Goal: Task Accomplishment & Management: Complete application form

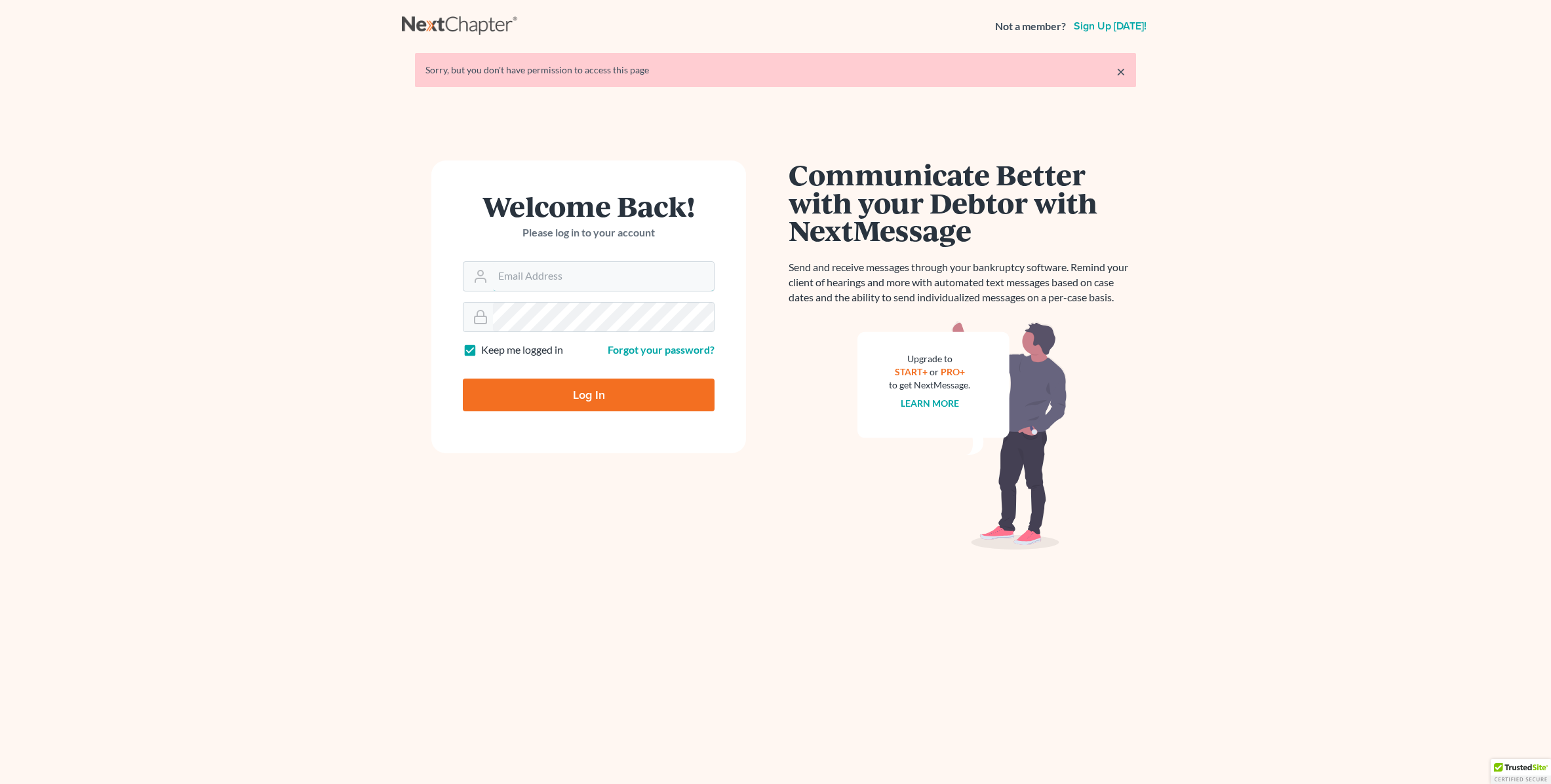
type input "[EMAIL_ADDRESS][DOMAIN_NAME]"
click at [518, 396] on input "Log In" at bounding box center [589, 395] width 252 height 33
type input "Thinking..."
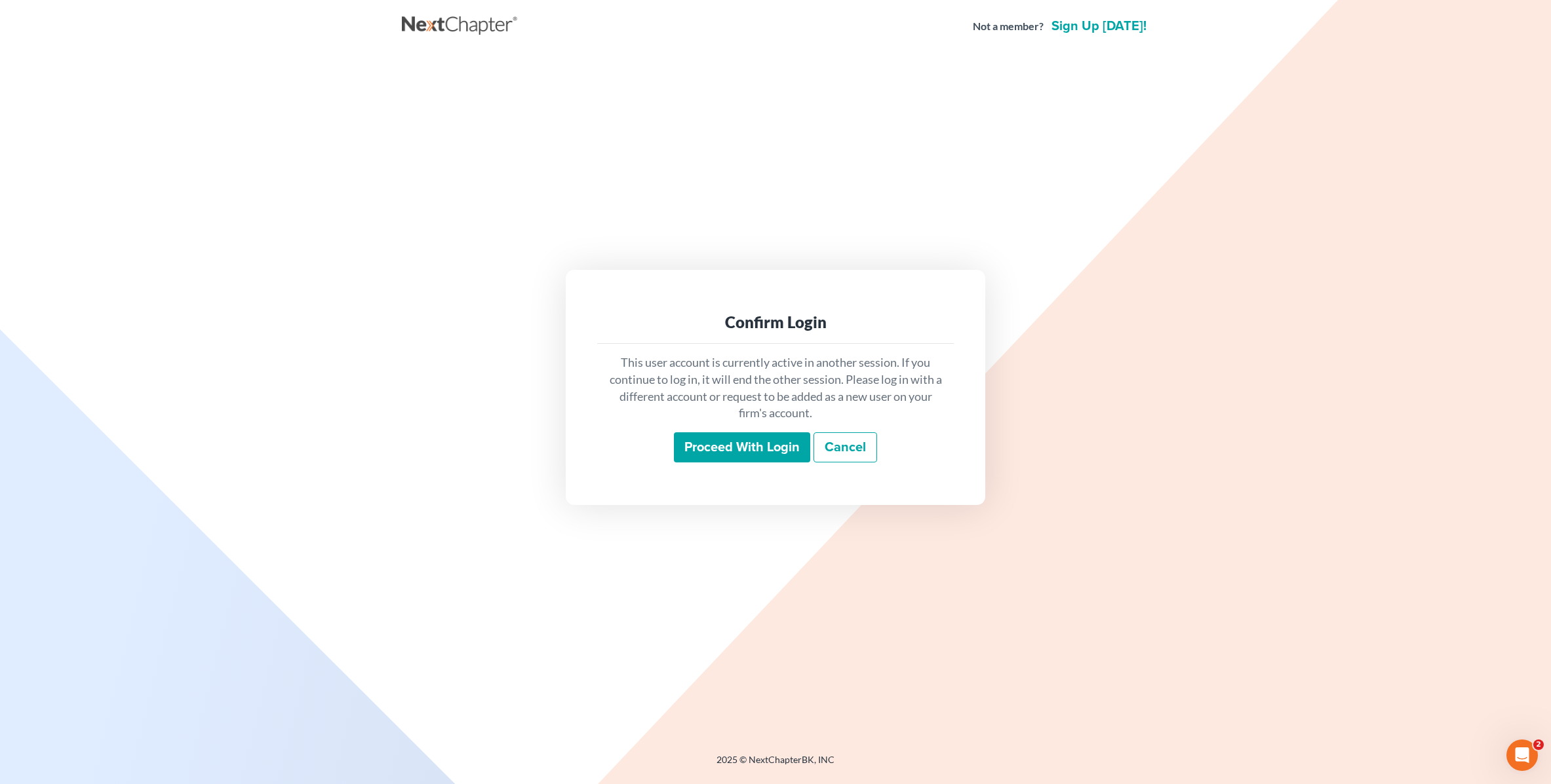
click at [778, 454] on input "Proceed with login" at bounding box center [741, 447] width 136 height 30
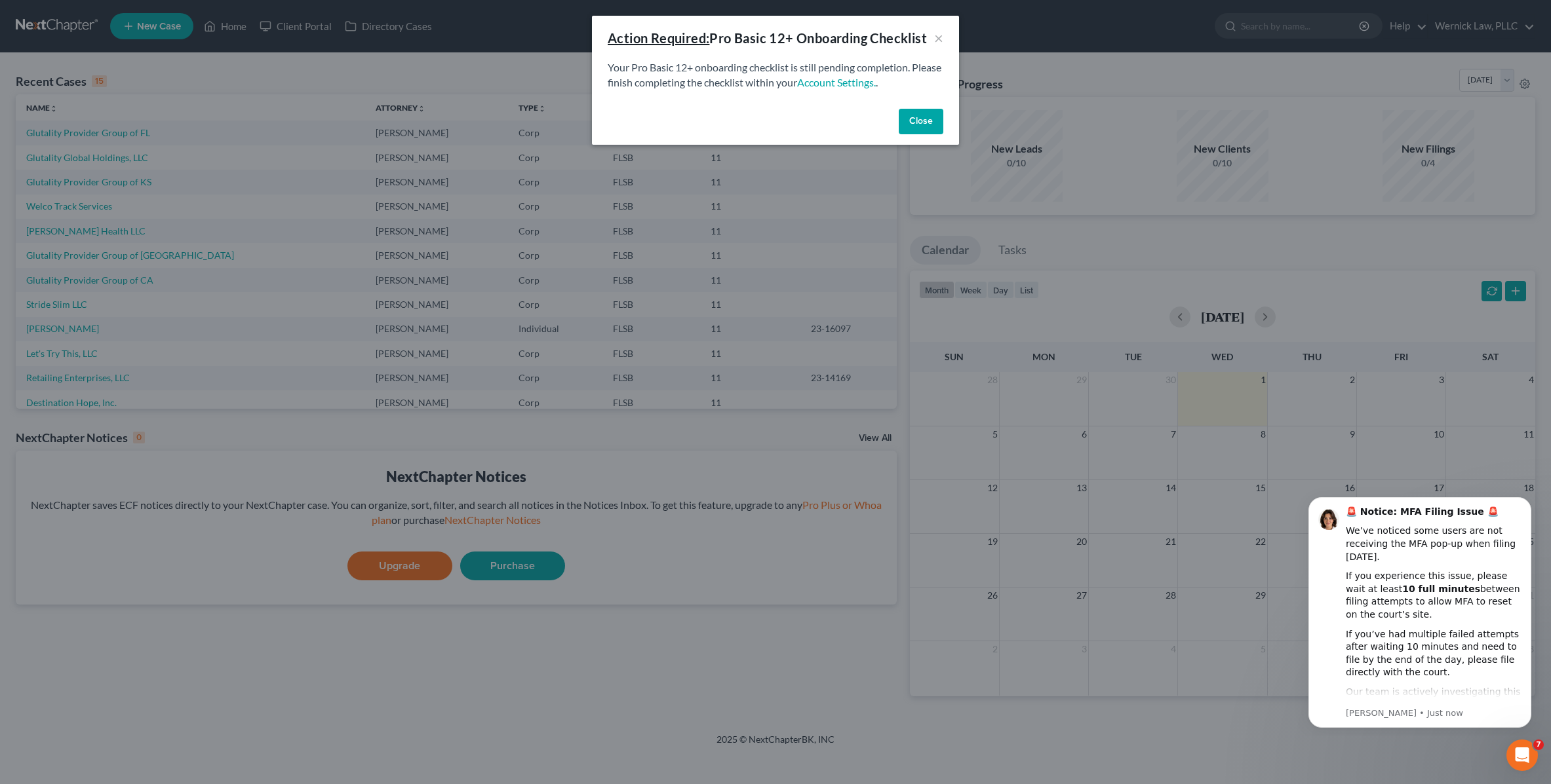
click at [918, 118] on button "Close" at bounding box center [920, 122] width 45 height 26
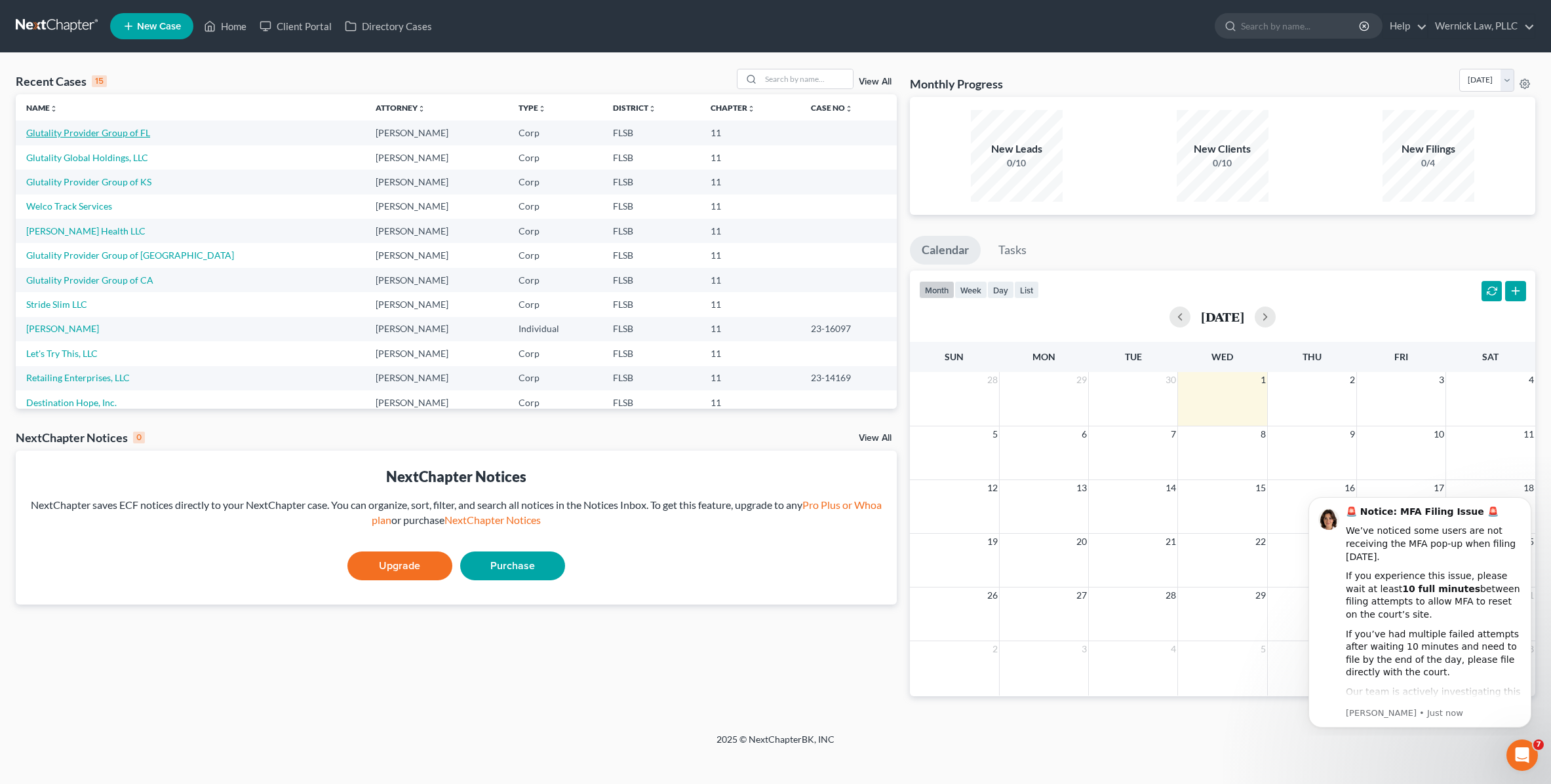
click at [139, 133] on link "Glutality Provider Group of FL" at bounding box center [88, 132] width 124 height 11
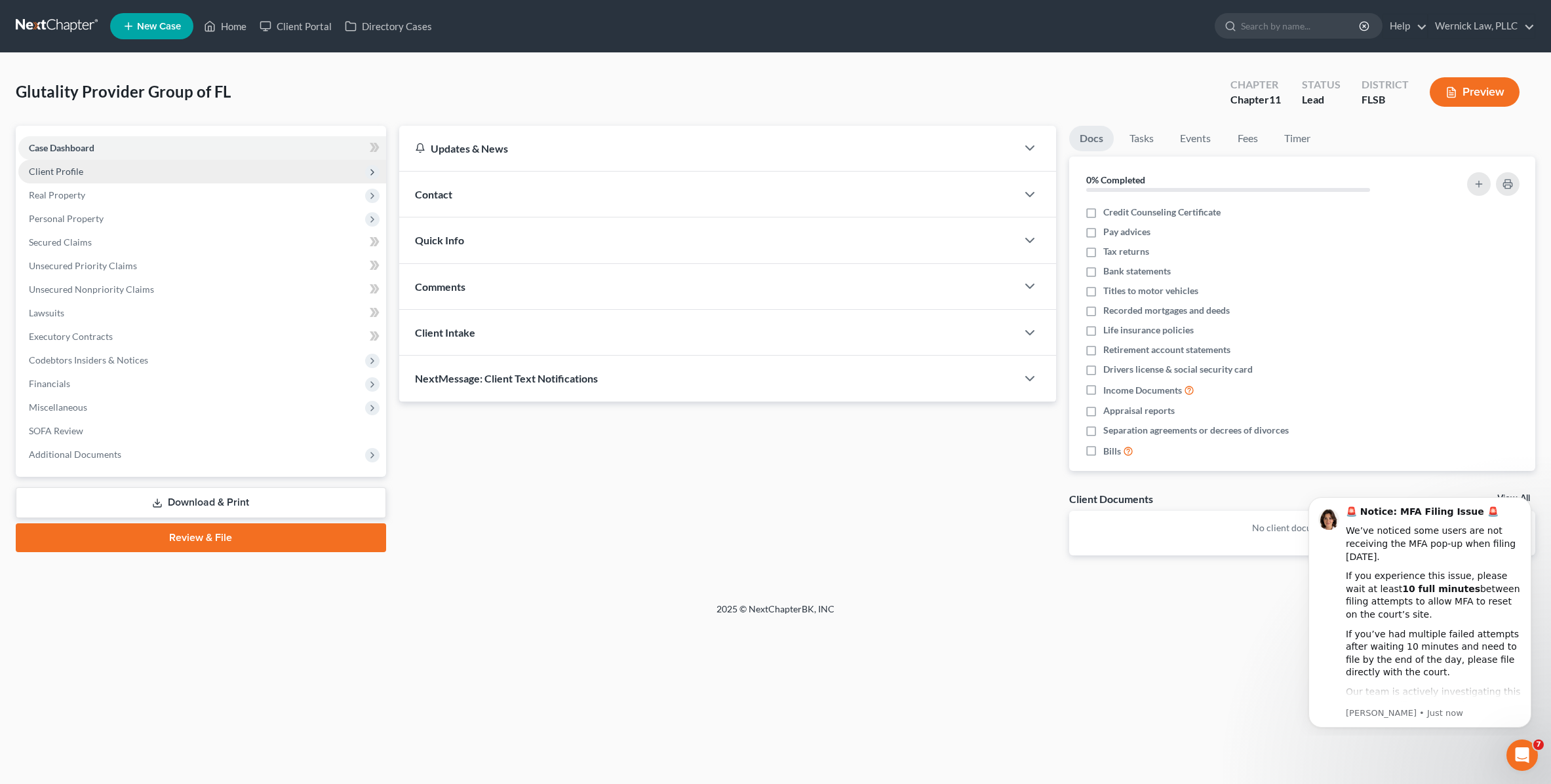
click at [103, 167] on span "Client Profile" at bounding box center [202, 171] width 368 height 24
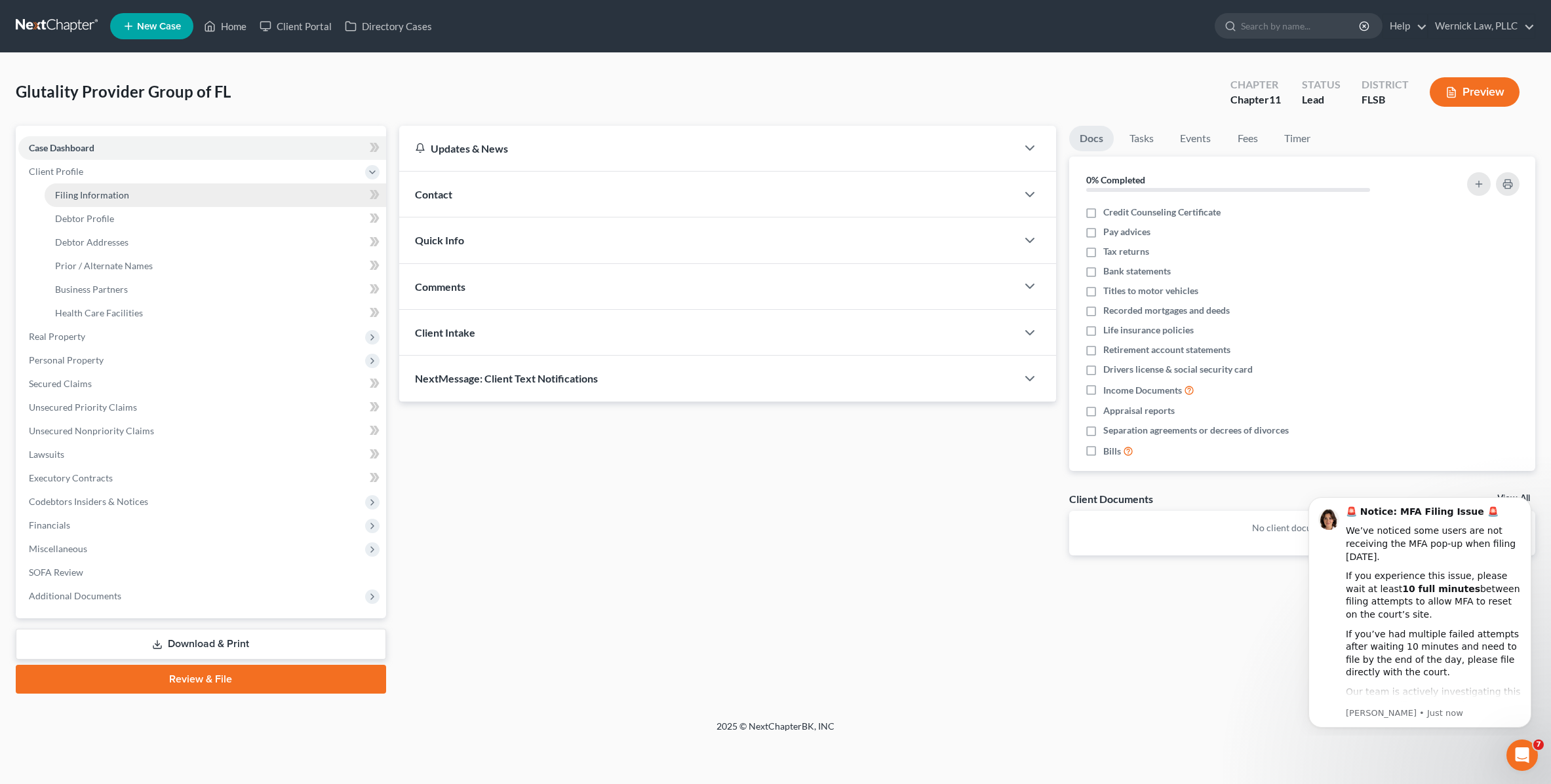
click at [102, 192] on span "Filing Information" at bounding box center [92, 195] width 74 height 11
select select "2"
select select "1"
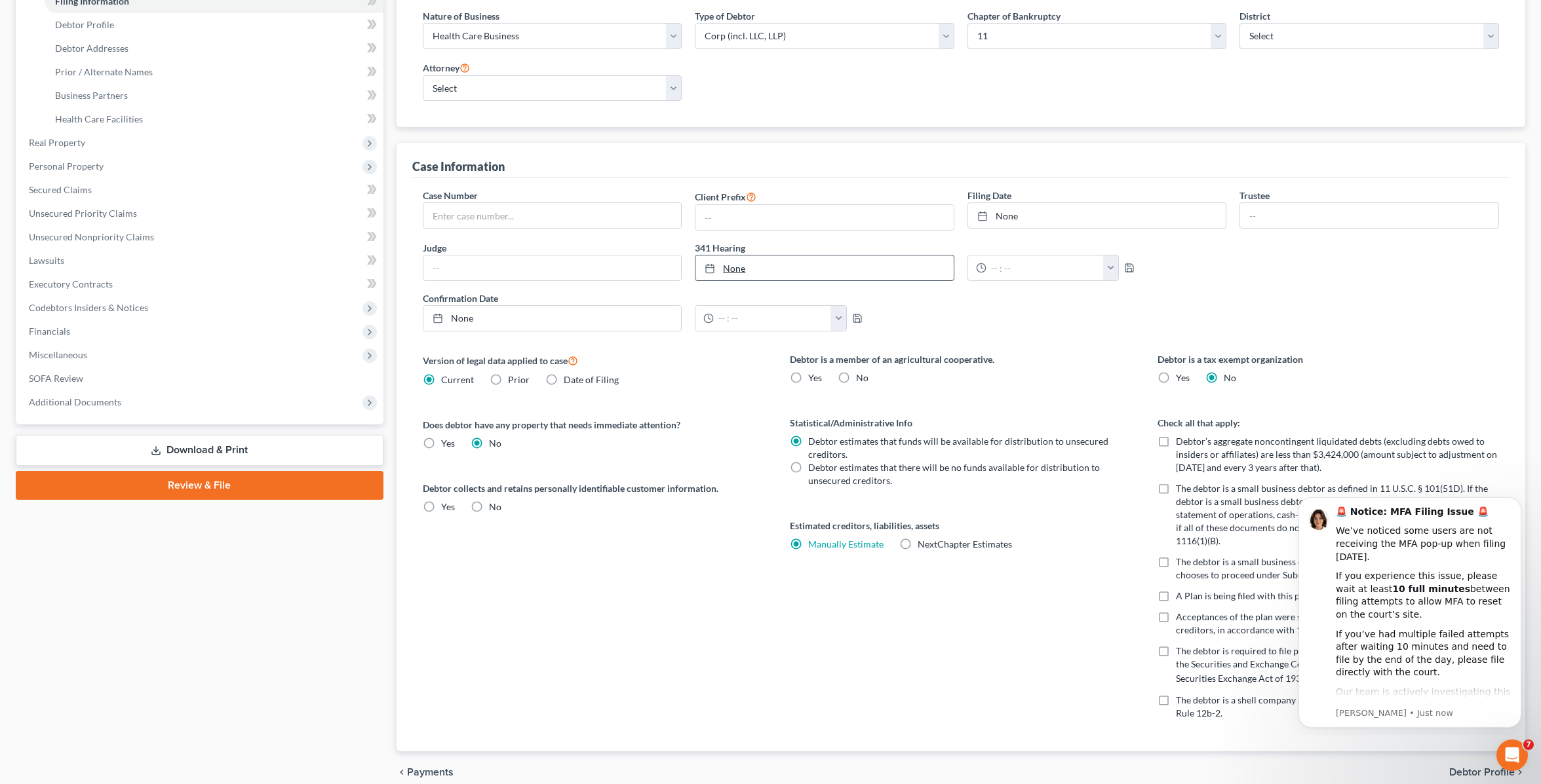
scroll to position [253, 0]
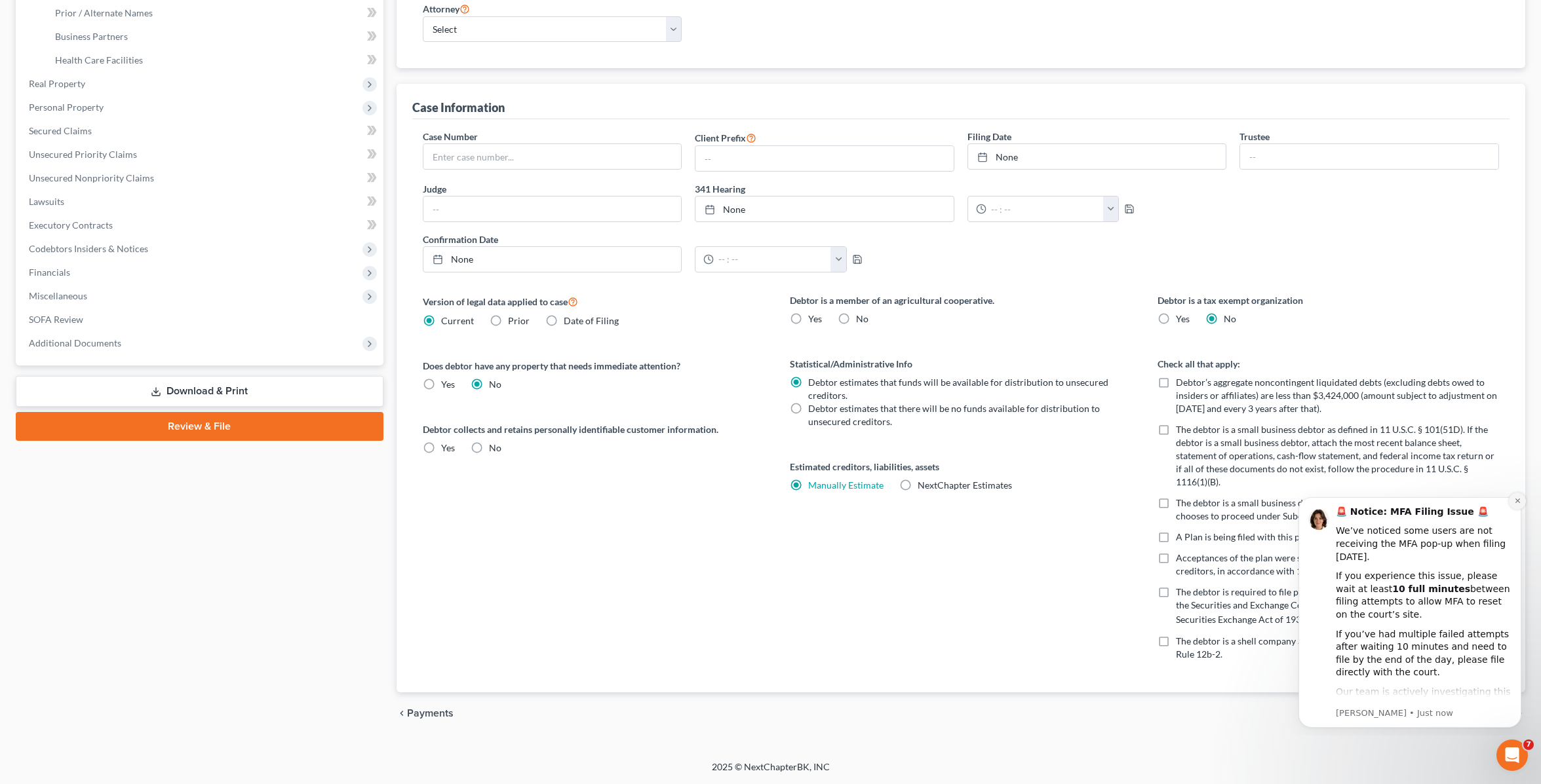
click at [1517, 499] on icon "Dismiss notification" at bounding box center [1517, 500] width 8 height 8
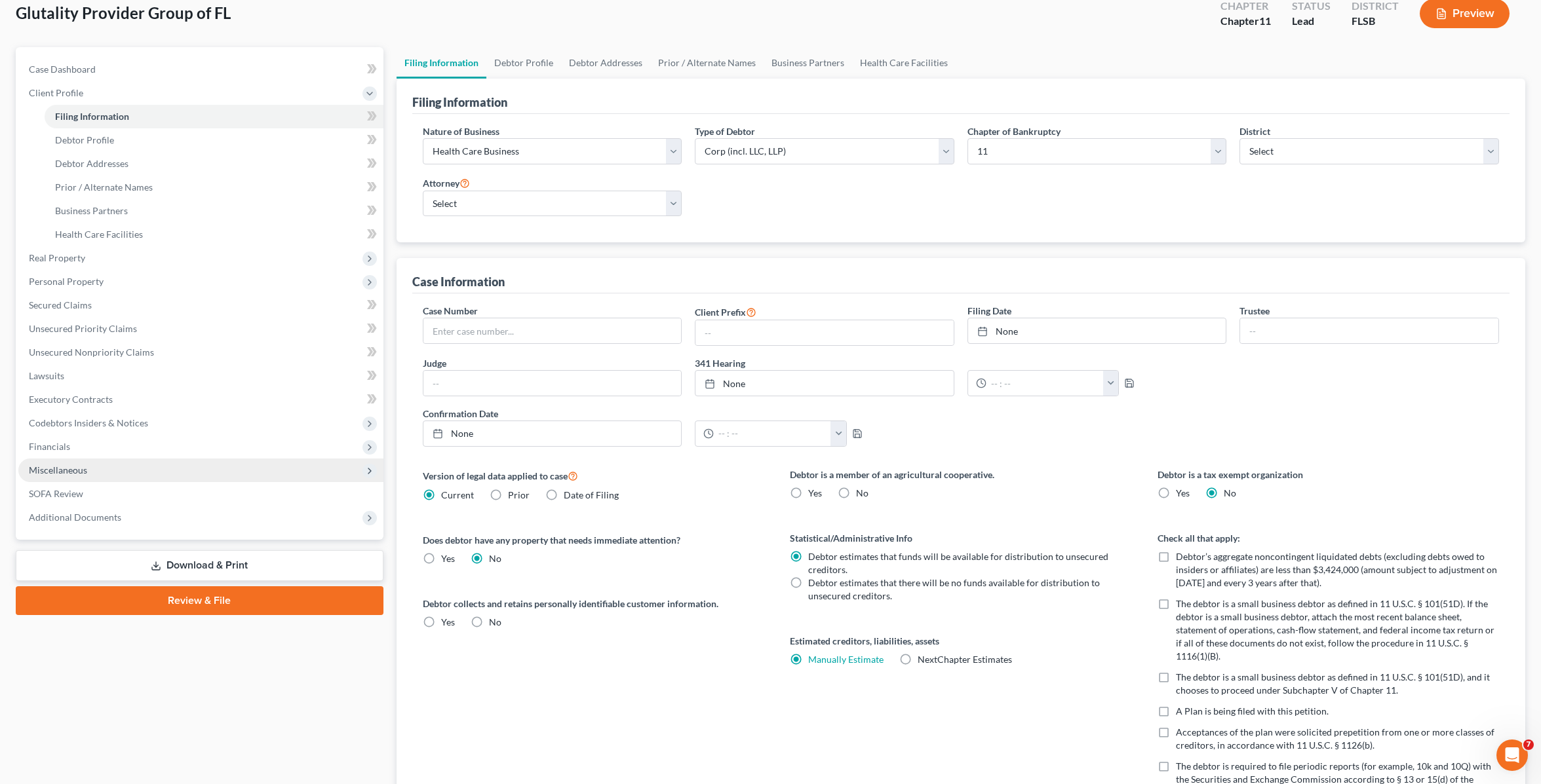
scroll to position [17, 0]
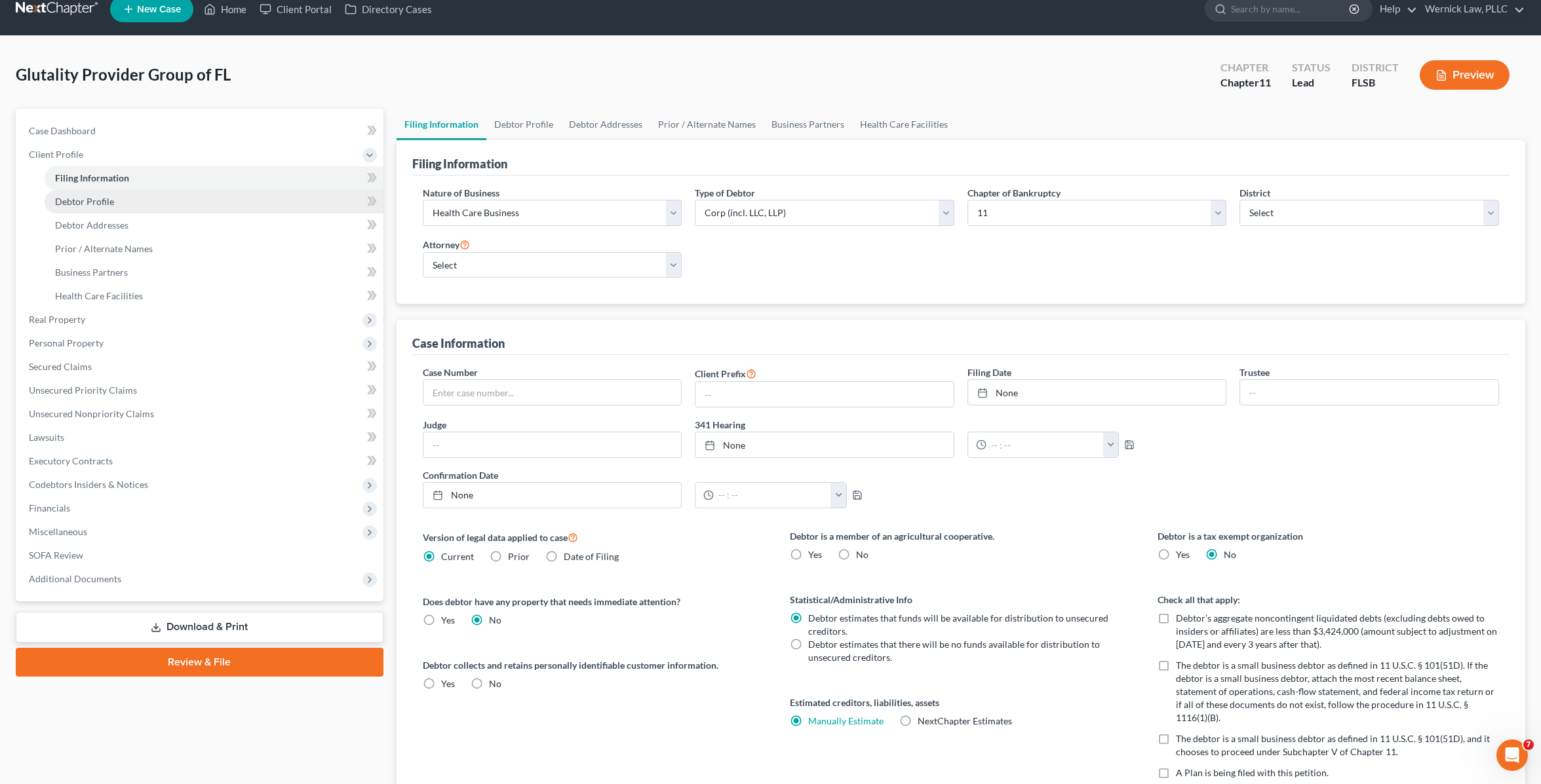
click at [91, 205] on span "Debtor Profile" at bounding box center [85, 201] width 59 height 11
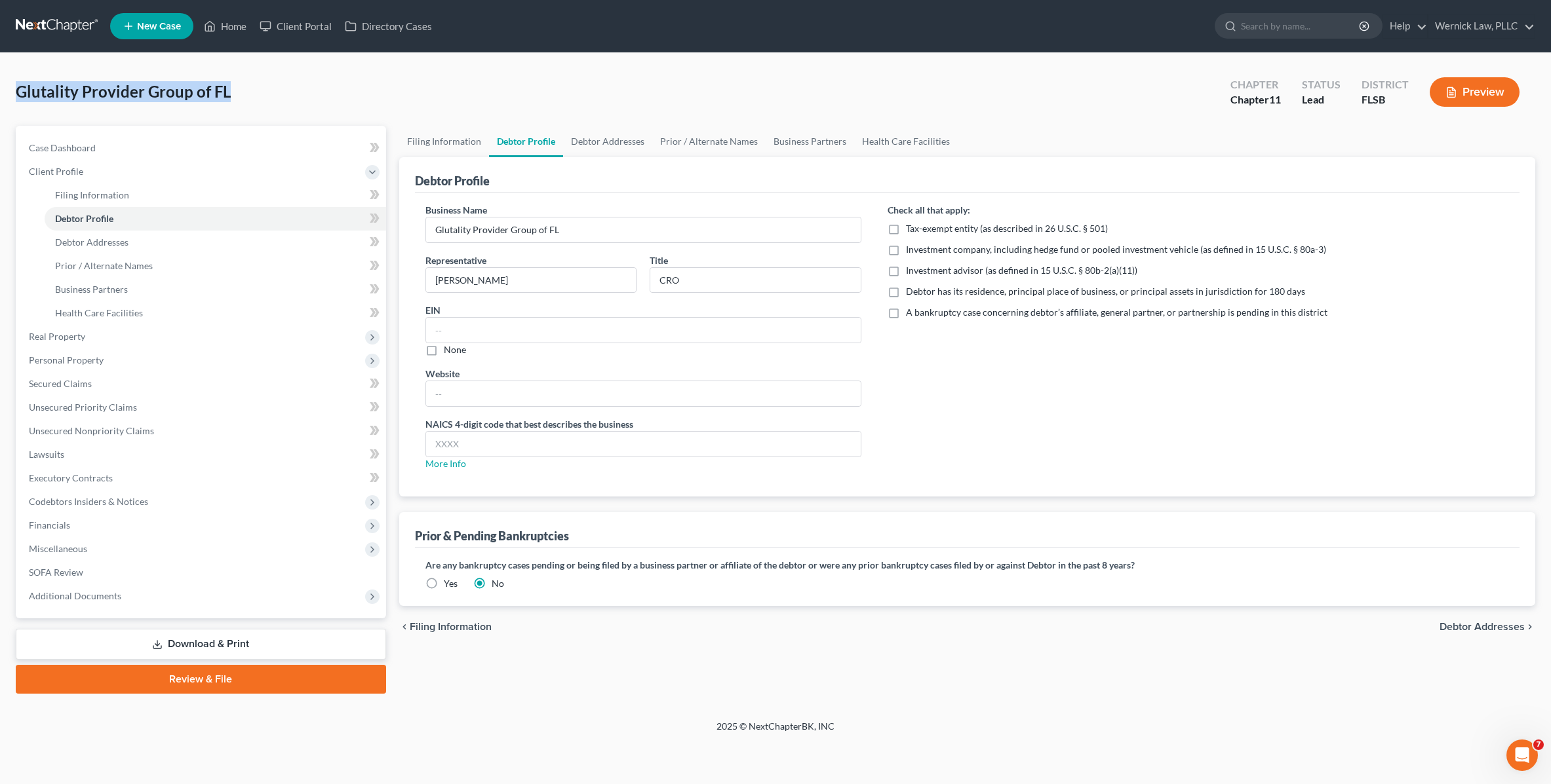
drag, startPoint x: 226, startPoint y: 91, endPoint x: 18, endPoint y: 86, distance: 208.1
click at [18, 86] on div "Glutality Provider Group of FL Upgraded Chapter Chapter 11 Status Lead District…" at bounding box center [775, 97] width 1519 height 57
copy span "Glutality Provider Group of FL"
select select "2"
select select "1"
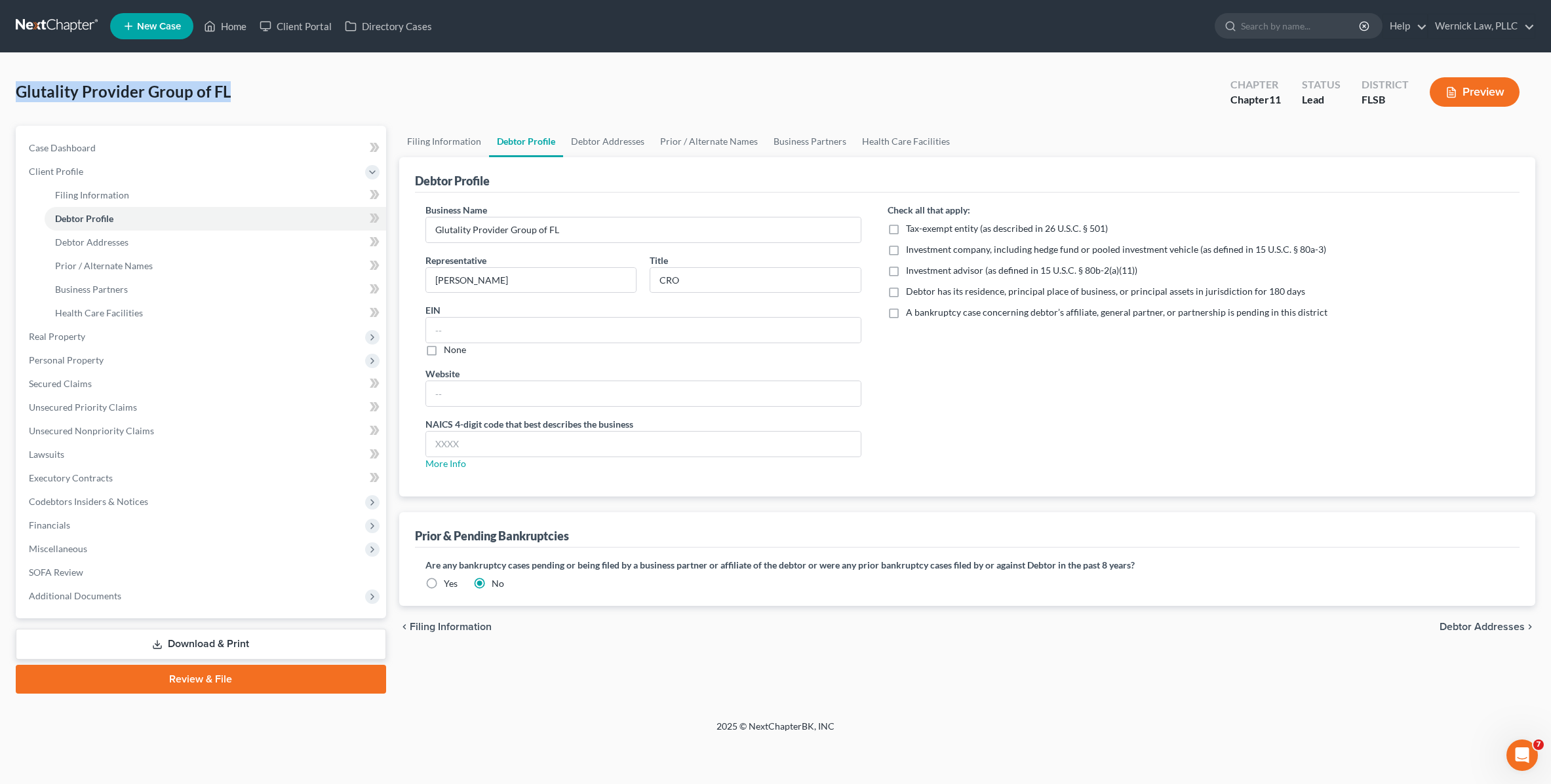
select select "1"
select select "17"
select select "0"
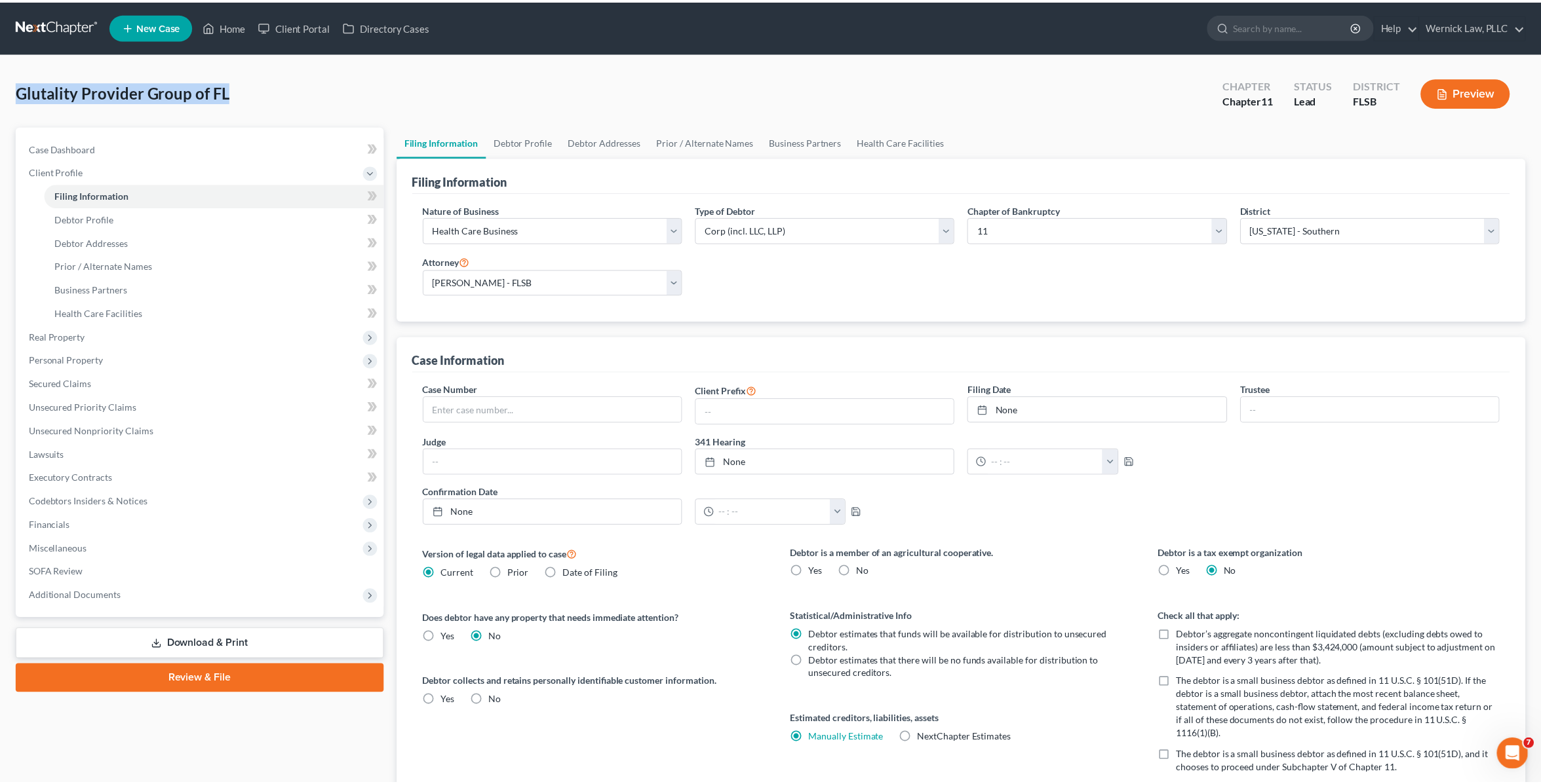
scroll to position [17, 0]
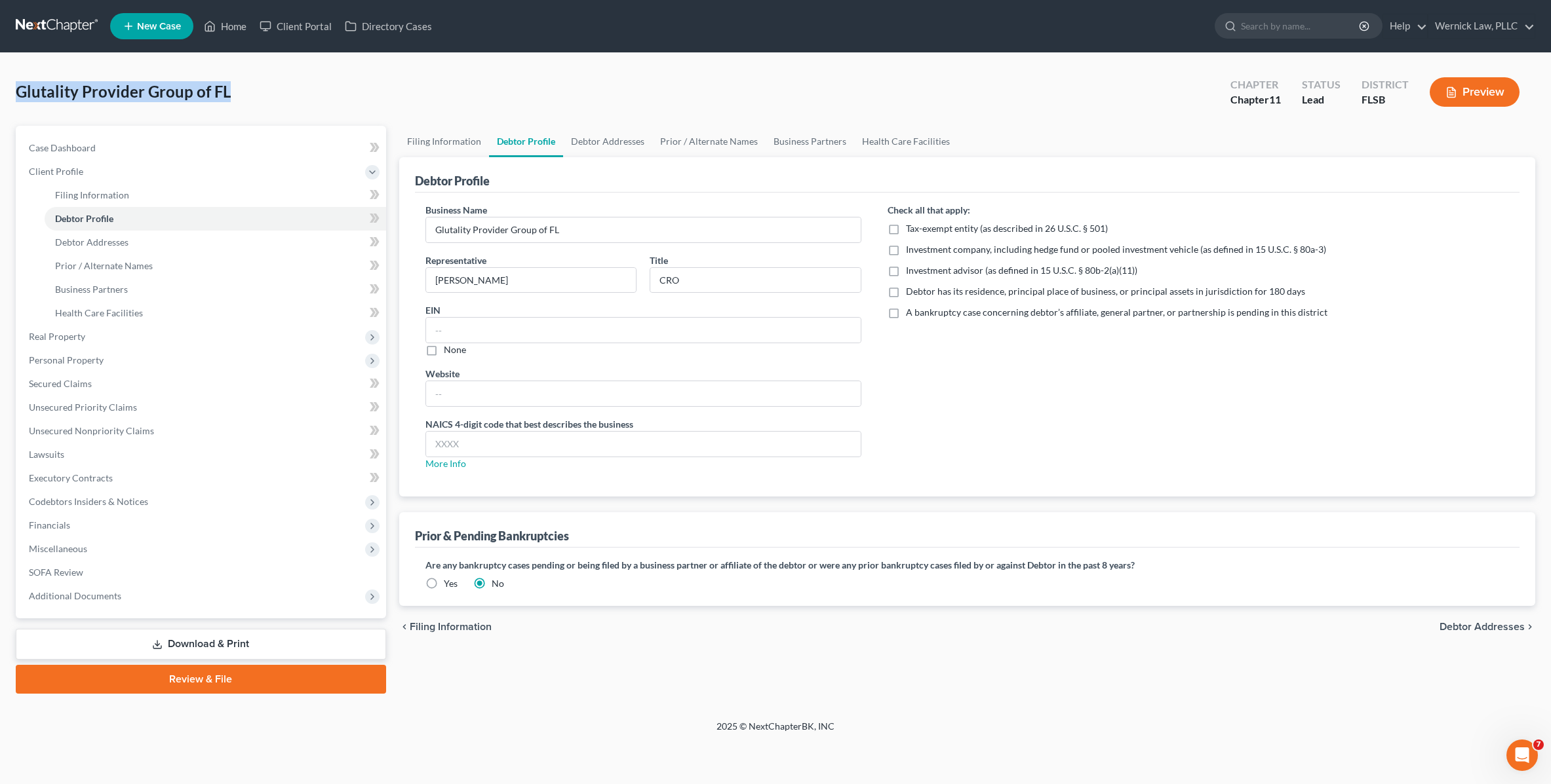
select select "2"
select select "1"
select select "17"
select select "0"
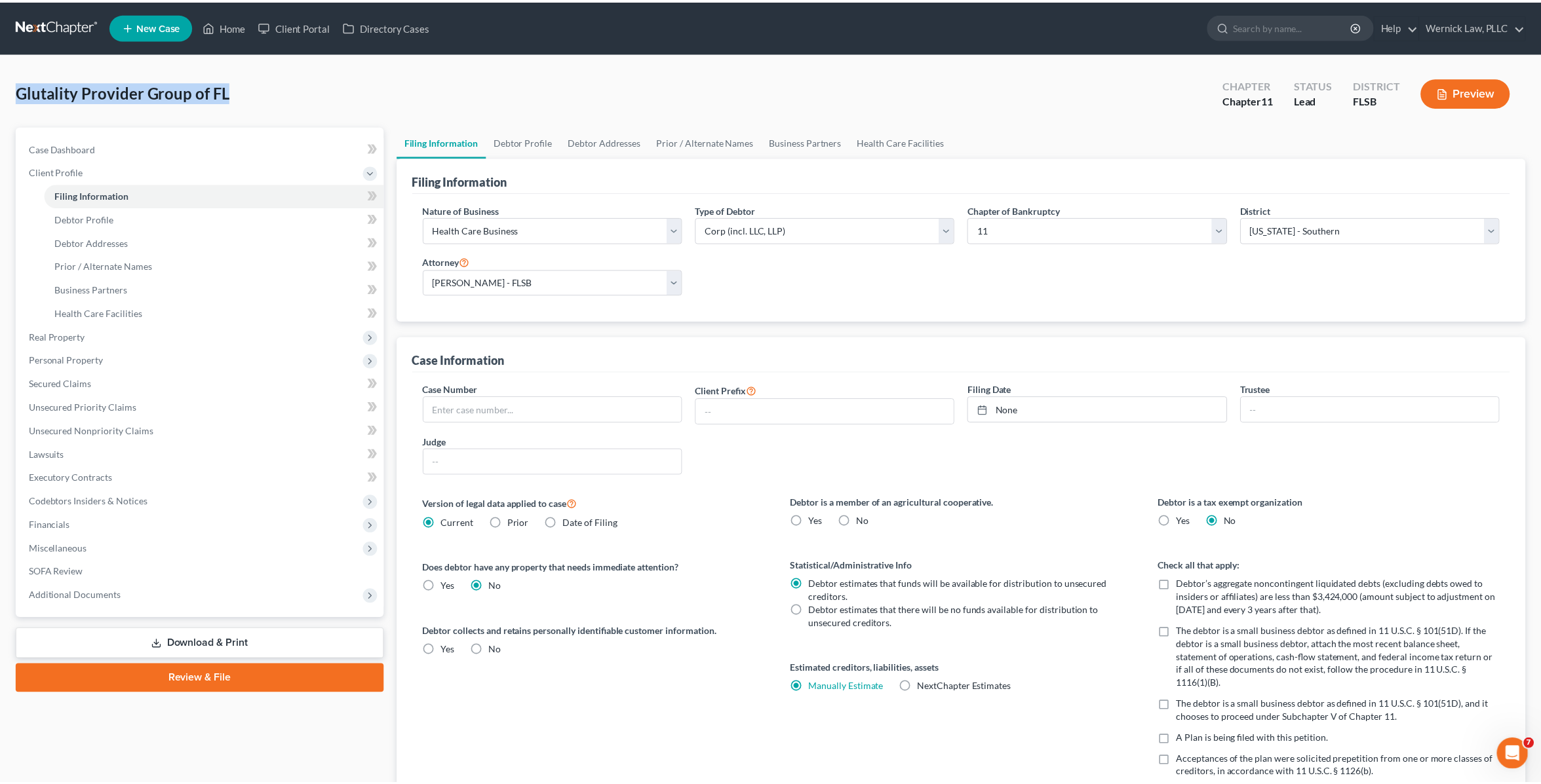
scroll to position [17, 0]
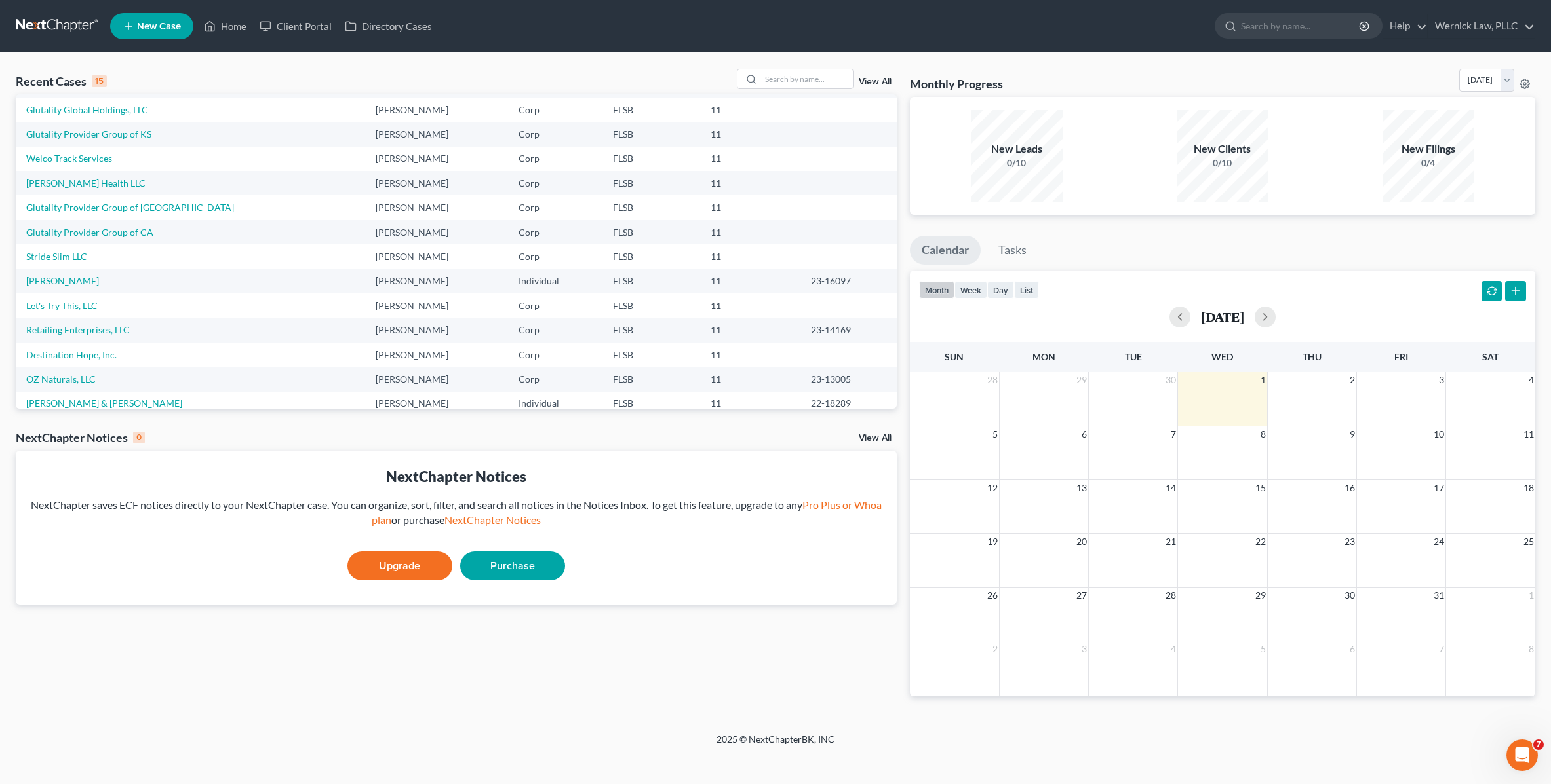
scroll to position [90, 0]
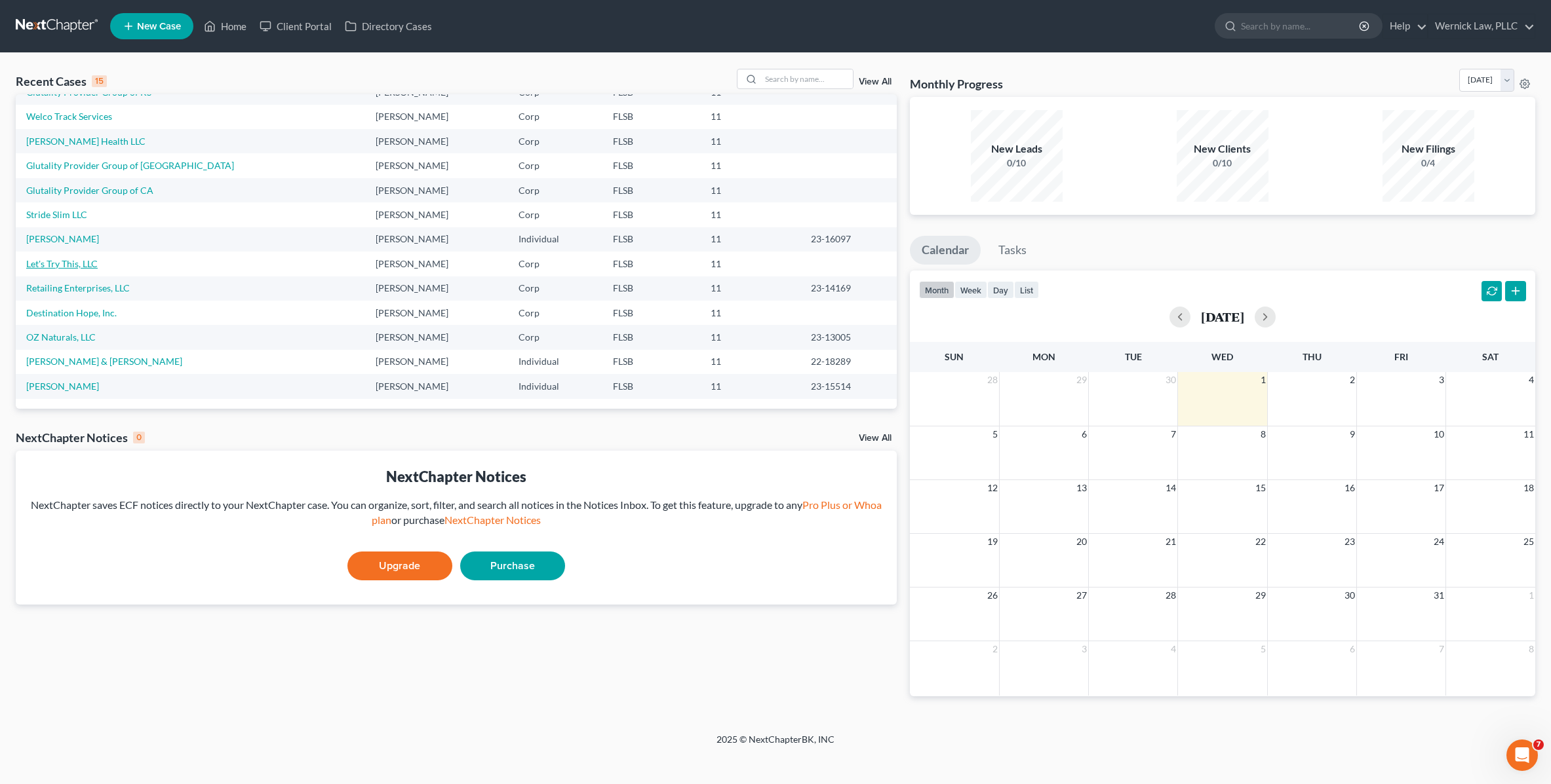
click at [70, 267] on link "Let's Try This, LLC" at bounding box center [61, 264] width 71 height 11
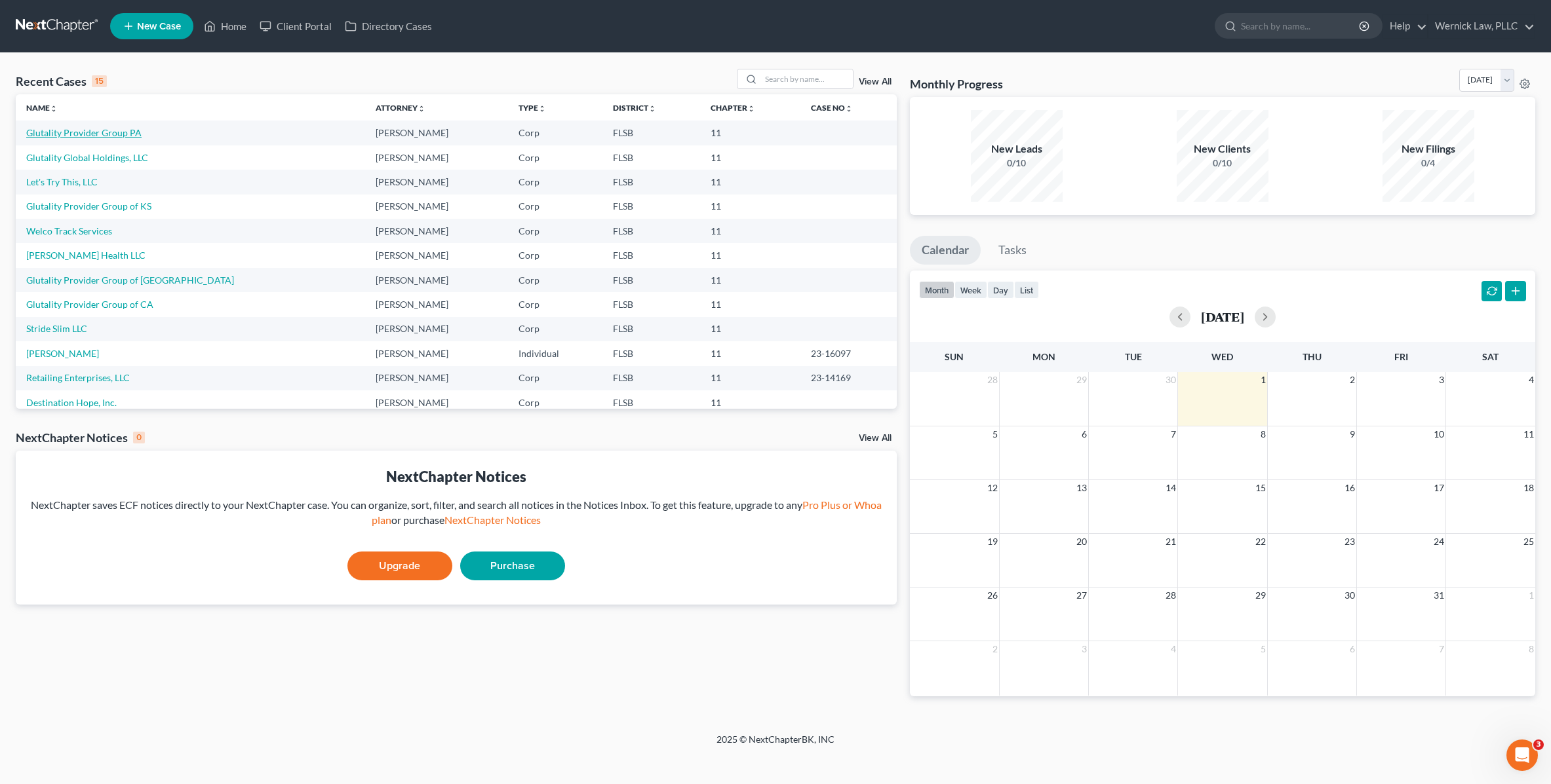
click at [107, 135] on link "Glutality Provider Group PA" at bounding box center [83, 132] width 115 height 11
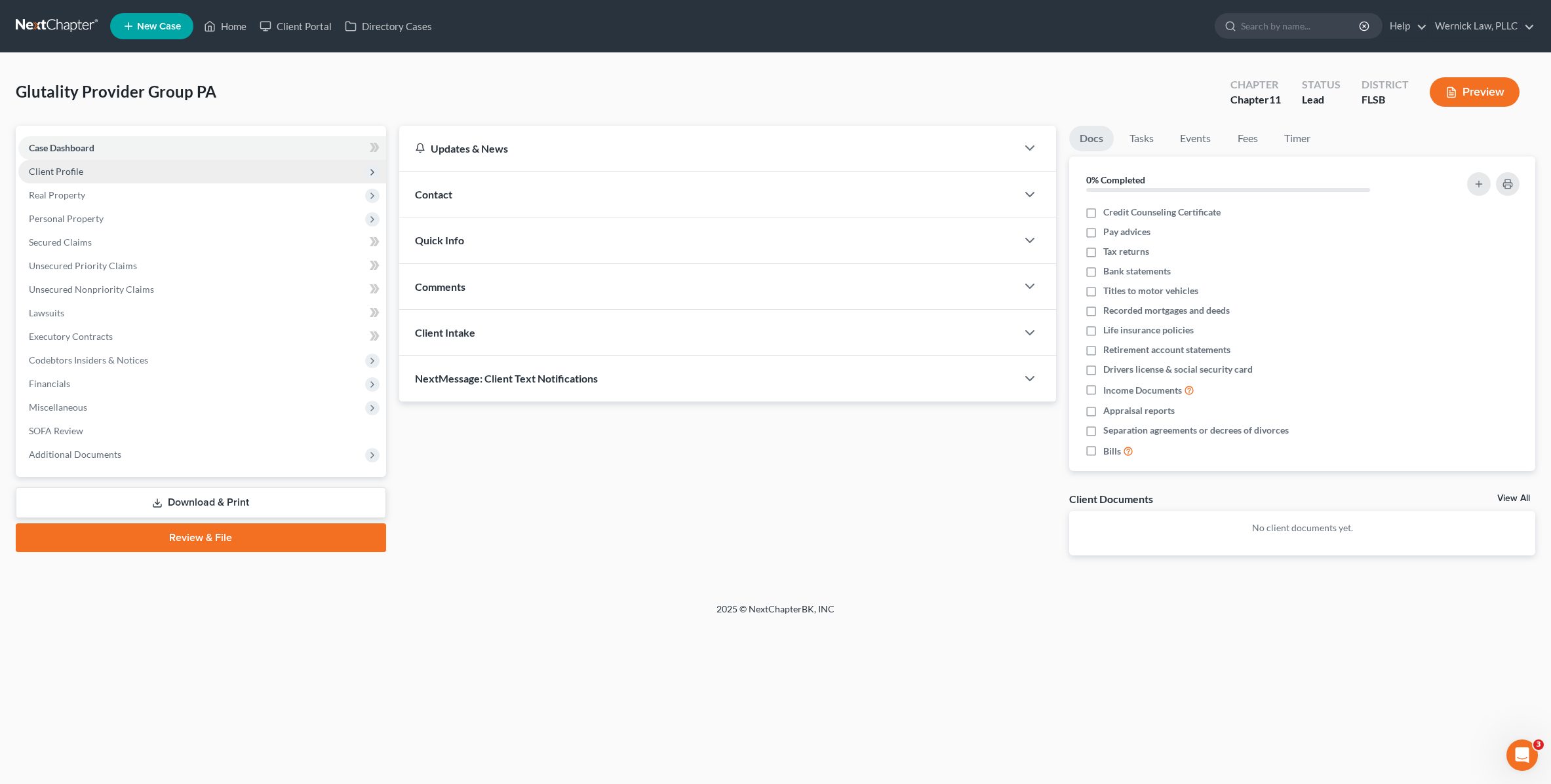
click at [154, 175] on span "Client Profile" at bounding box center [202, 171] width 368 height 24
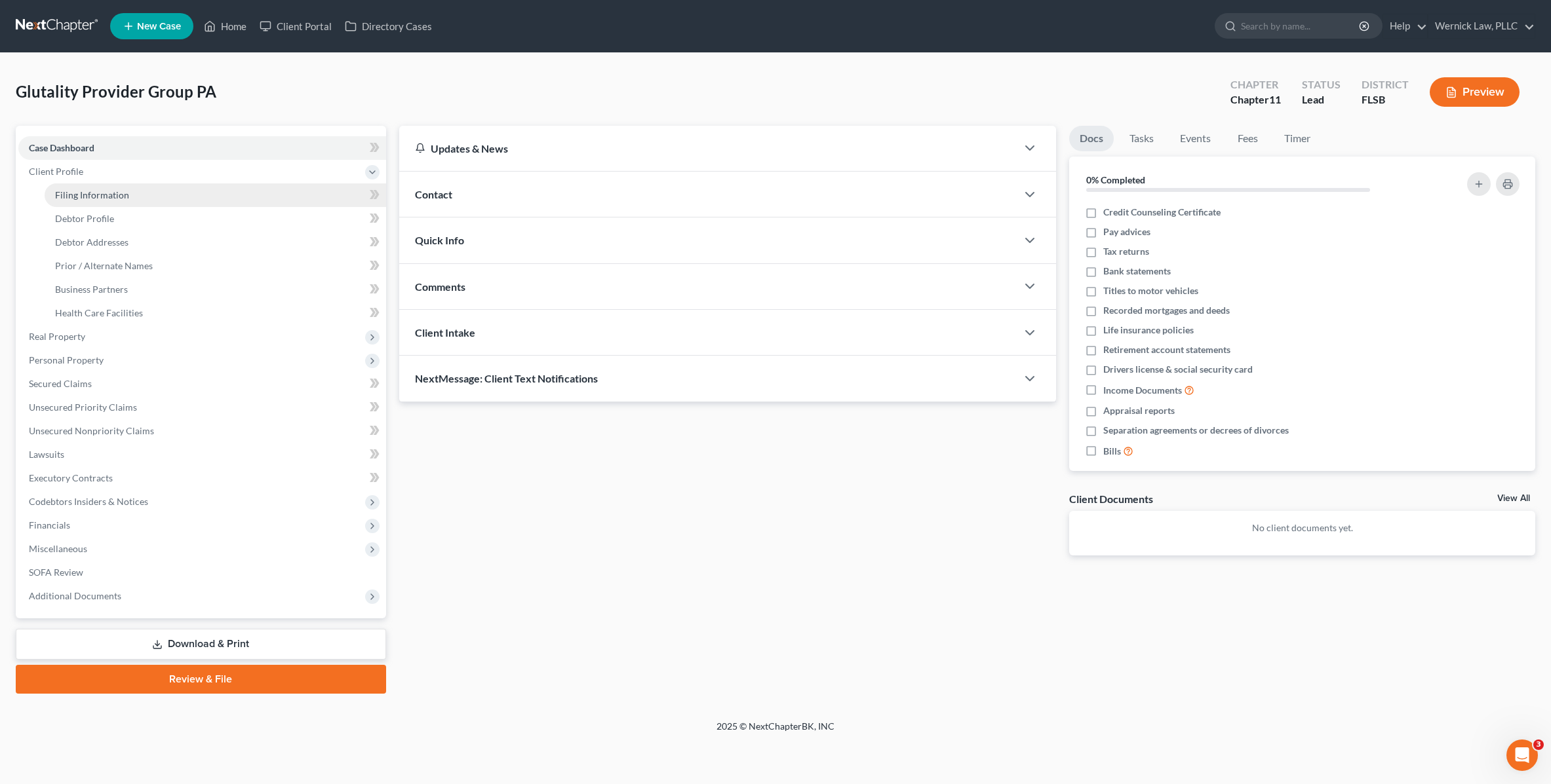
click at [139, 191] on link "Filing Information" at bounding box center [215, 196] width 342 height 24
select select "2"
select select "1"
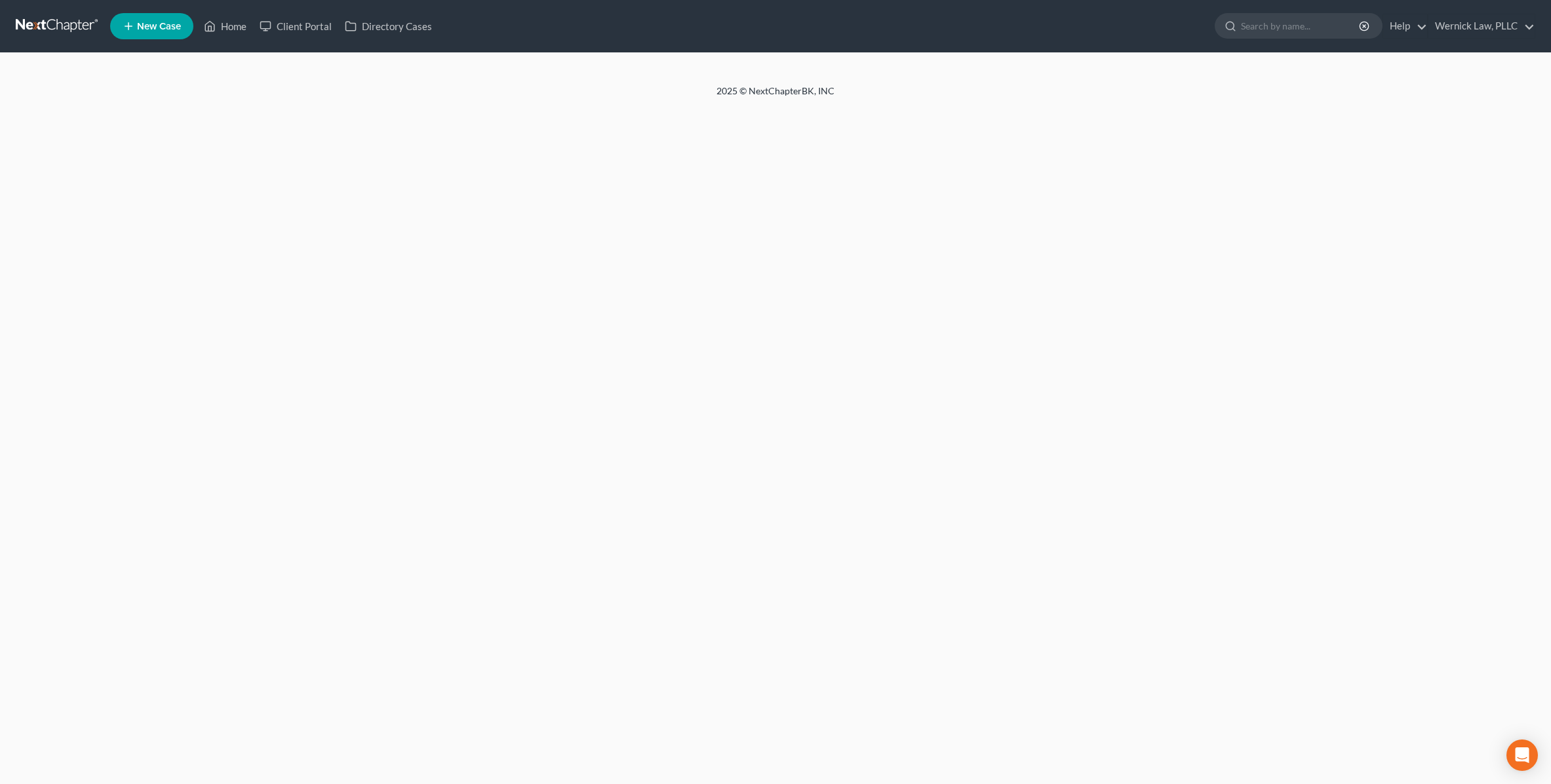
select select "2"
select select "1"
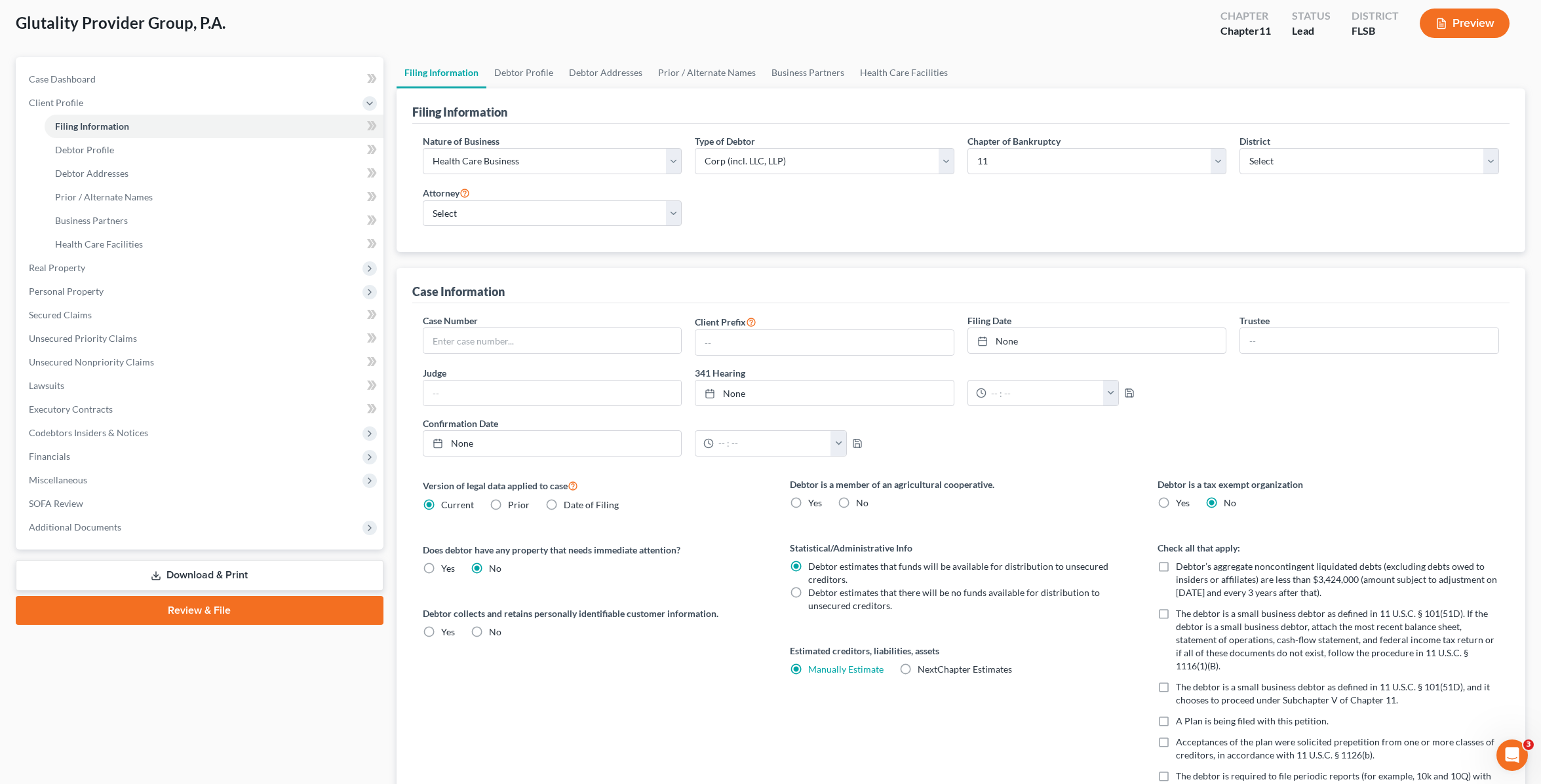
scroll to position [70, 0]
click at [1222, 163] on select "Select 7 11 12" at bounding box center [1097, 160] width 259 height 26
click at [967, 148] on select "Select 7 11 12" at bounding box center [1097, 160] width 259 height 26
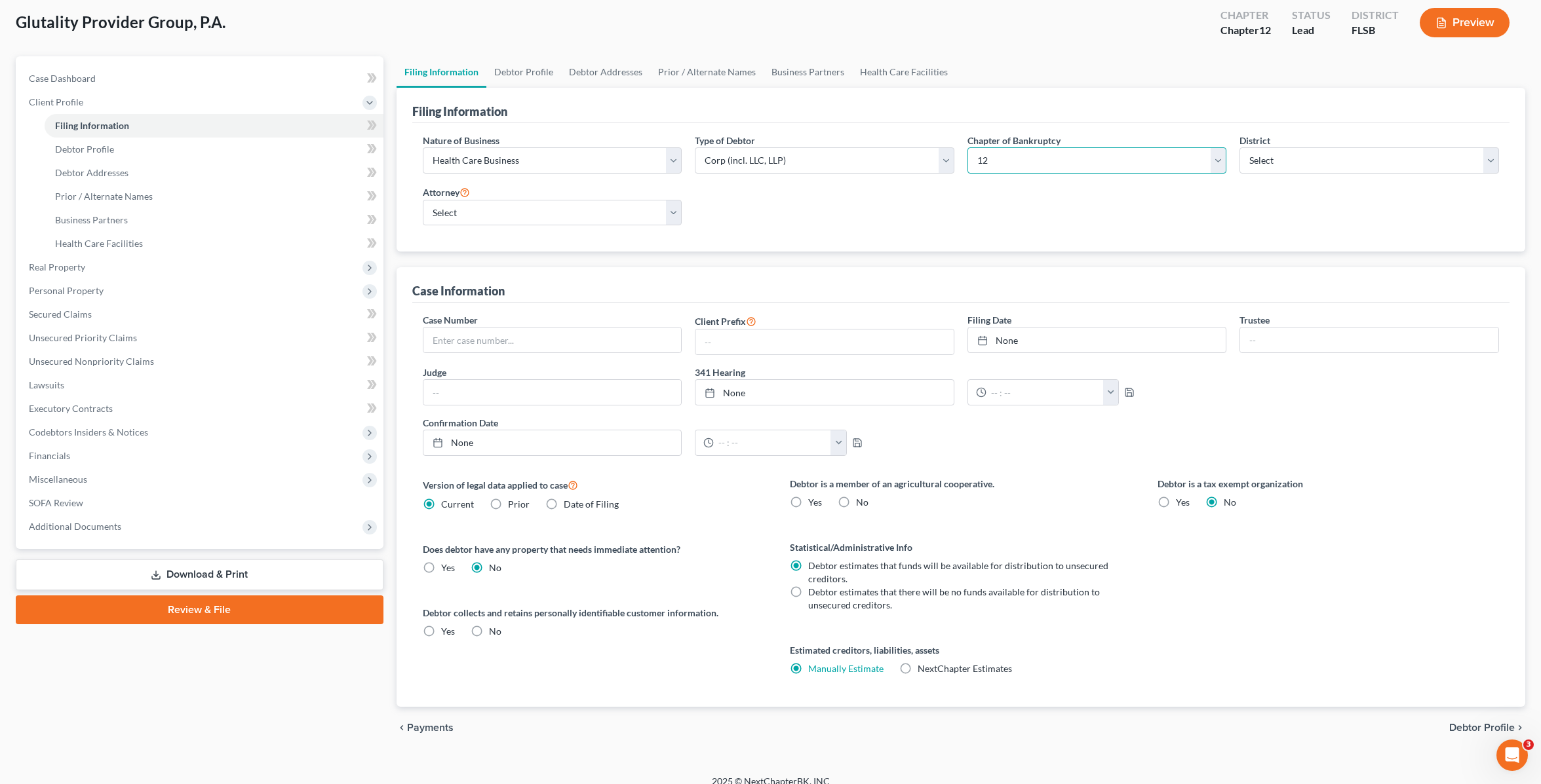
click at [1222, 163] on select "Select 7 11 12" at bounding box center [1097, 160] width 259 height 26
select select "1"
click at [967, 148] on select "Select 7 11 12" at bounding box center [1097, 160] width 259 height 26
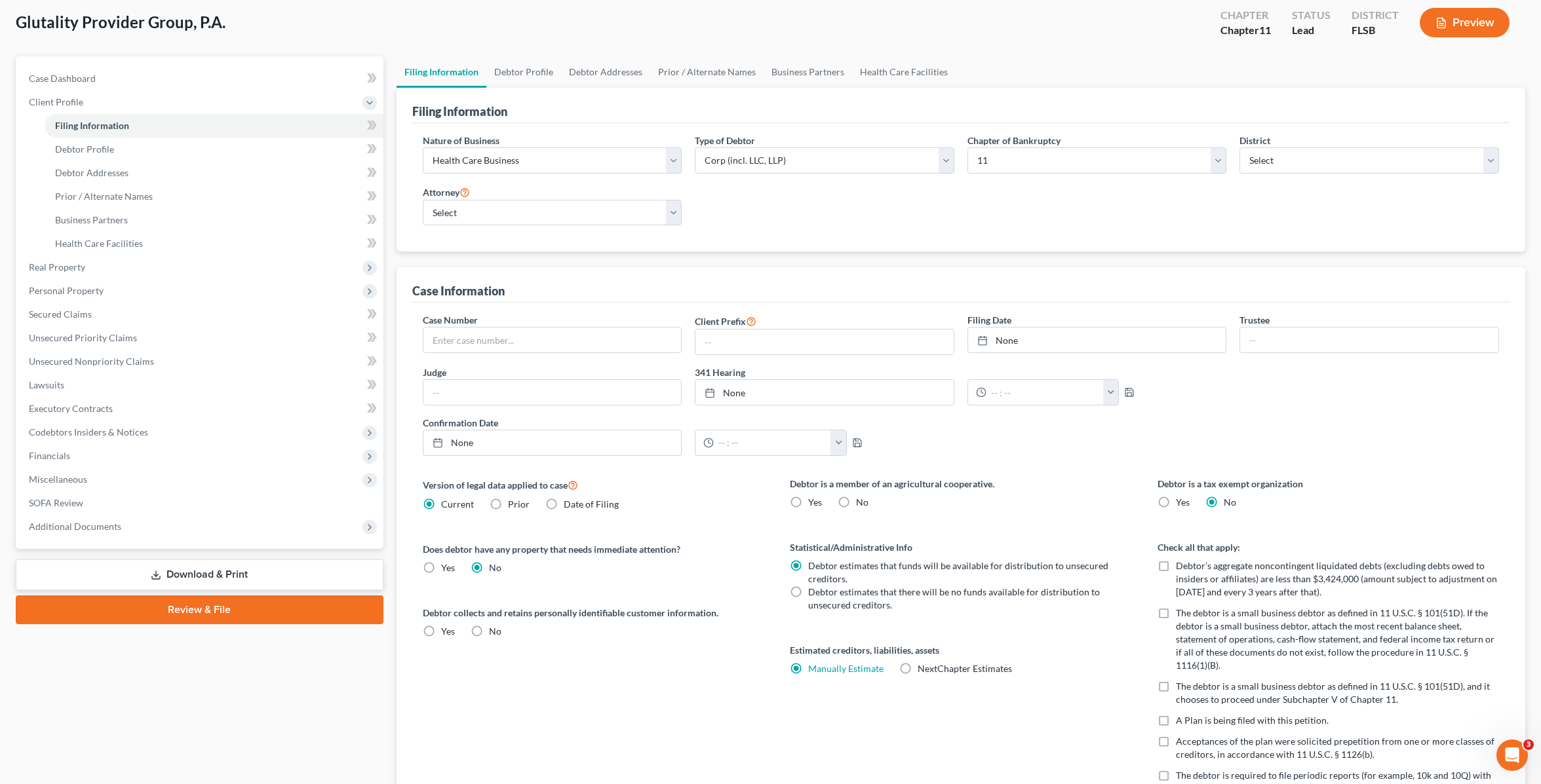
click at [1164, 200] on div "Nature of Business Select Clearing Bank Commodity Broker Health Care Business O…" at bounding box center [961, 185] width 1089 height 103
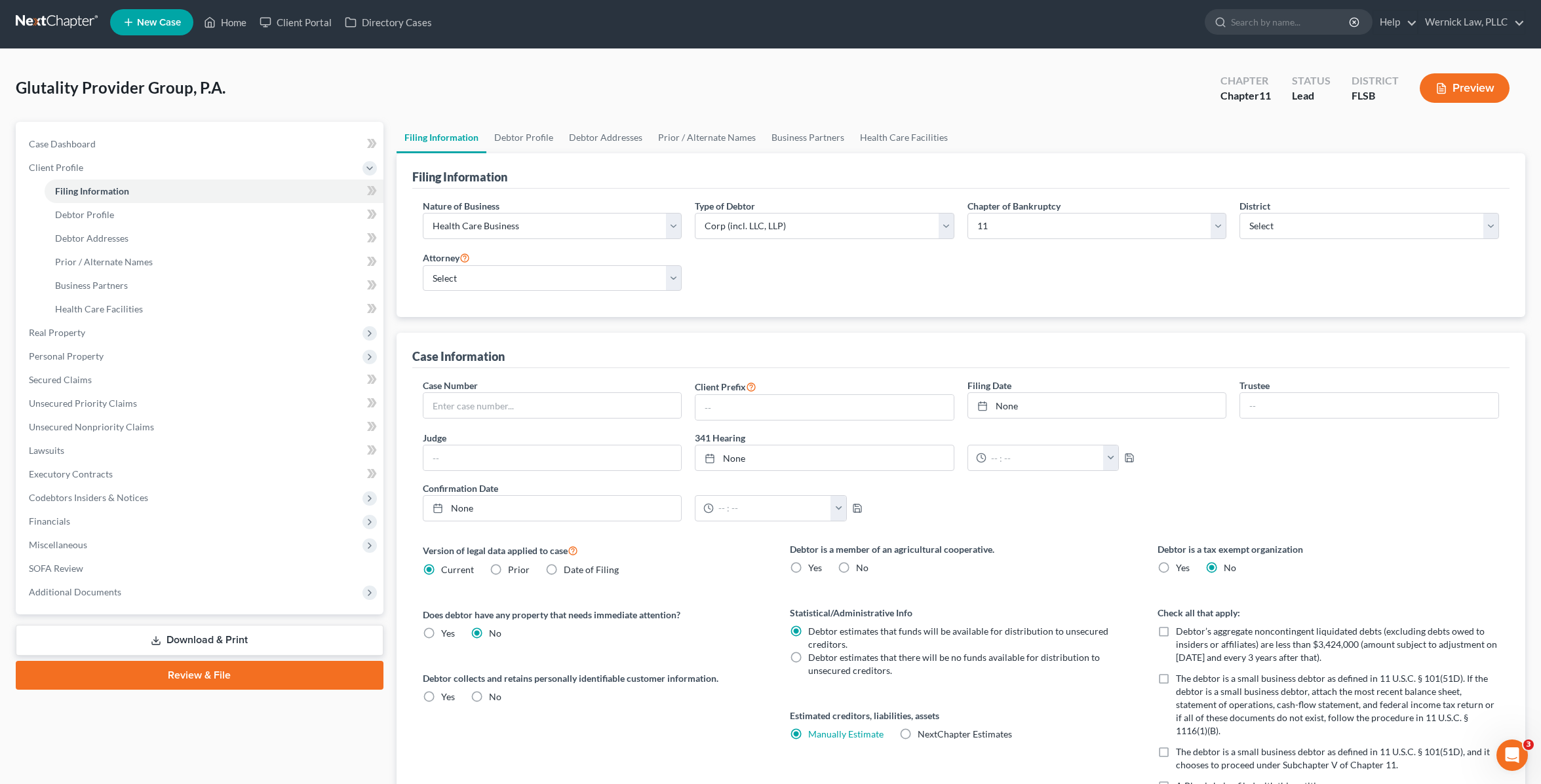
scroll to position [0, 0]
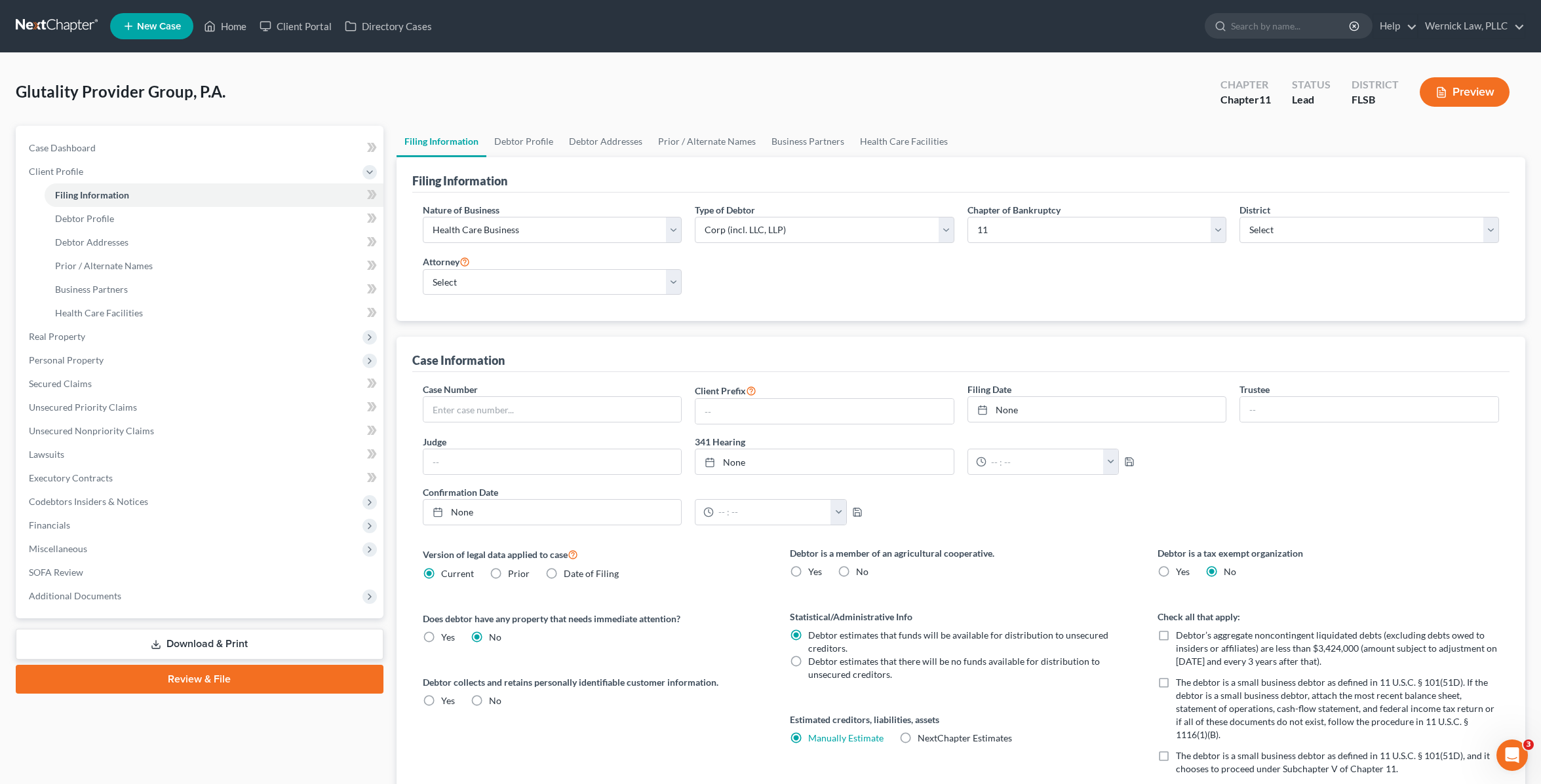
click at [1292, 97] on div "Status Lead" at bounding box center [1311, 93] width 60 height 39
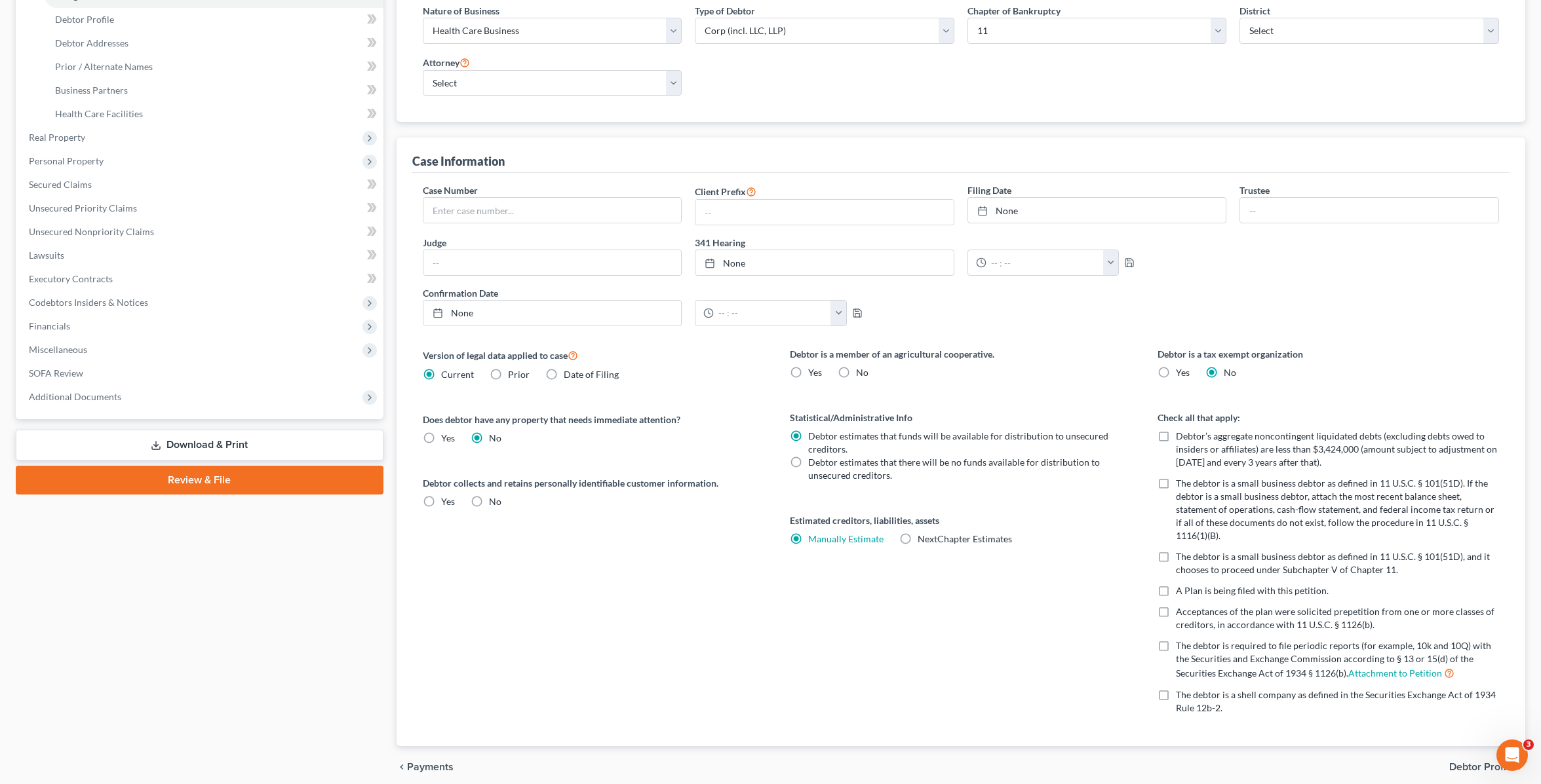
scroll to position [250, 0]
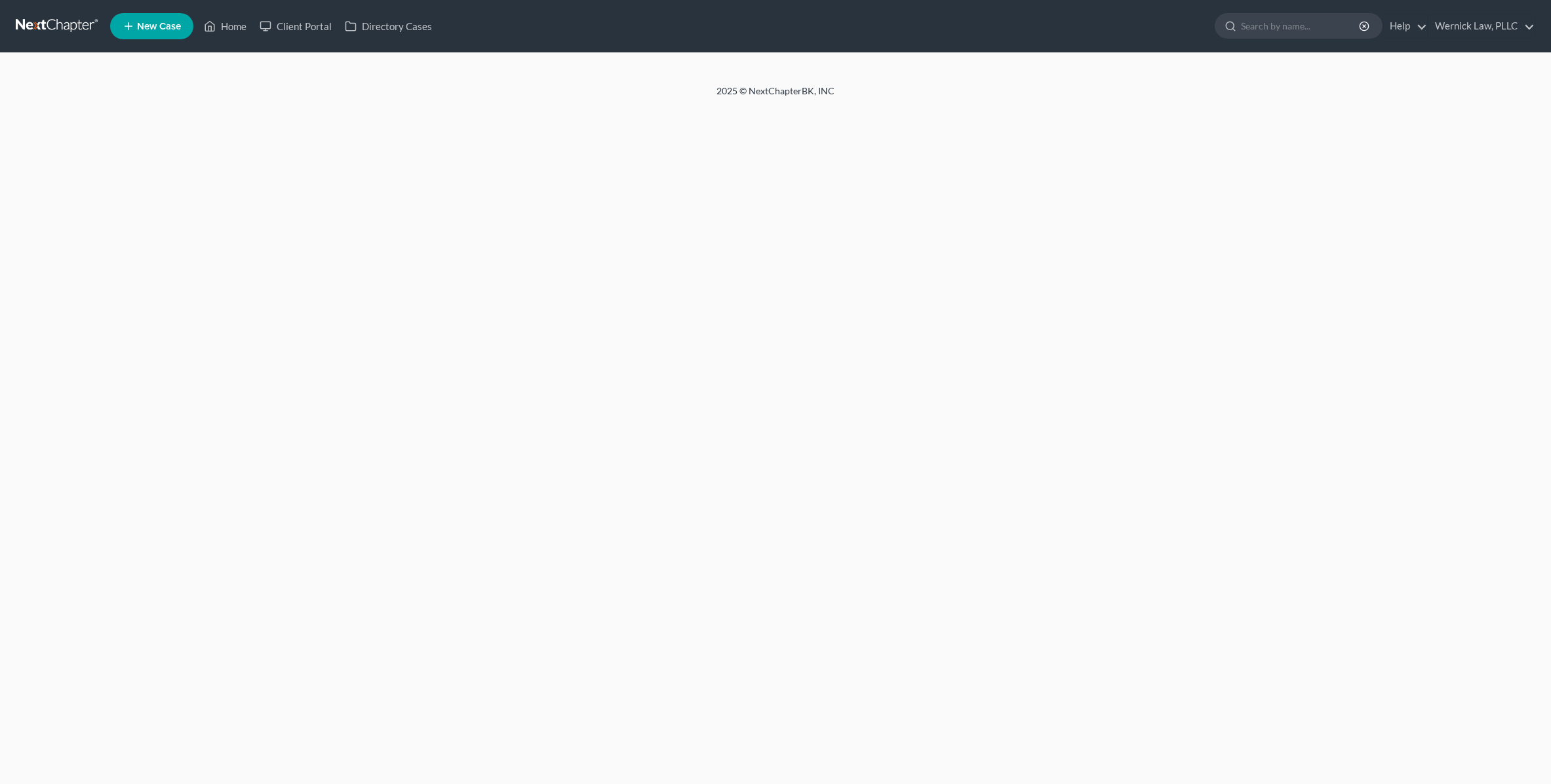
select select "2"
select select "1"
select select "17"
select select "0"
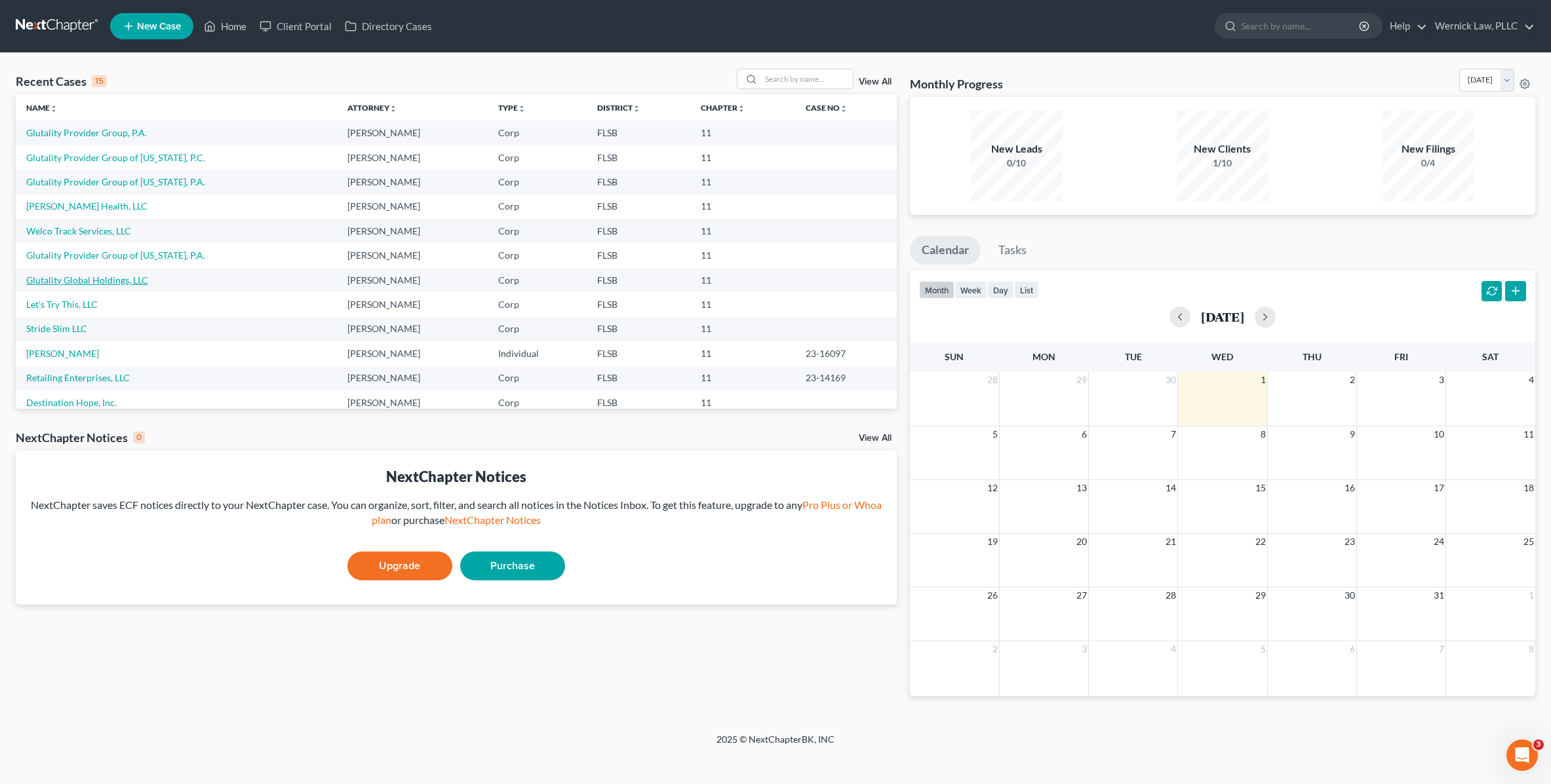
click at [115, 282] on link "Glutality Global Holdings, LLC" at bounding box center [86, 280] width 122 height 11
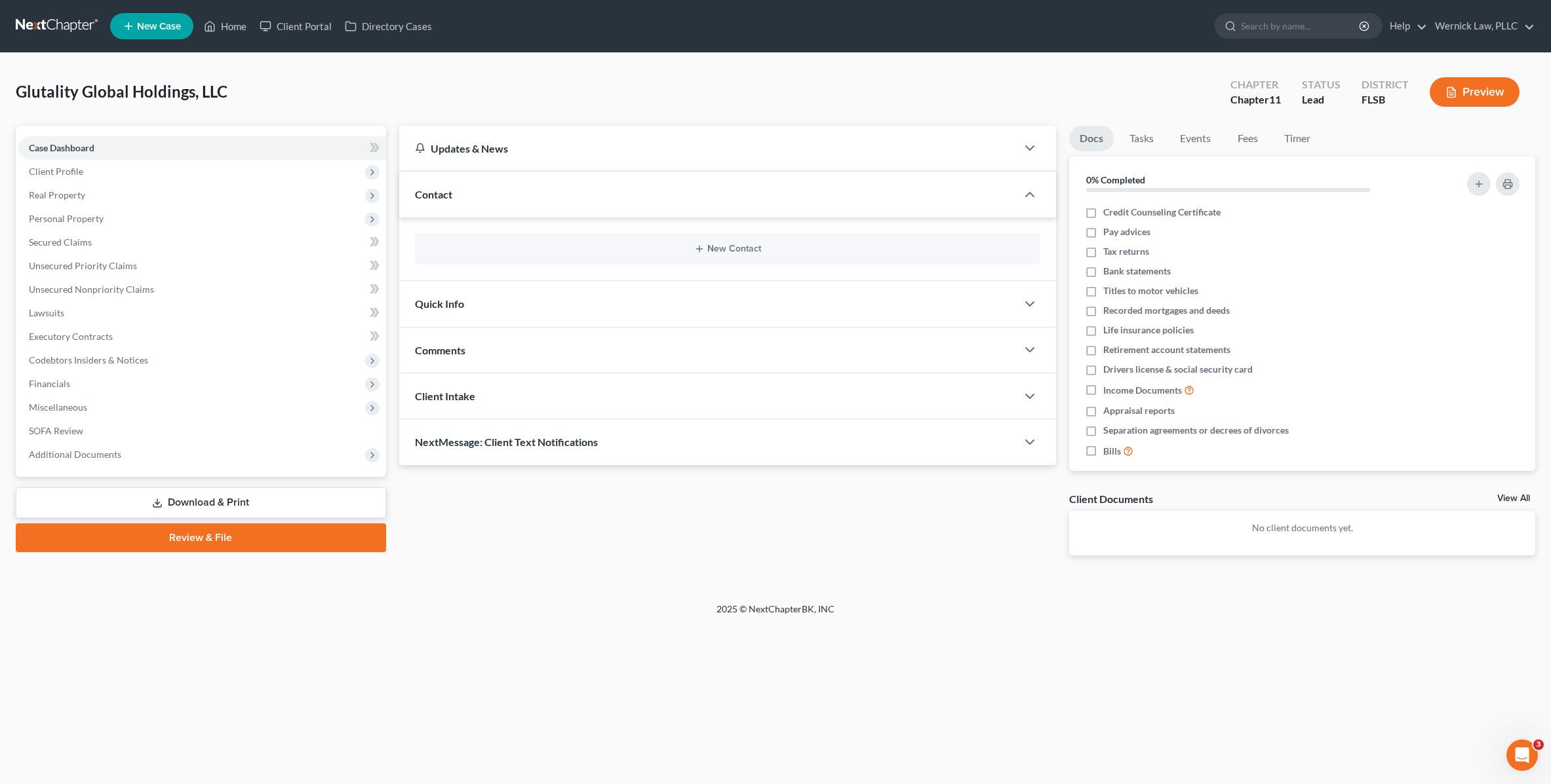
click at [448, 307] on span "Quick Info" at bounding box center [439, 303] width 50 height 13
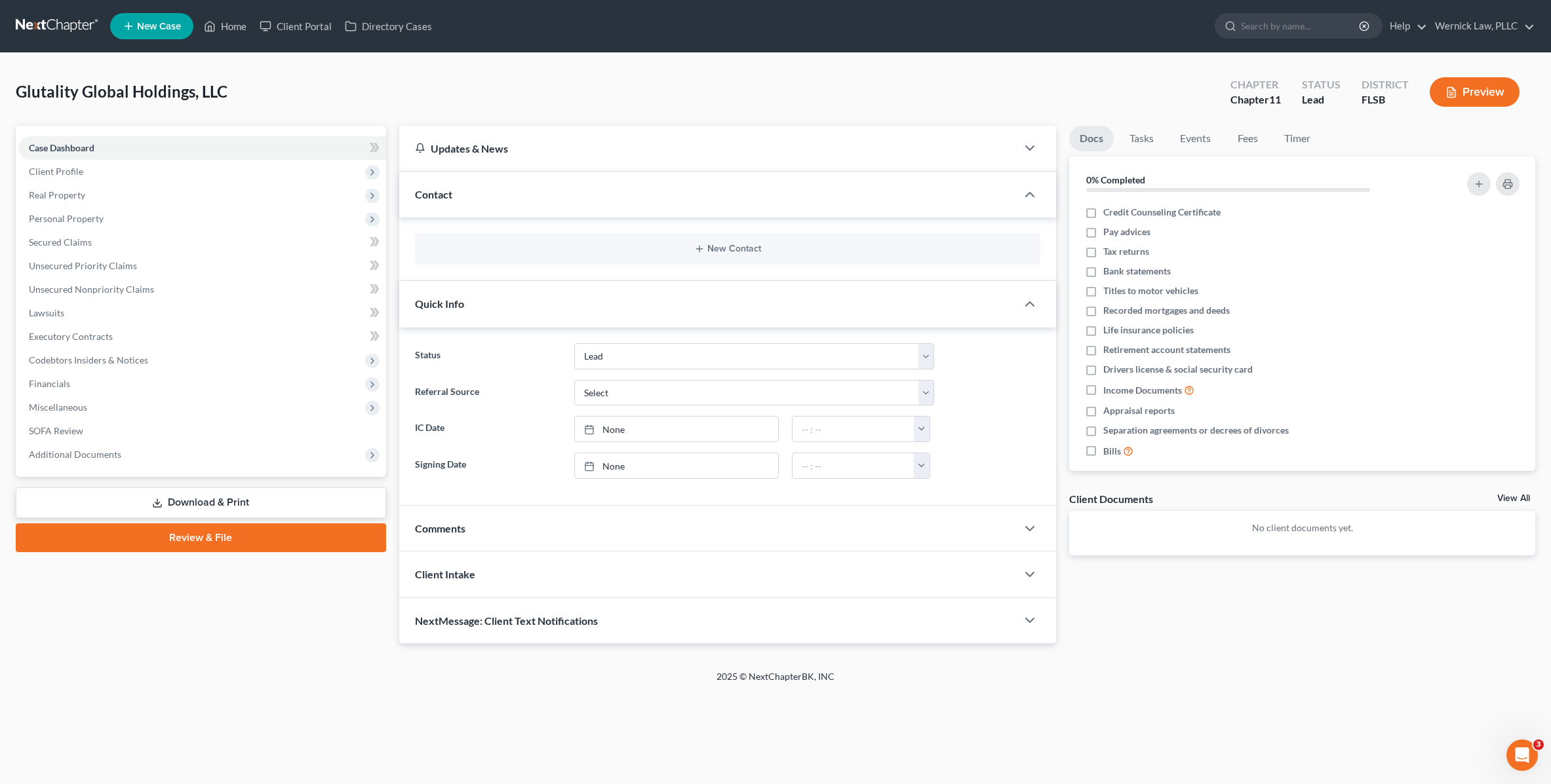
click at [448, 307] on span "Quick Info" at bounding box center [439, 303] width 50 height 13
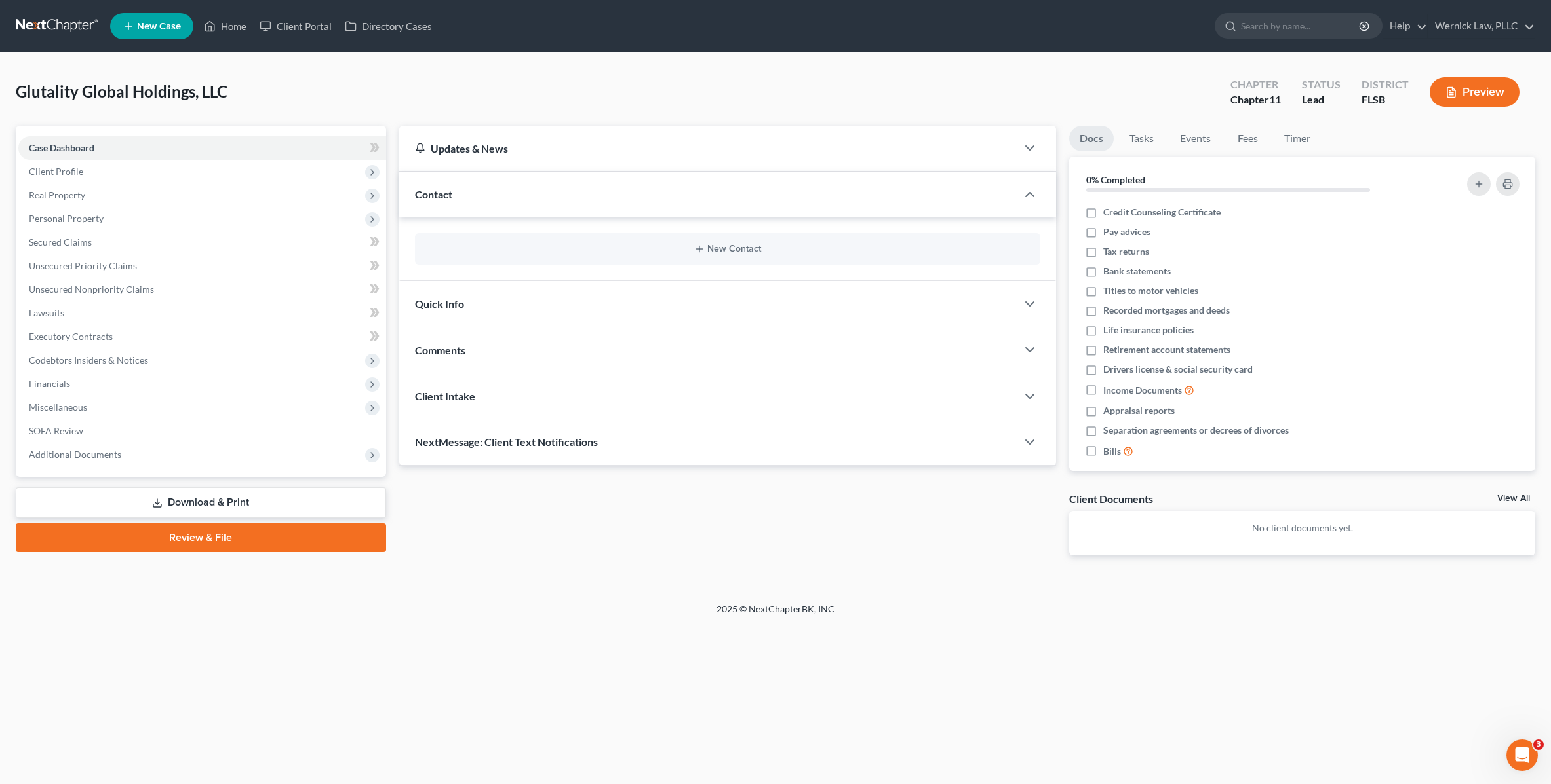
click at [450, 354] on span "Comments" at bounding box center [440, 350] width 50 height 13
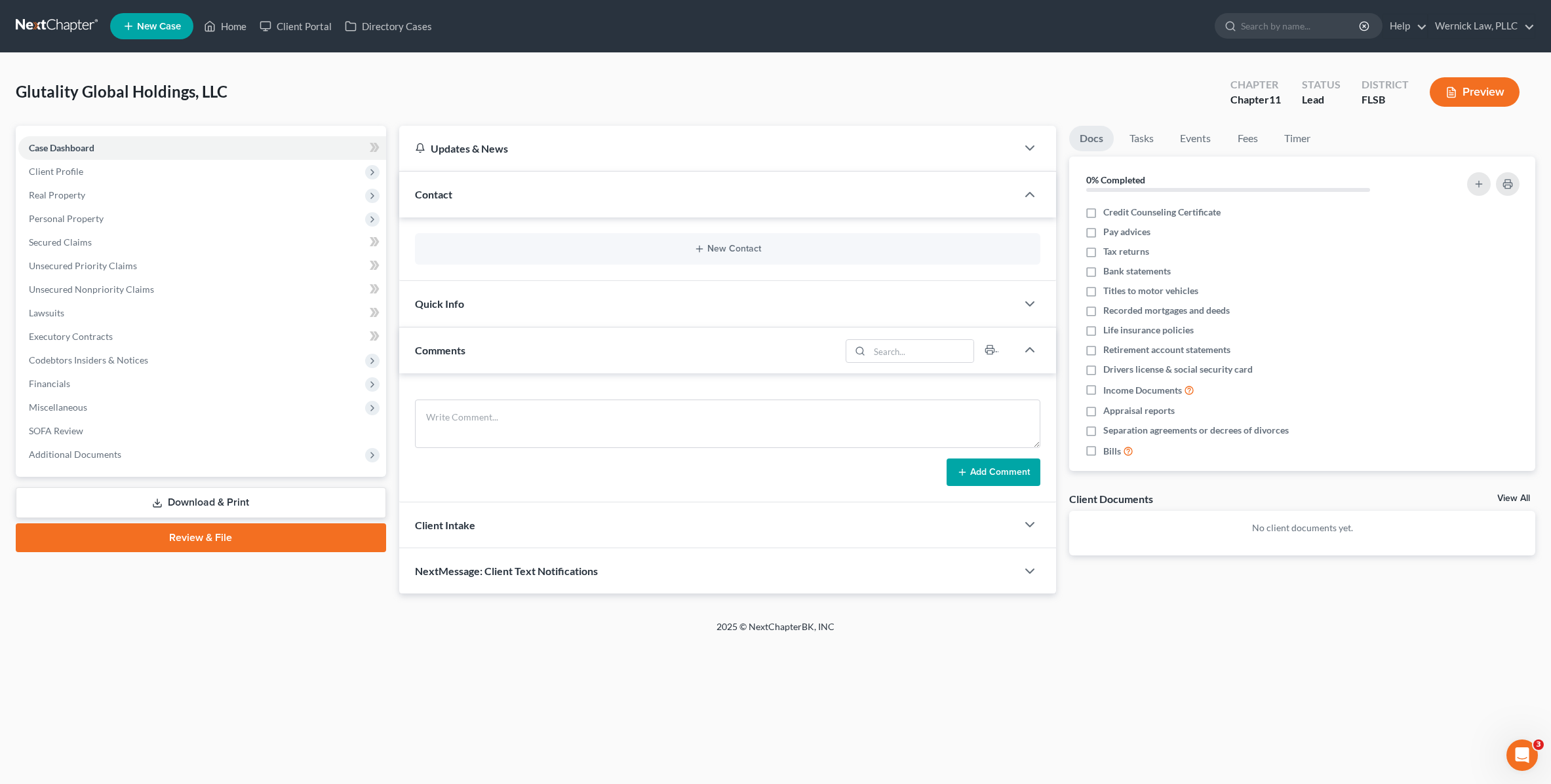
click at [450, 354] on span "Comments" at bounding box center [440, 350] width 50 height 13
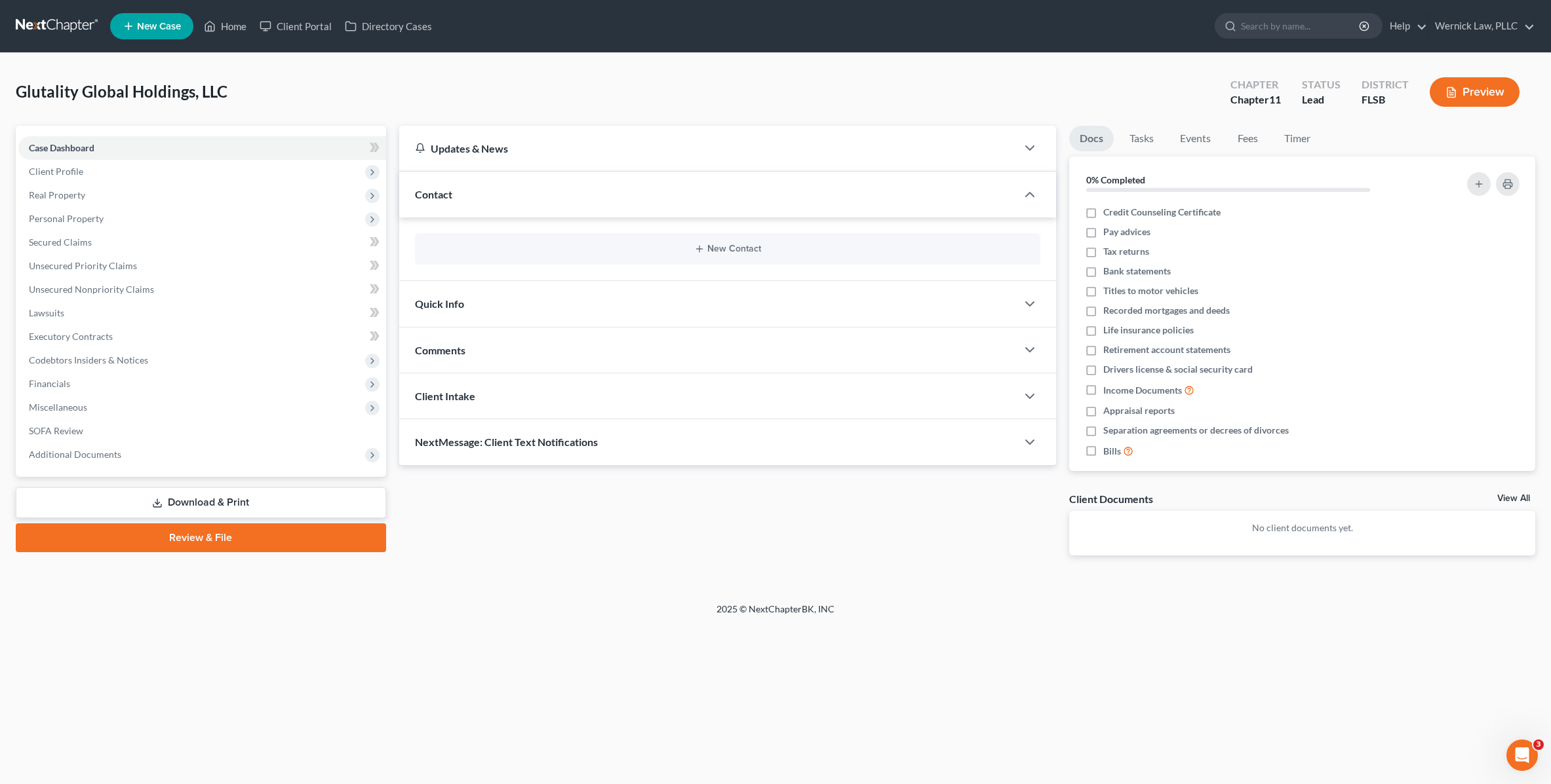
click at [444, 405] on div "Client Intake" at bounding box center [708, 396] width 618 height 45
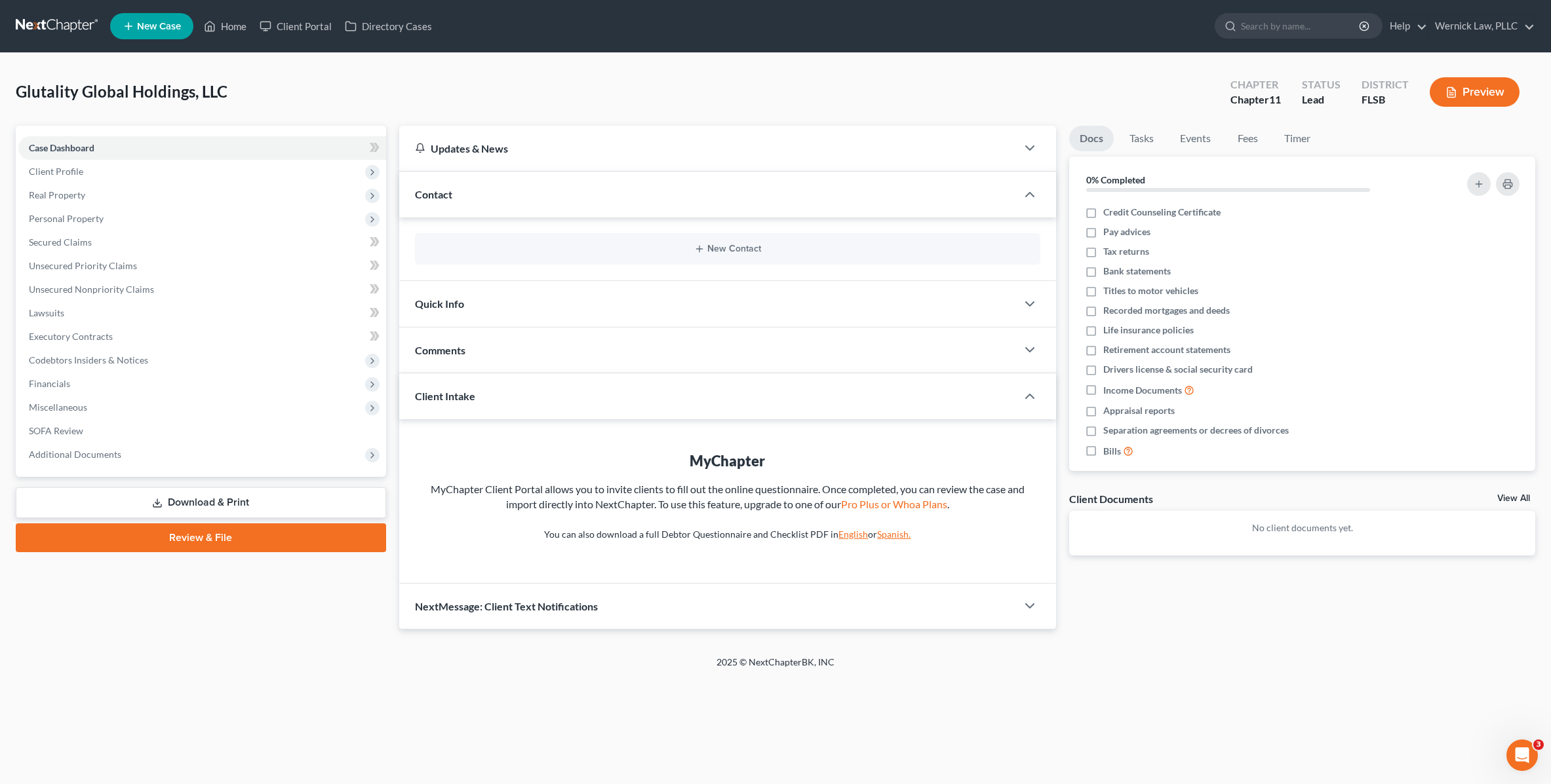
click at [444, 405] on div "Client Intake" at bounding box center [699, 396] width 600 height 45
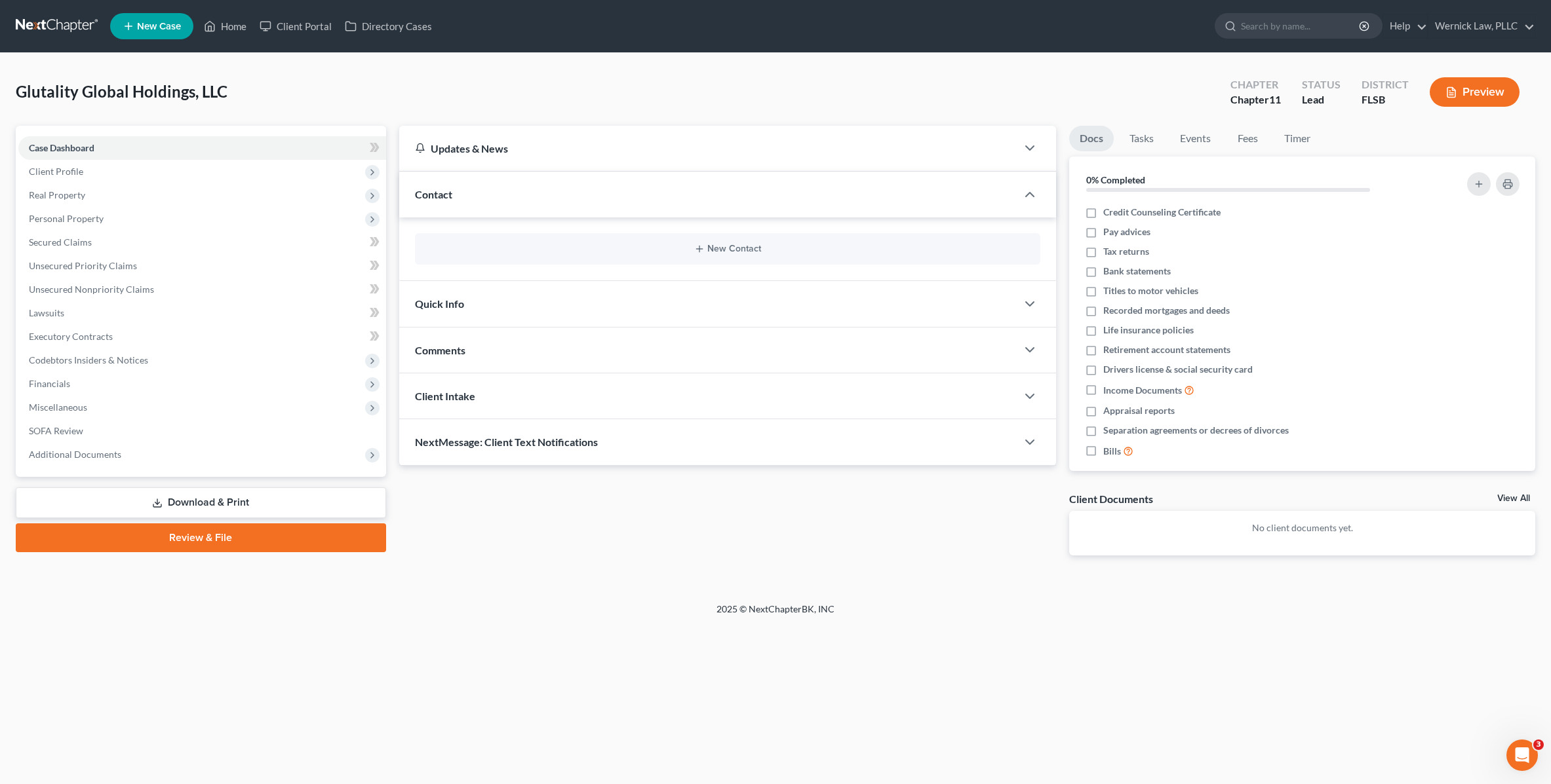
click at [455, 441] on span "NextMessage: Client Text Notifications" at bounding box center [506, 442] width 183 height 13
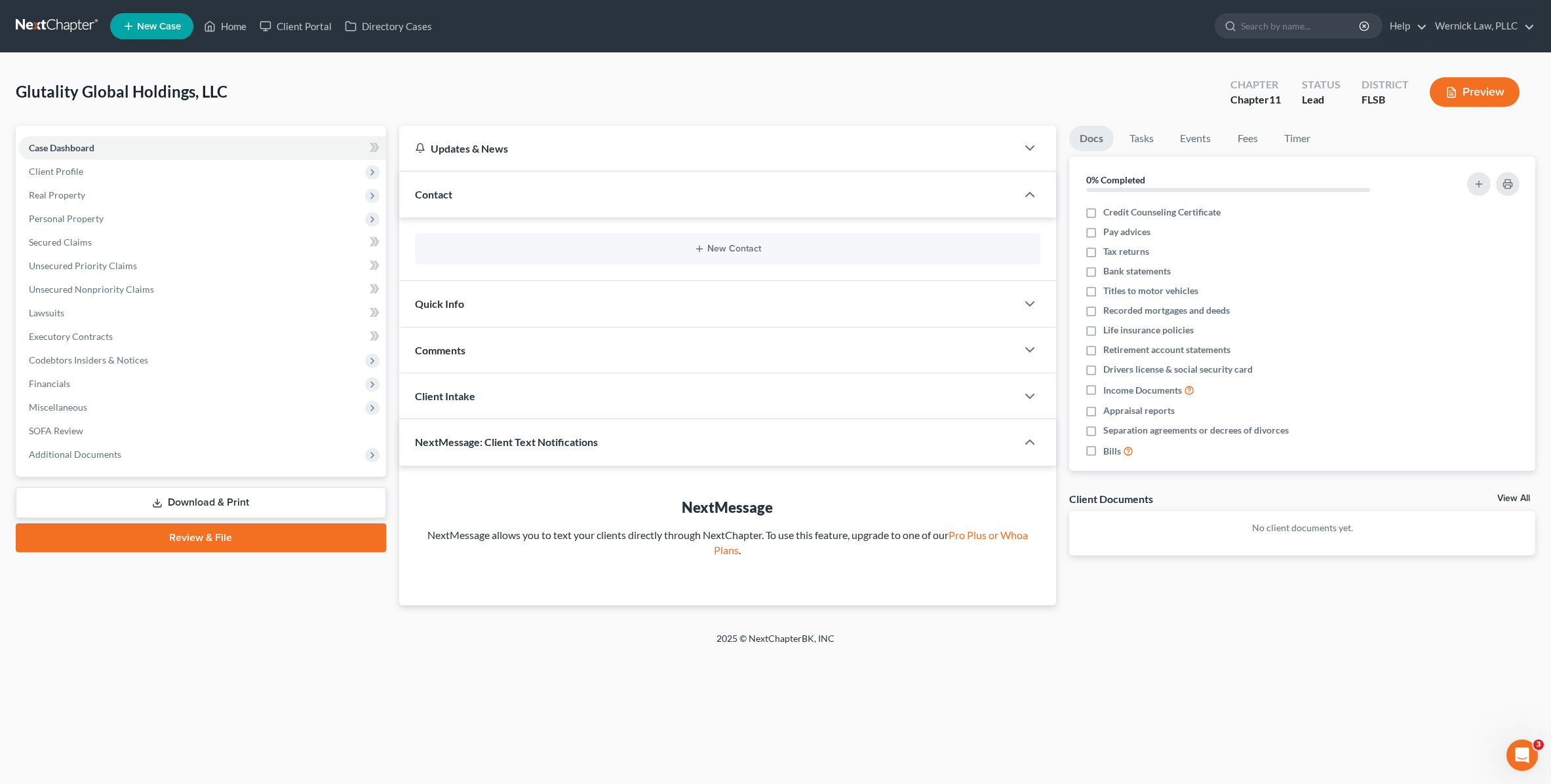
click at [455, 441] on span "NextMessage: Client Text Notifications" at bounding box center [506, 442] width 183 height 13
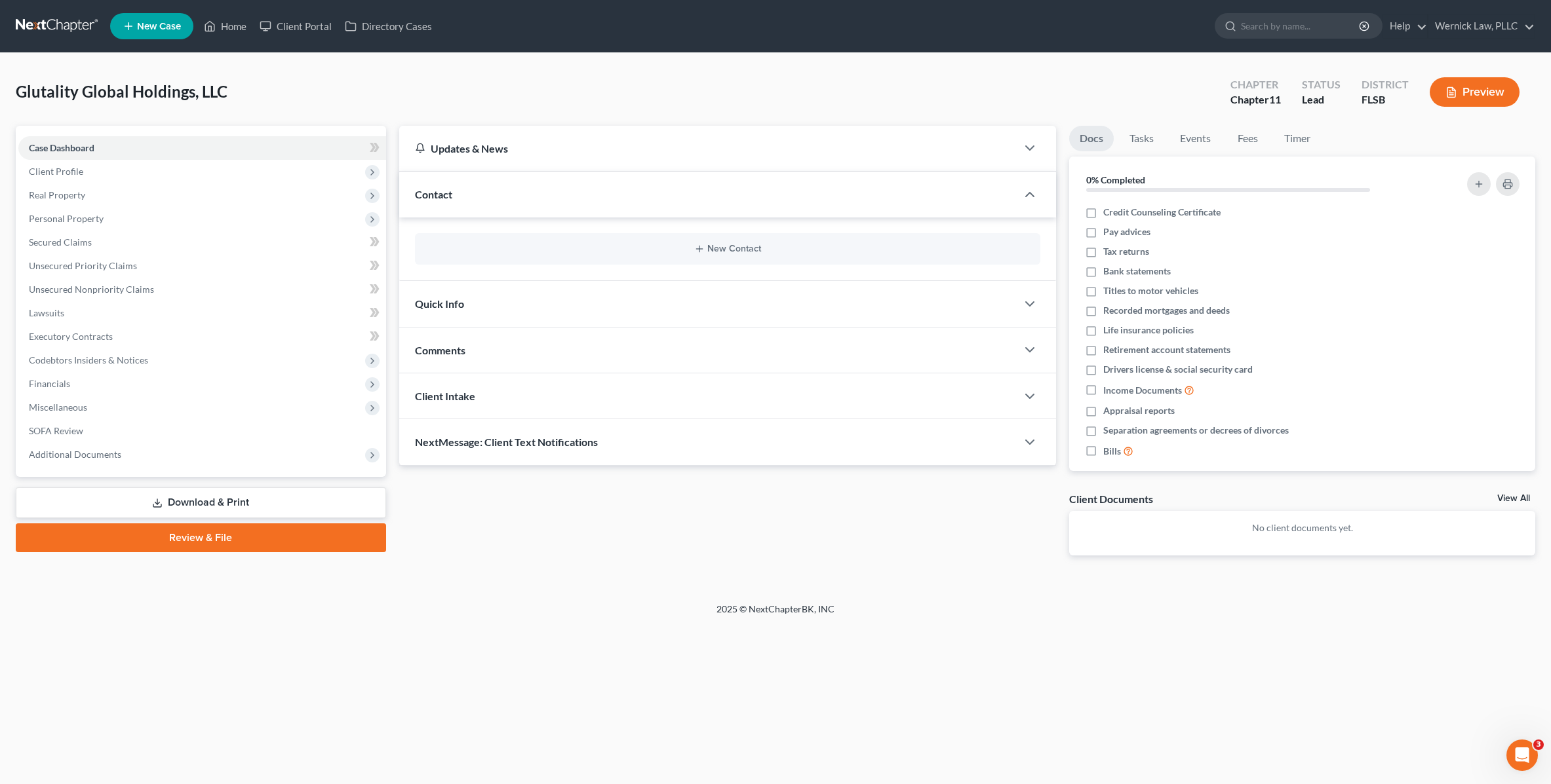
click at [457, 315] on div "Quick Info" at bounding box center [708, 304] width 618 height 45
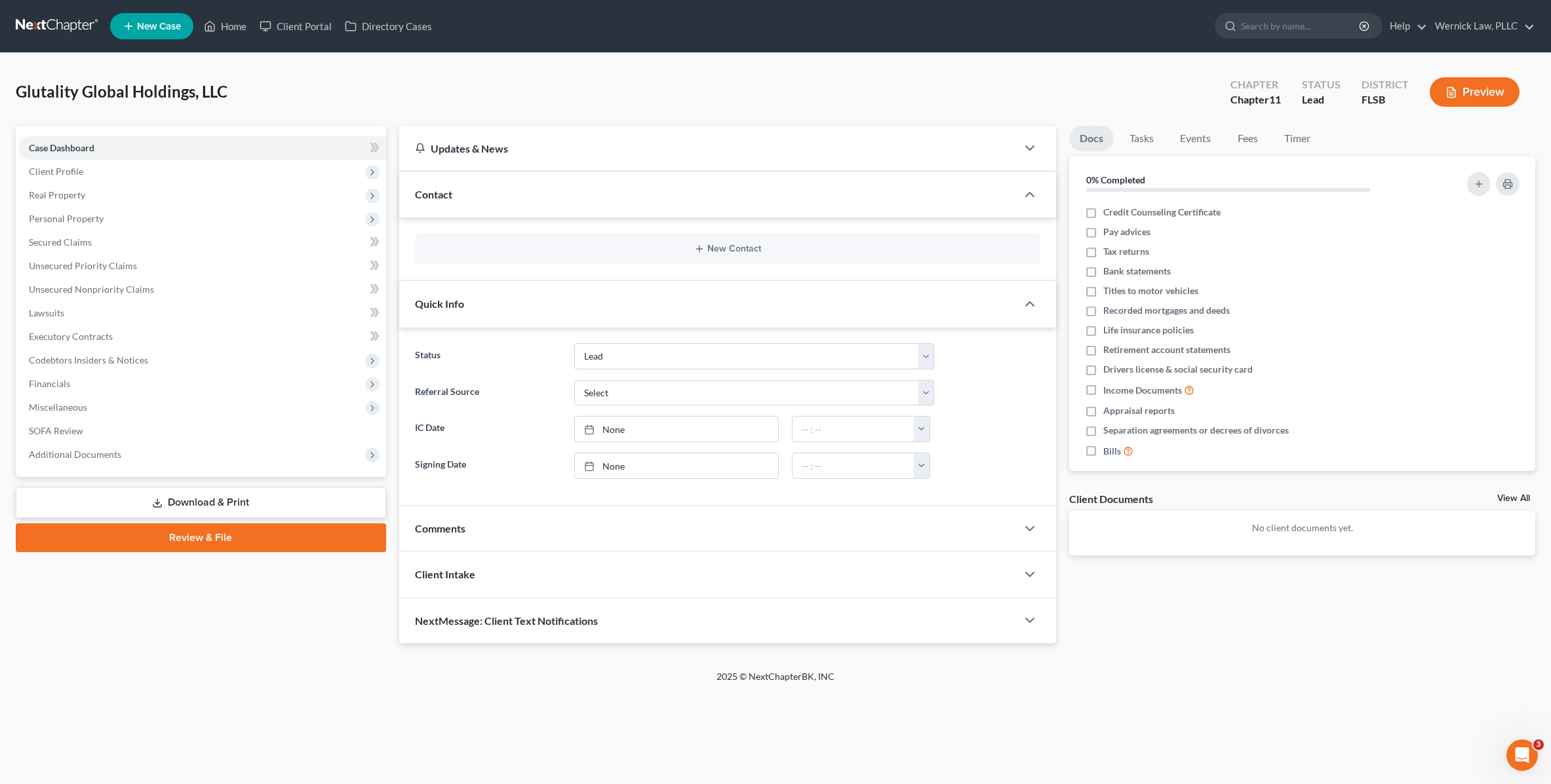
click at [457, 315] on div "Quick Info" at bounding box center [708, 304] width 618 height 45
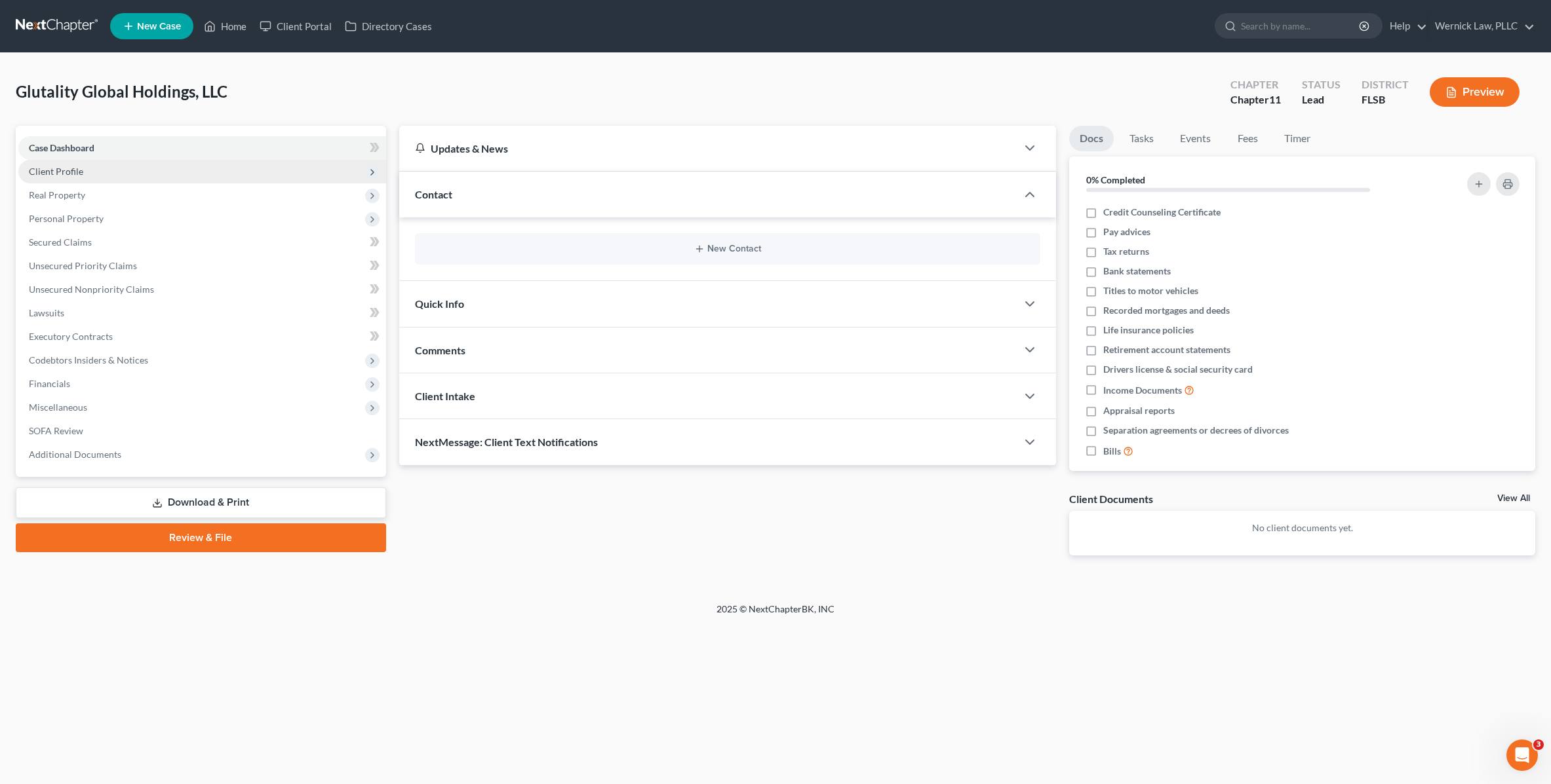
click at [52, 172] on span "Client Profile" at bounding box center [55, 170] width 55 height 11
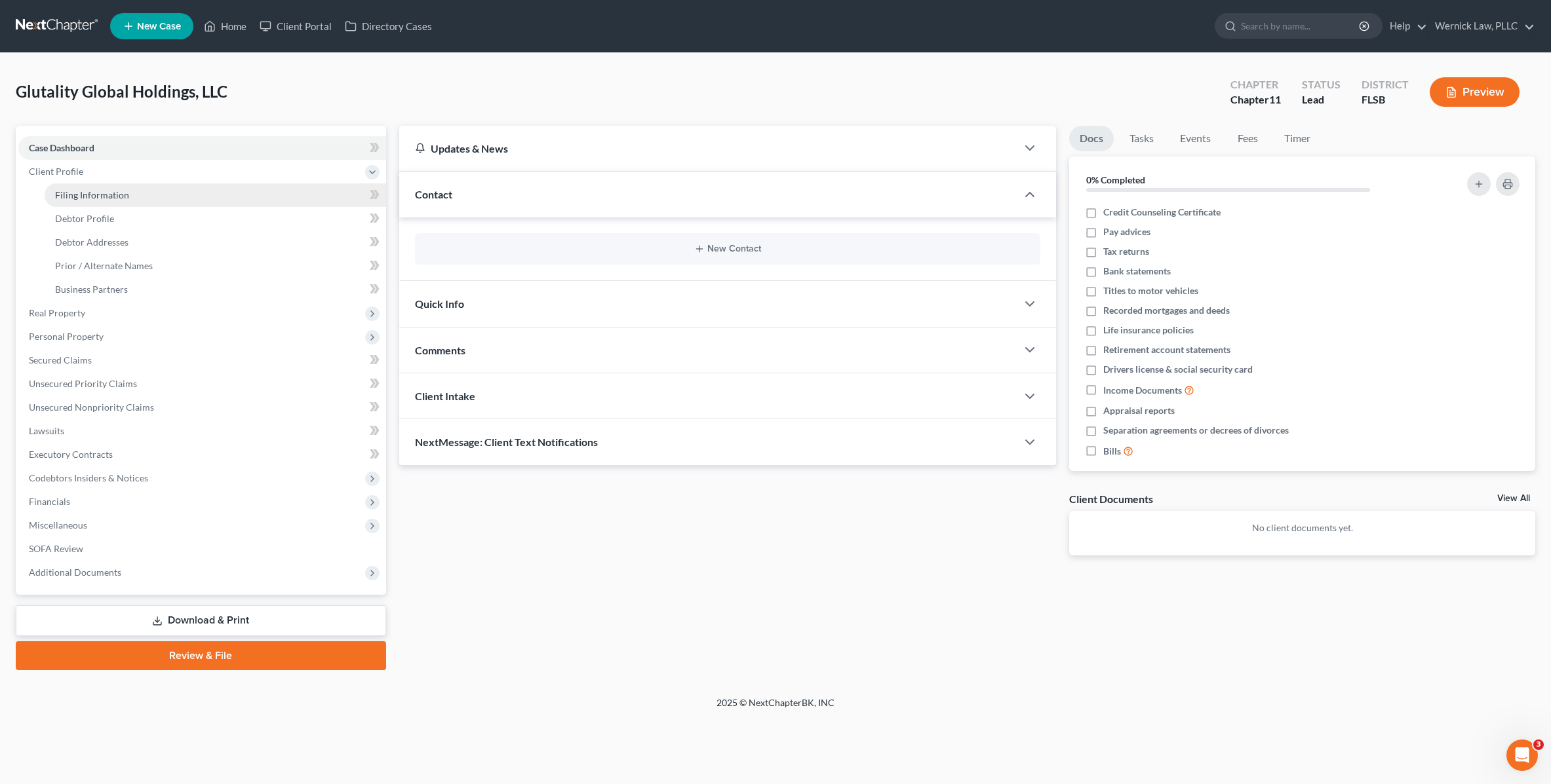
click at [92, 198] on span "Filing Information" at bounding box center [92, 195] width 74 height 11
select select "3"
select select "1"
select select "17"
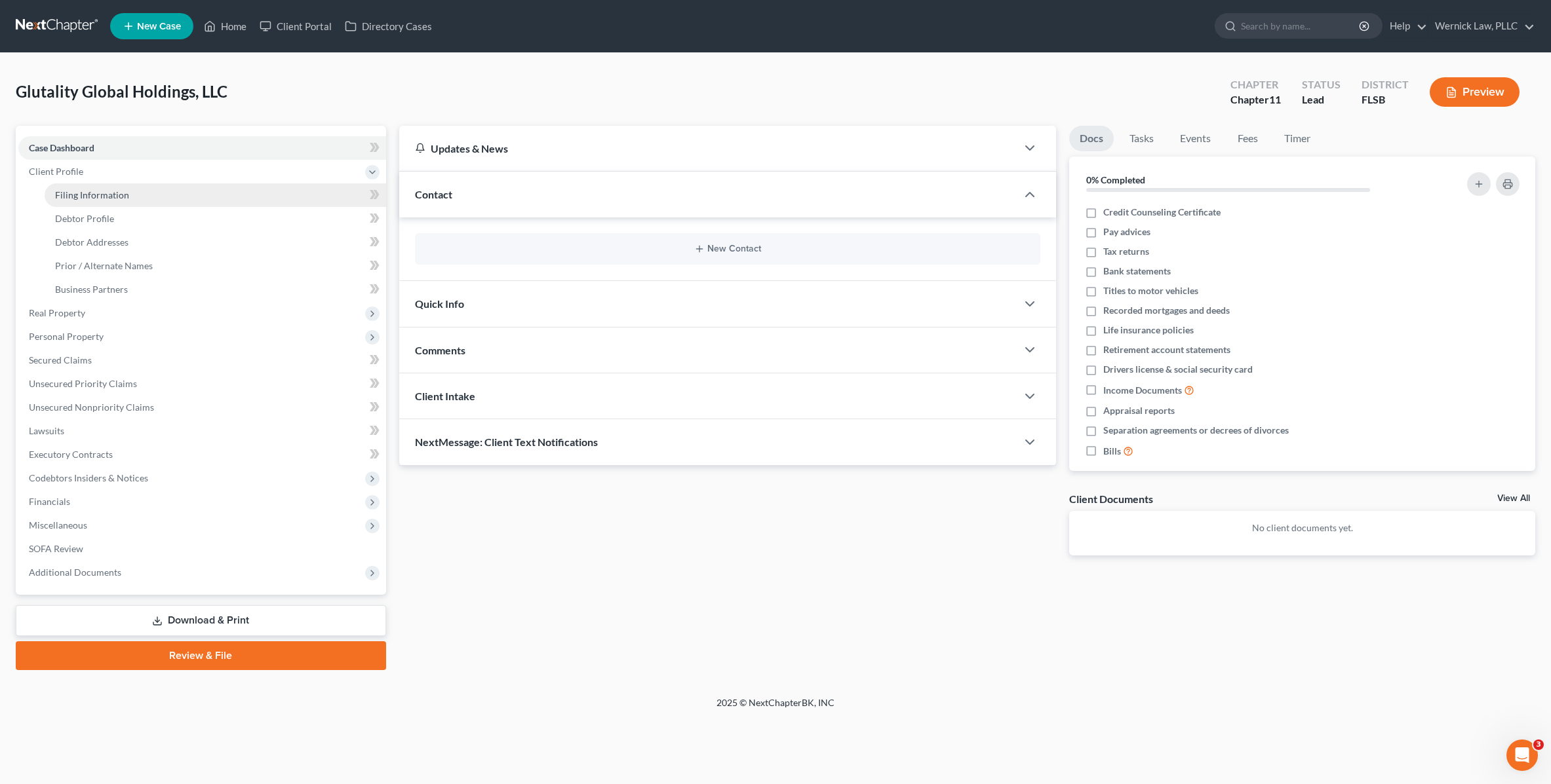
select select "0"
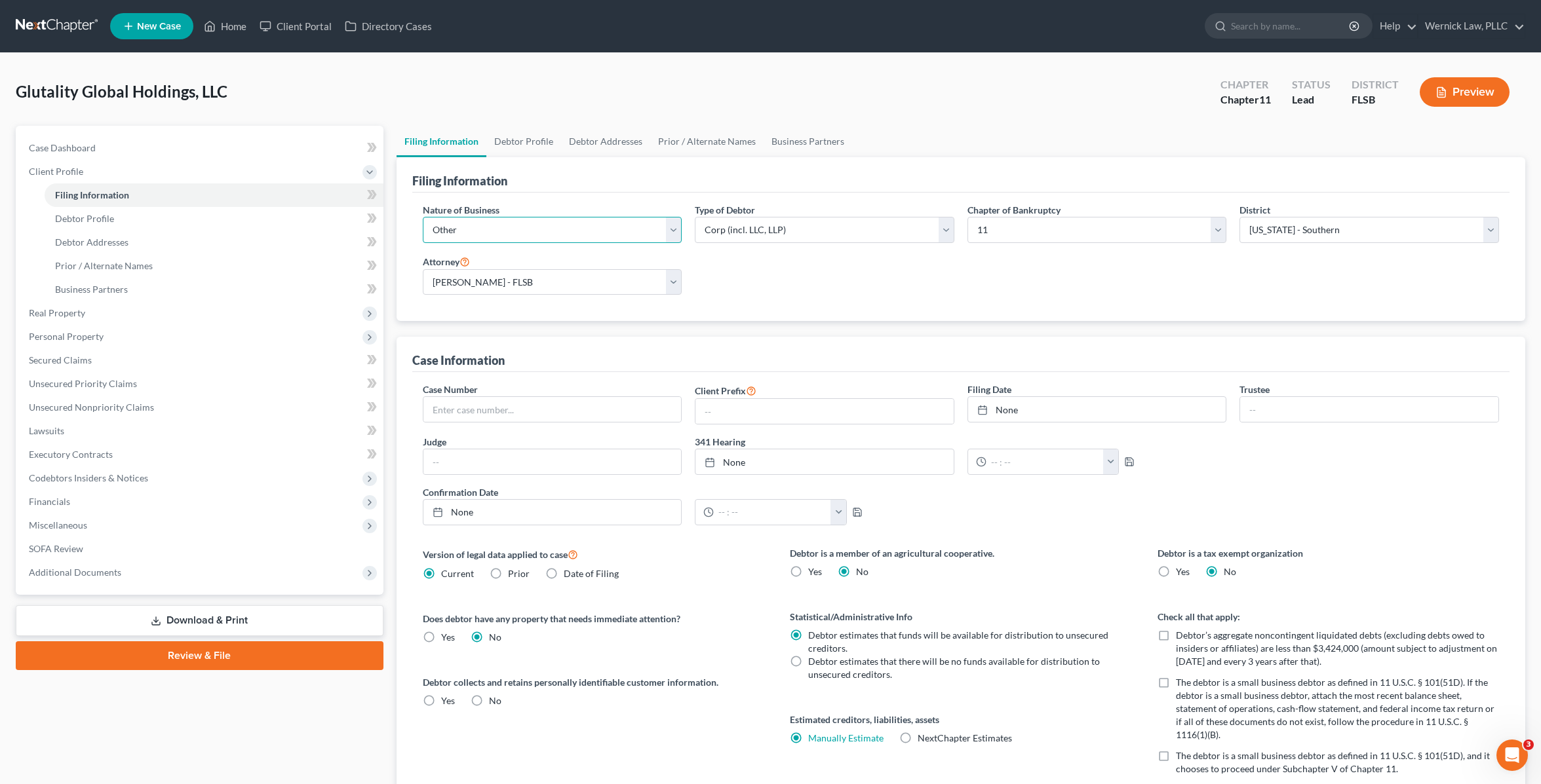
click at [605, 235] on select "Select Clearing Bank Commodity Broker Health Care Business Other Railroad Singl…" at bounding box center [553, 229] width 259 height 26
click at [423, 217] on select "Select Clearing Bank Commodity Broker Health Care Business Other Railroad Singl…" at bounding box center [553, 229] width 259 height 26
click at [522, 143] on link "Debtor Profile" at bounding box center [523, 141] width 75 height 31
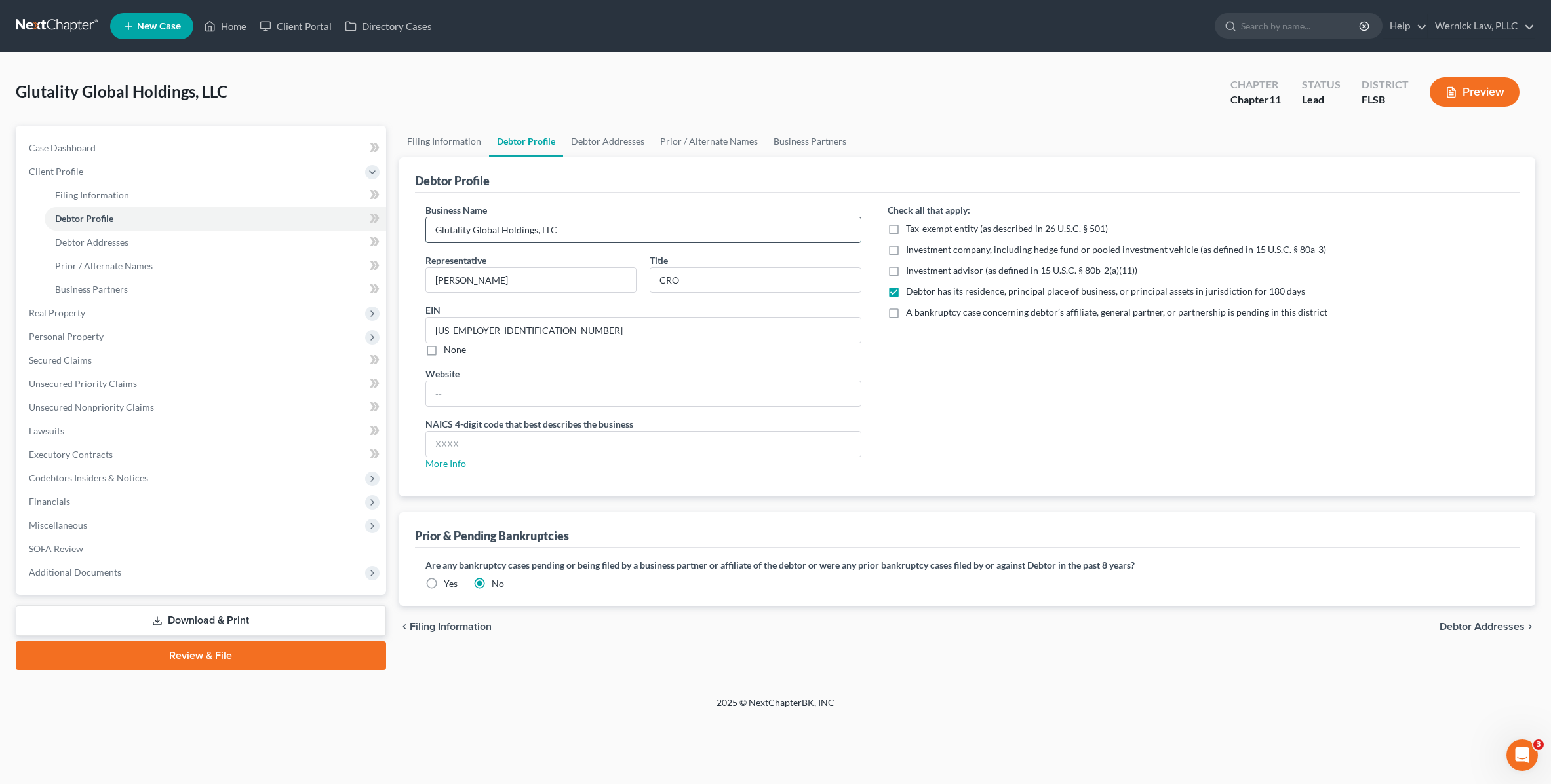
drag, startPoint x: 554, startPoint y: 231, endPoint x: 435, endPoint y: 228, distance: 119.0
click at [435, 228] on input "Glutality Global Holdings, LLC" at bounding box center [643, 230] width 435 height 25
click at [498, 469] on div "NAICS 4-digit code that best describes the business More Info" at bounding box center [644, 443] width 437 height 53
click at [610, 144] on link "Debtor Addresses" at bounding box center [608, 141] width 89 height 31
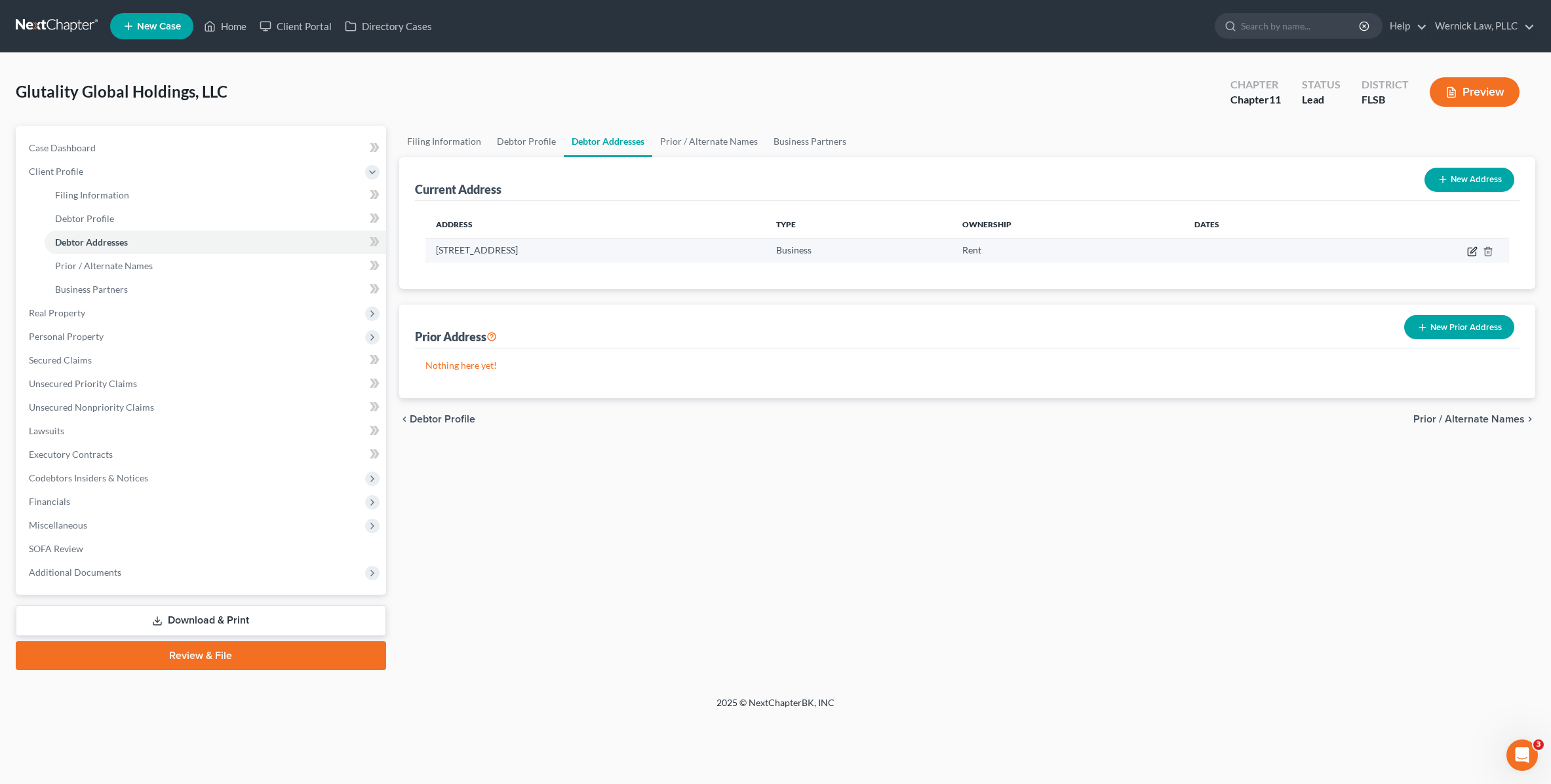
click at [1472, 253] on icon "button" at bounding box center [1472, 252] width 10 height 10
select select "9"
select select "49"
select select "0"
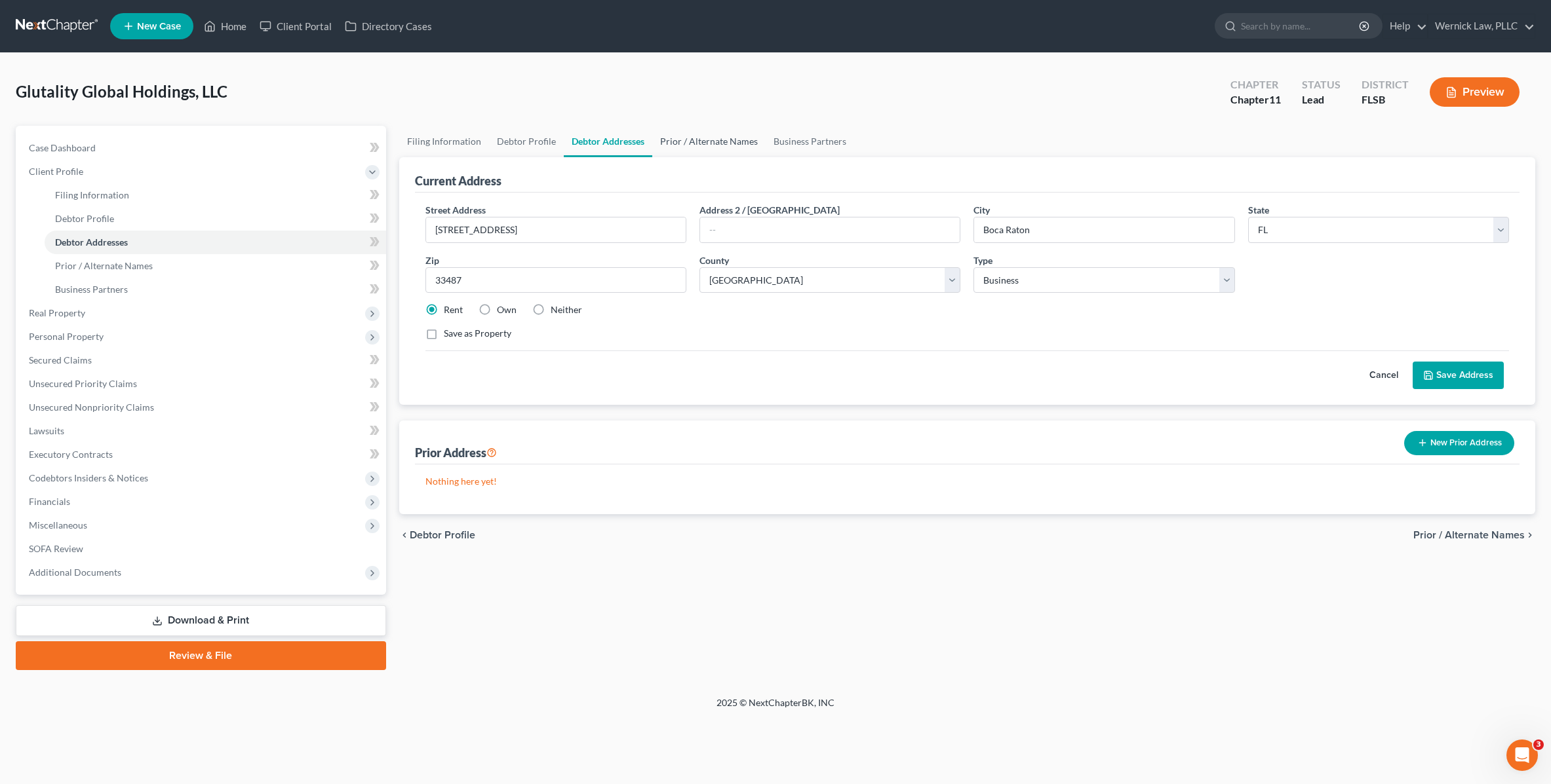
click at [707, 136] on link "Prior / Alternate Names" at bounding box center [709, 141] width 113 height 31
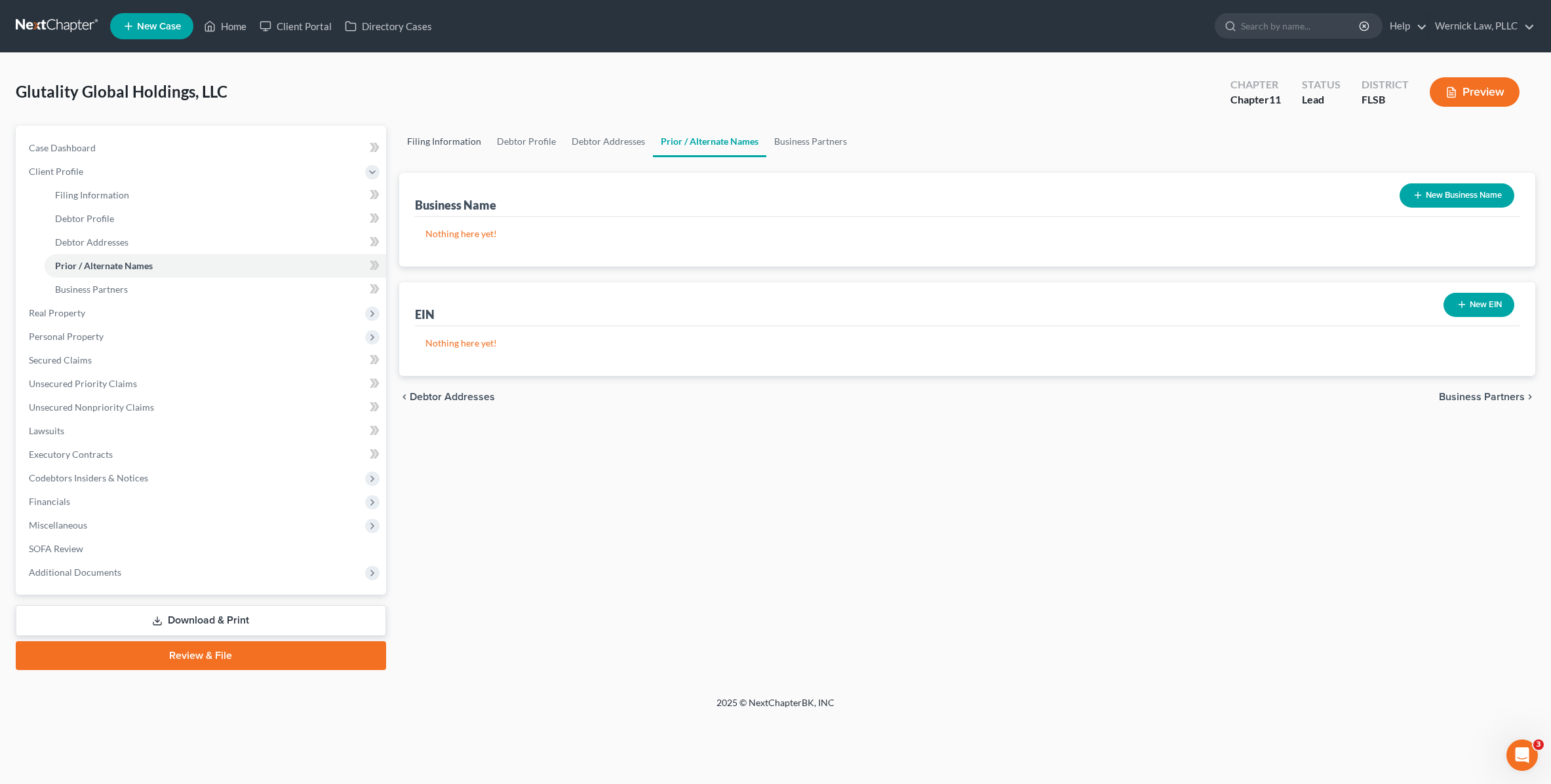
click at [453, 141] on link "Filing Information" at bounding box center [443, 141] width 90 height 31
select select "3"
select select "1"
select select "17"
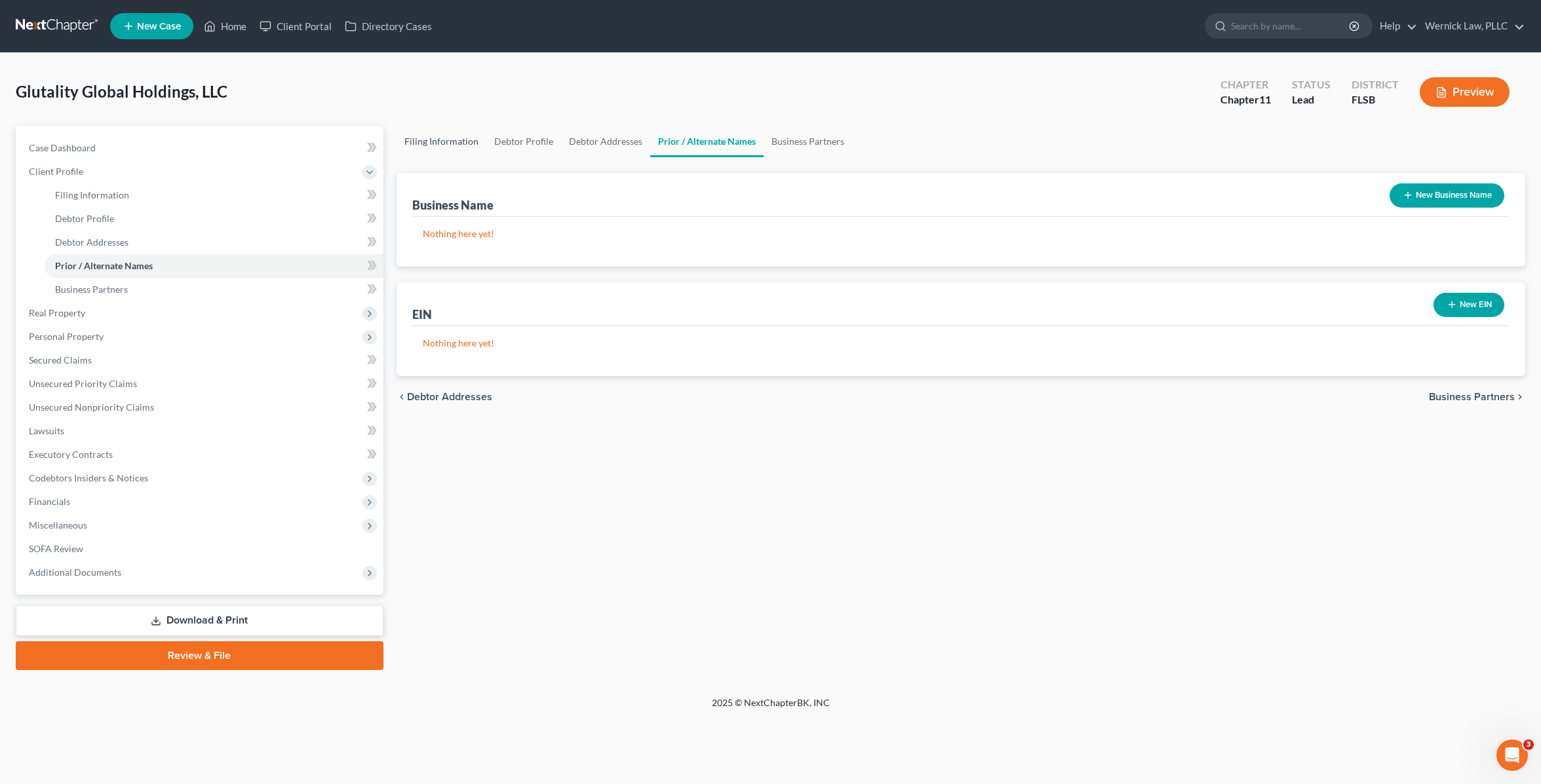
select select "0"
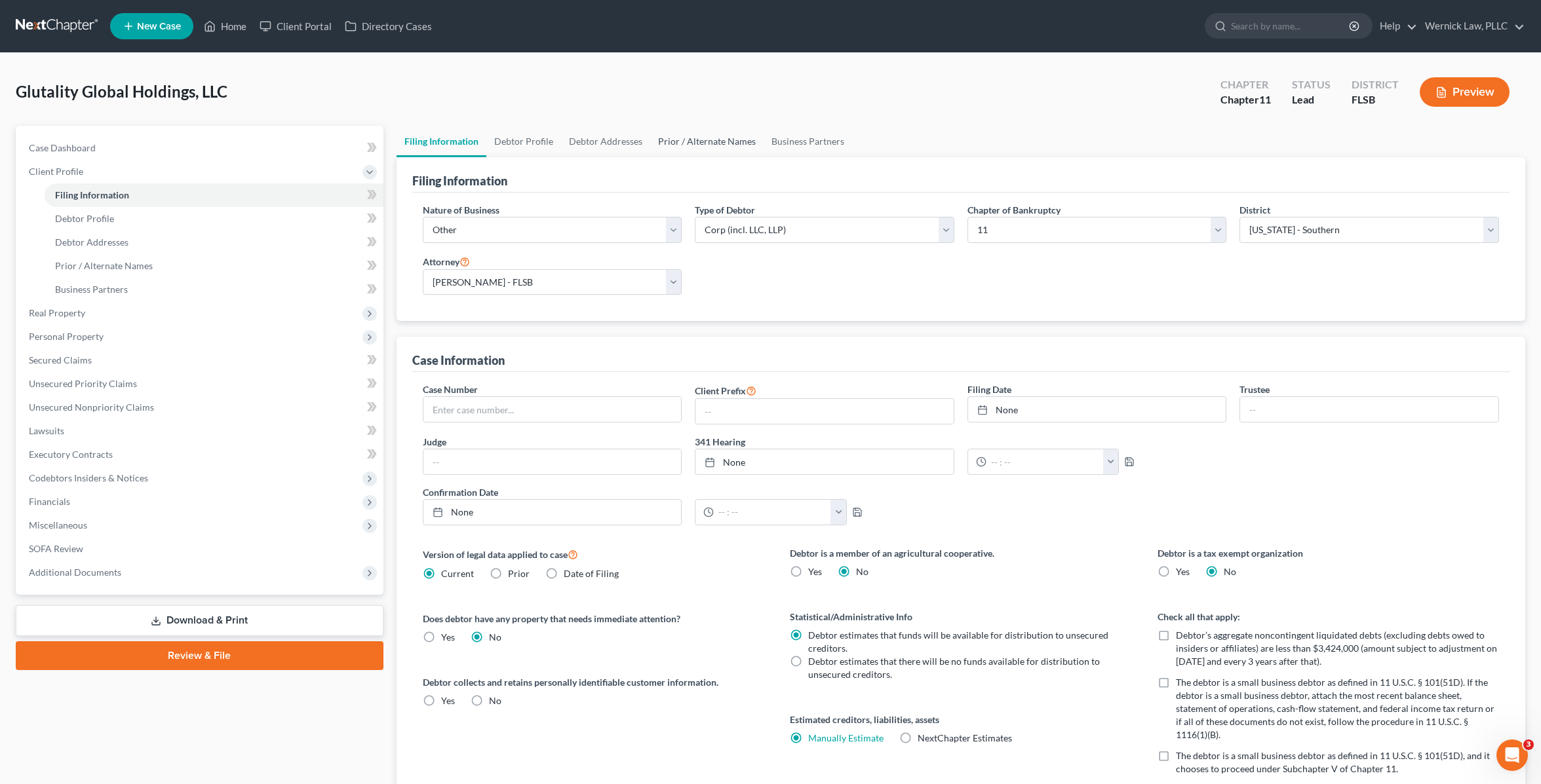
click at [687, 139] on link "Prior / Alternate Names" at bounding box center [706, 141] width 113 height 31
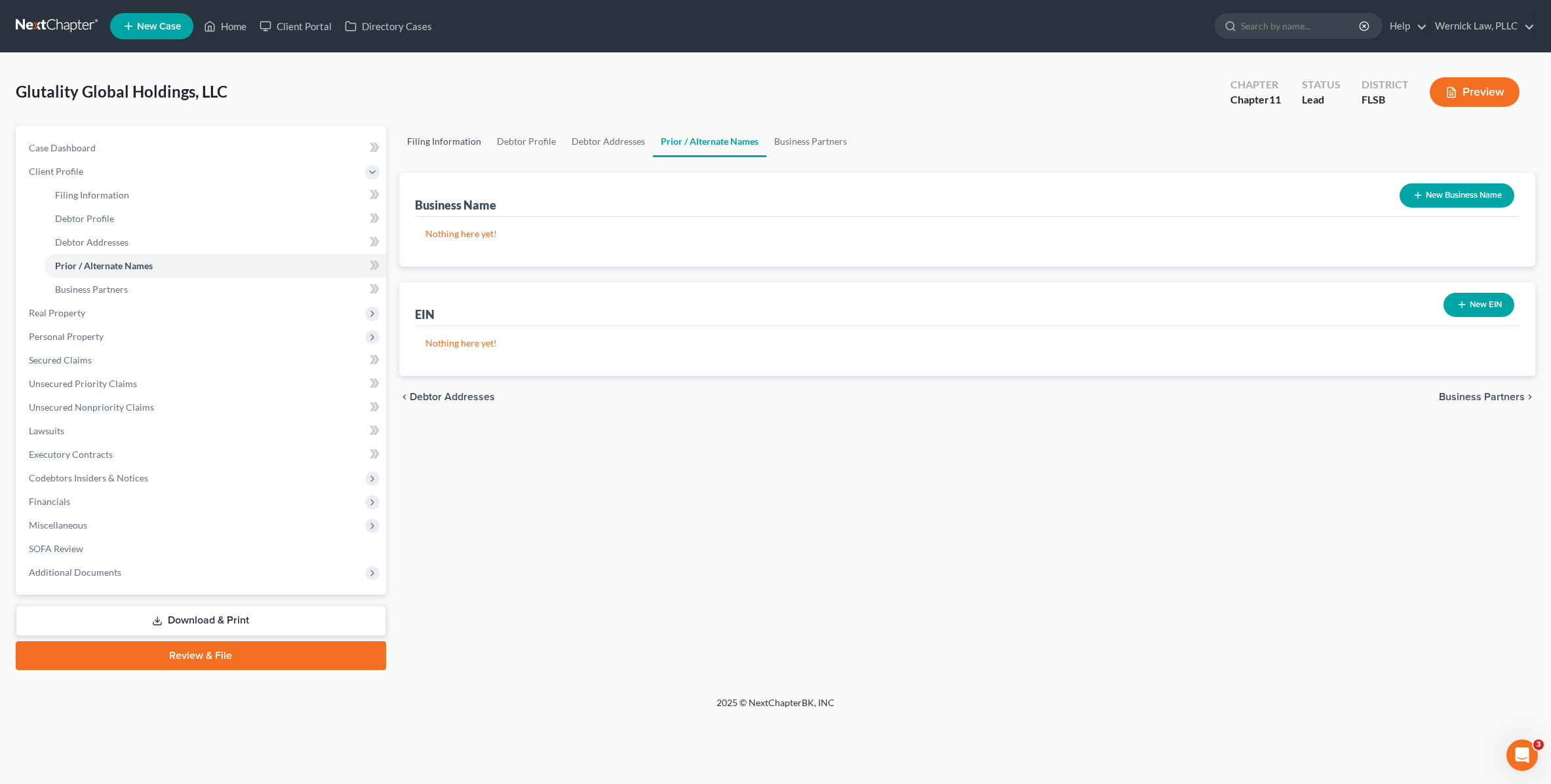
click at [460, 147] on link "Filing Information" at bounding box center [443, 141] width 90 height 31
select select "3"
select select "1"
select select "17"
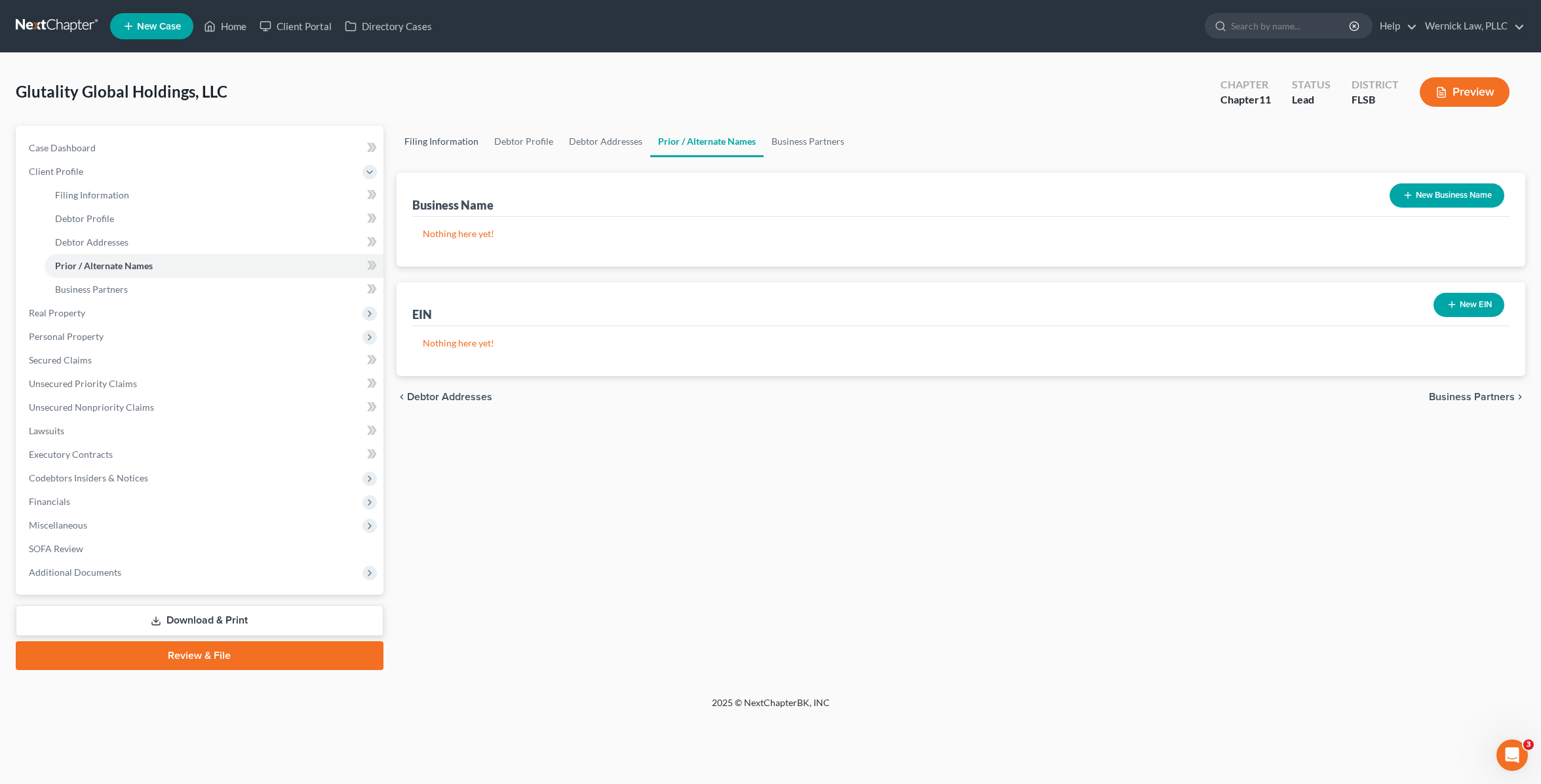
select select "0"
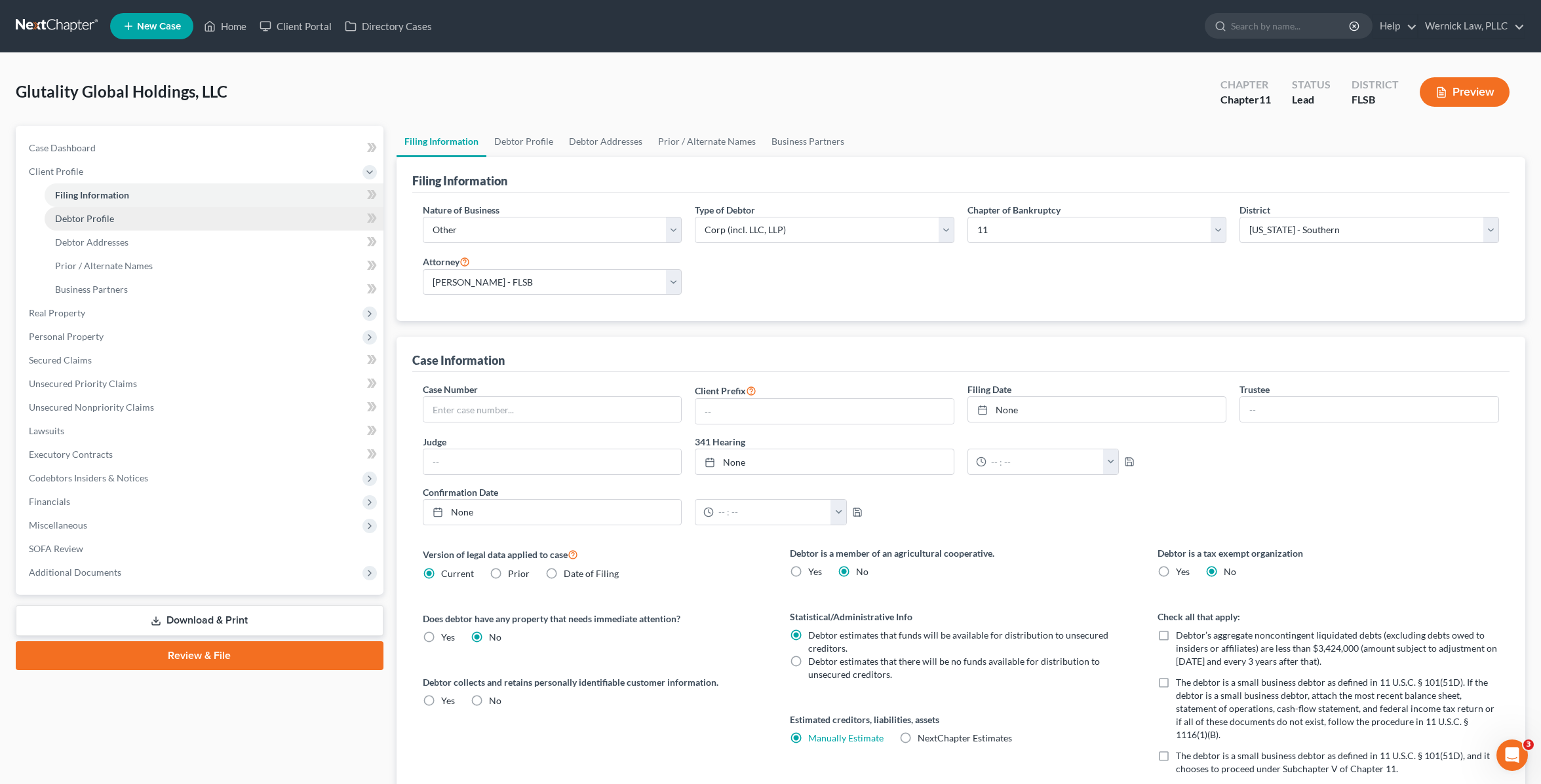
click at [132, 220] on link "Debtor Profile" at bounding box center [214, 219] width 339 height 24
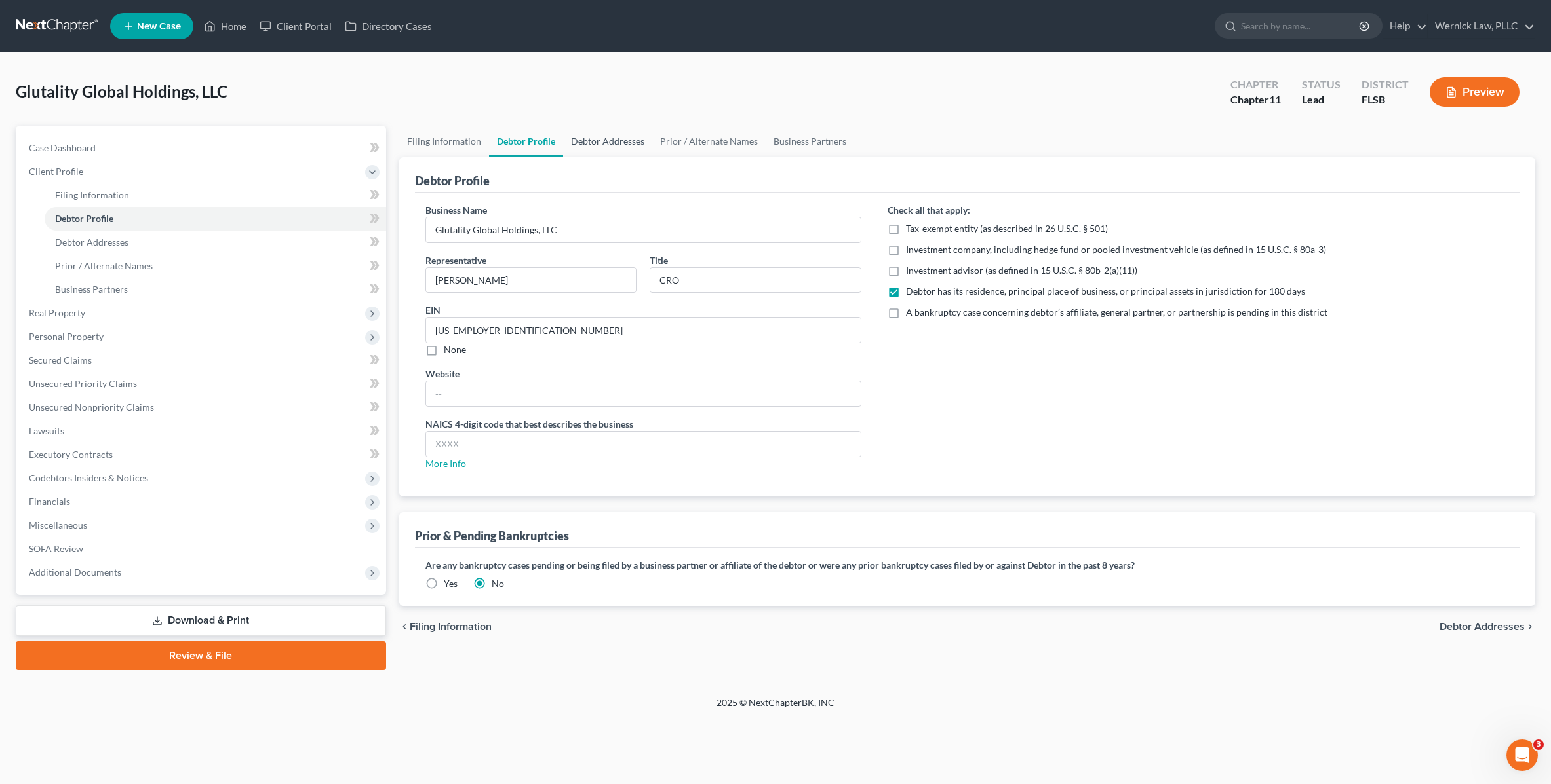
click at [609, 147] on link "Debtor Addresses" at bounding box center [608, 141] width 89 height 31
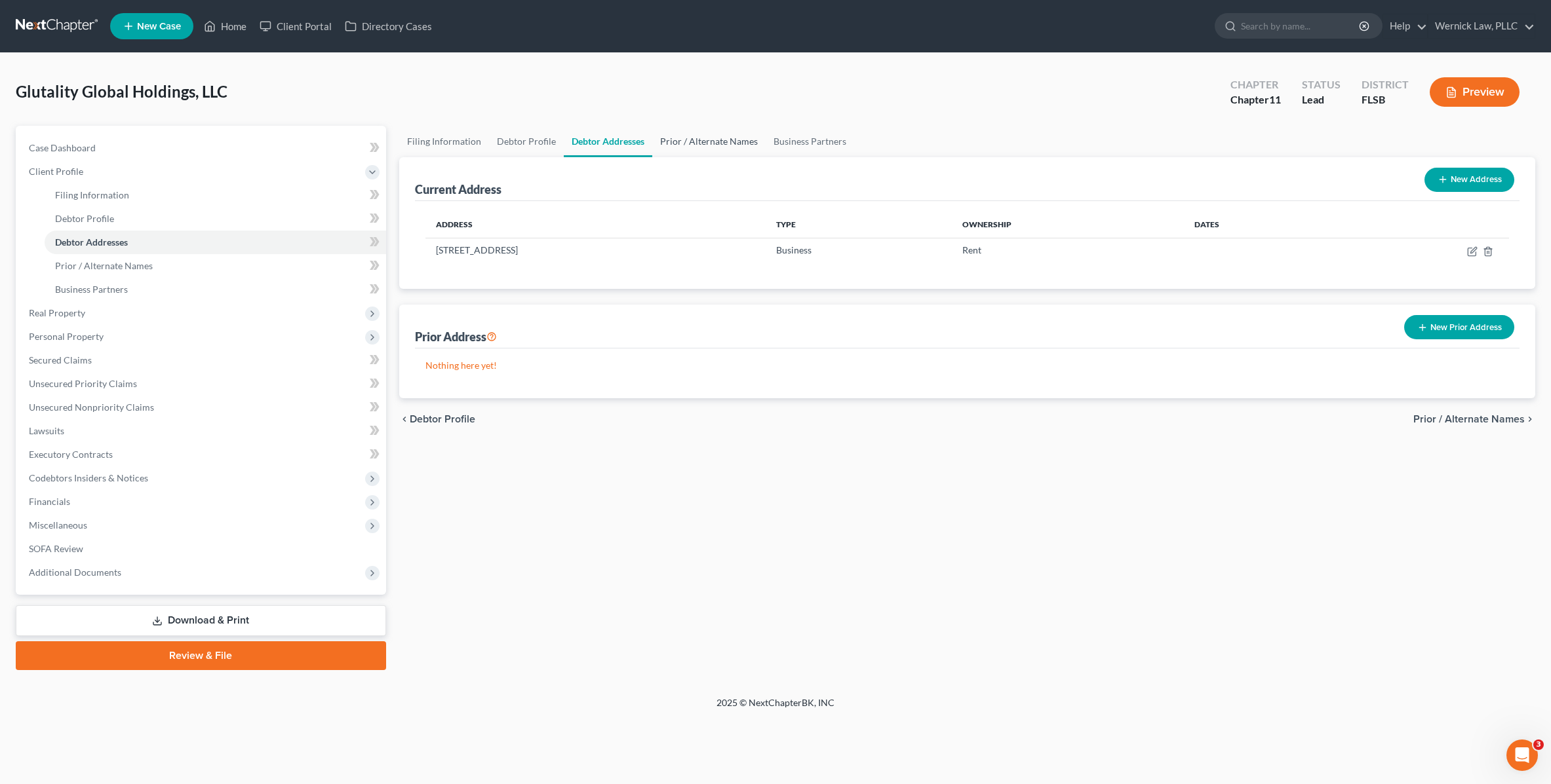
click at [697, 146] on link "Prior / Alternate Names" at bounding box center [709, 141] width 113 height 31
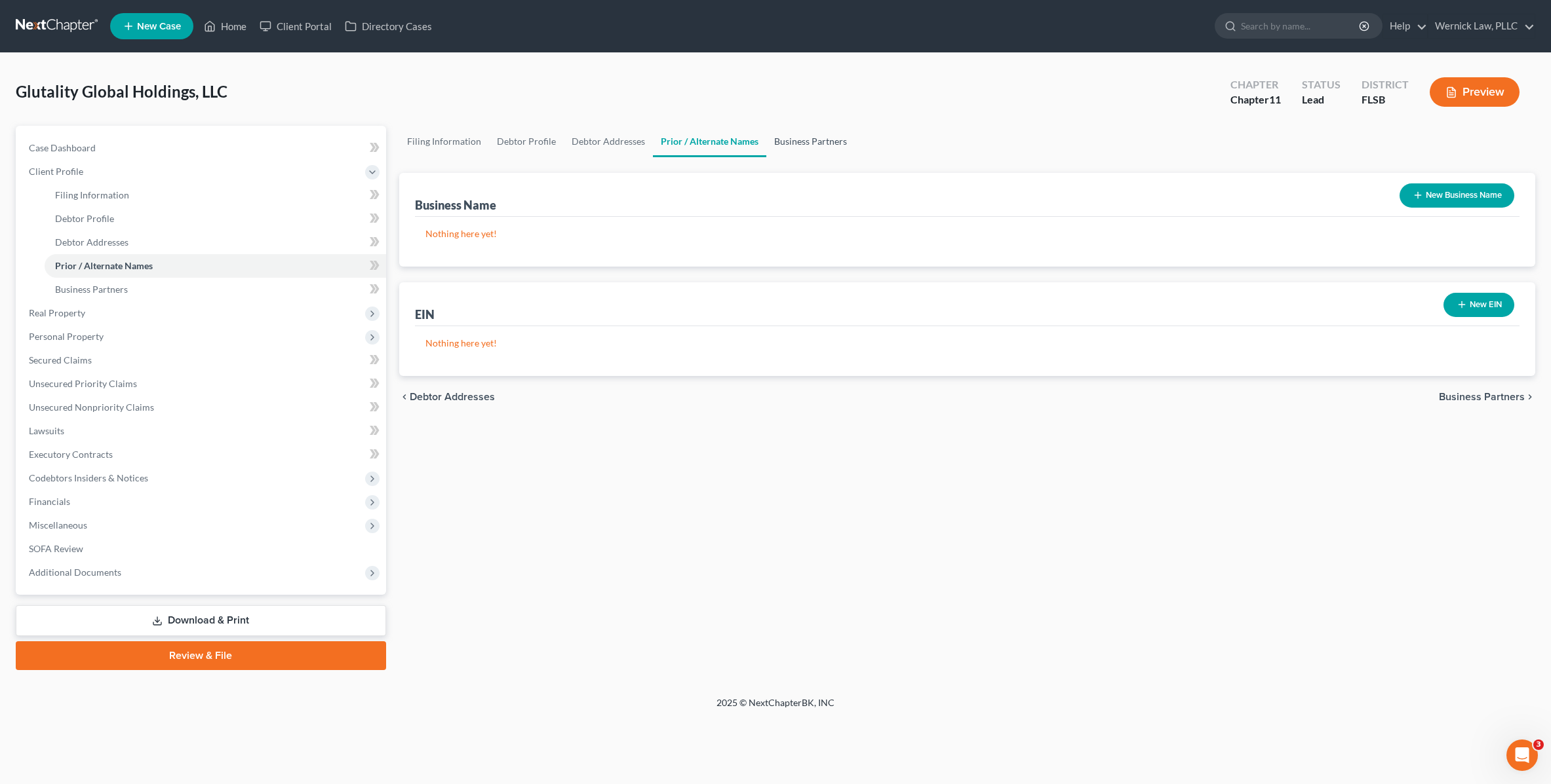
click at [796, 151] on link "Business Partners" at bounding box center [810, 141] width 88 height 31
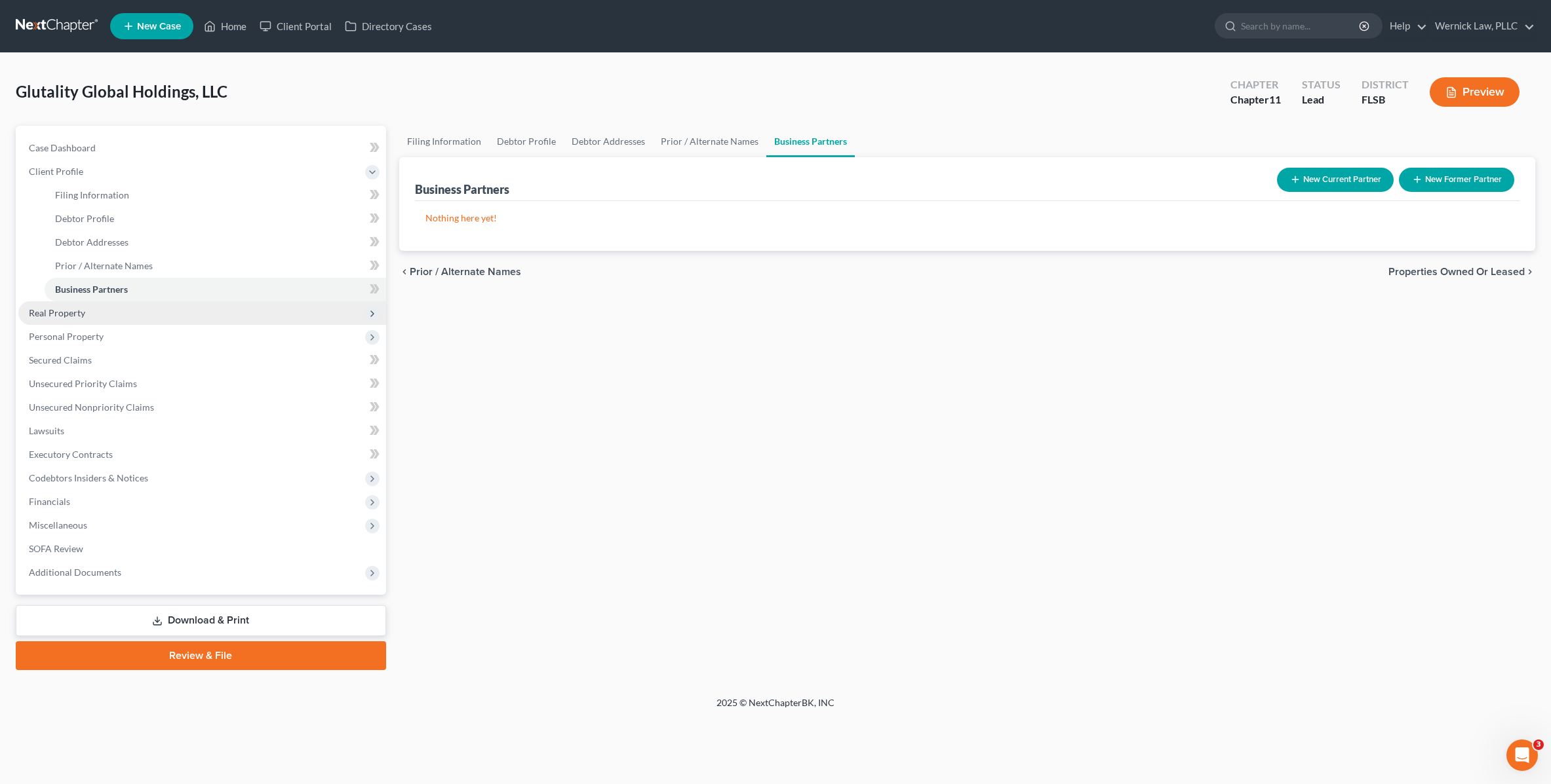
click at [62, 319] on span "Real Property" at bounding box center [202, 313] width 368 height 24
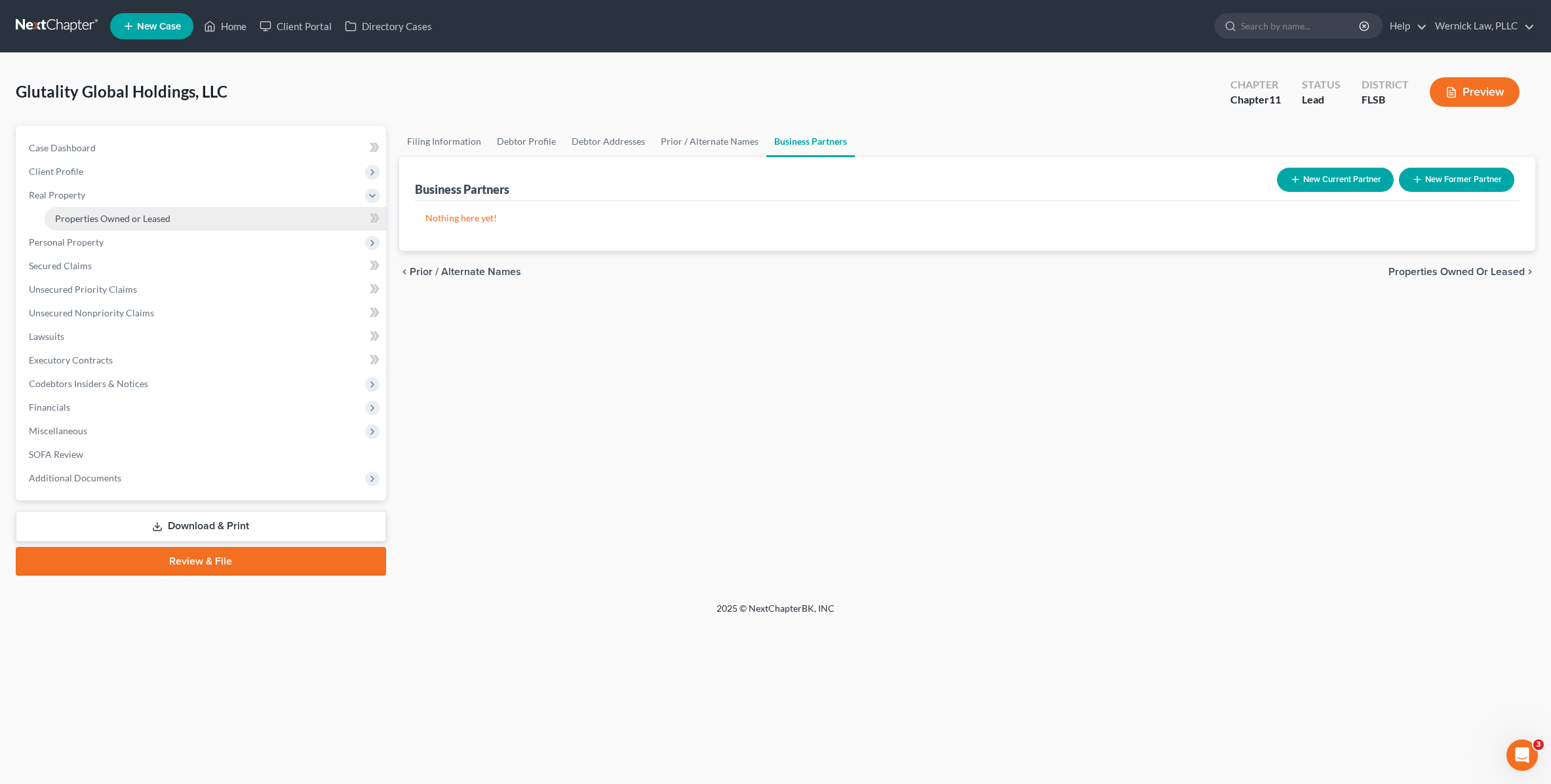
click at [139, 223] on span "Properties Owned or Leased" at bounding box center [113, 218] width 115 height 11
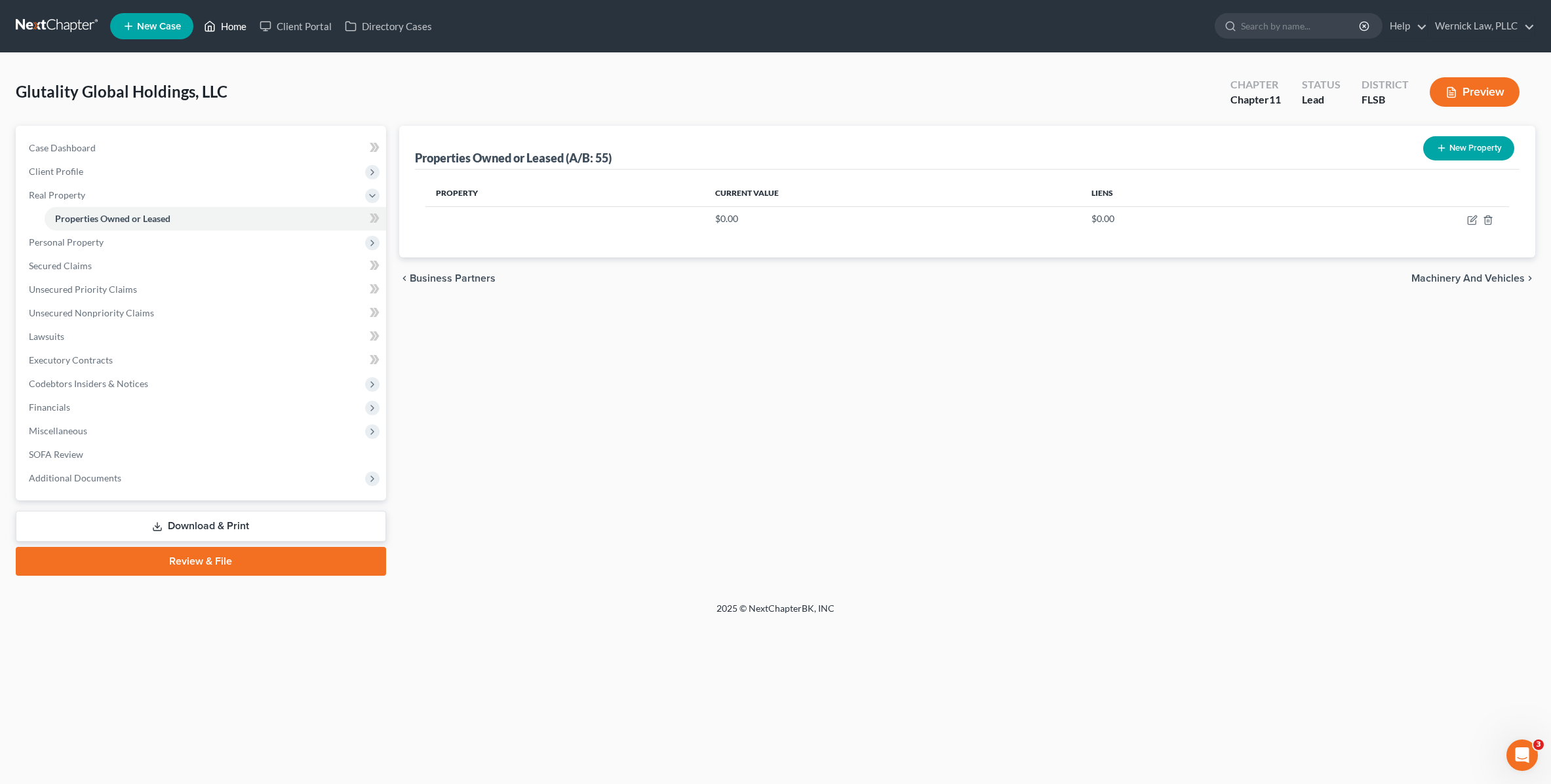
click at [218, 29] on link "Home" at bounding box center [225, 26] width 55 height 24
